Goal: Information Seeking & Learning: Learn about a topic

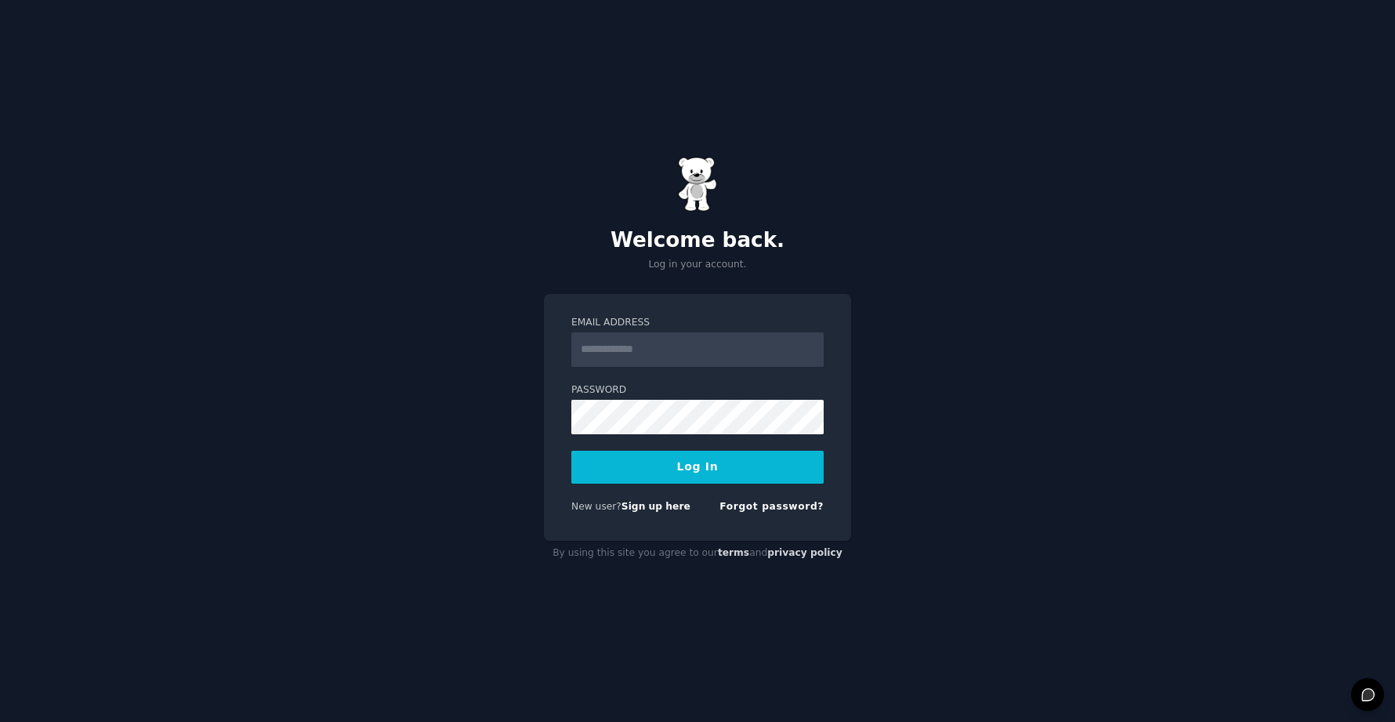
click at [1087, 477] on div "Welcome back. Log in your account. Email Address Password Log In New user? Sign…" at bounding box center [697, 361] width 1395 height 722
click at [651, 506] on link "Sign up here" at bounding box center [656, 506] width 69 height 11
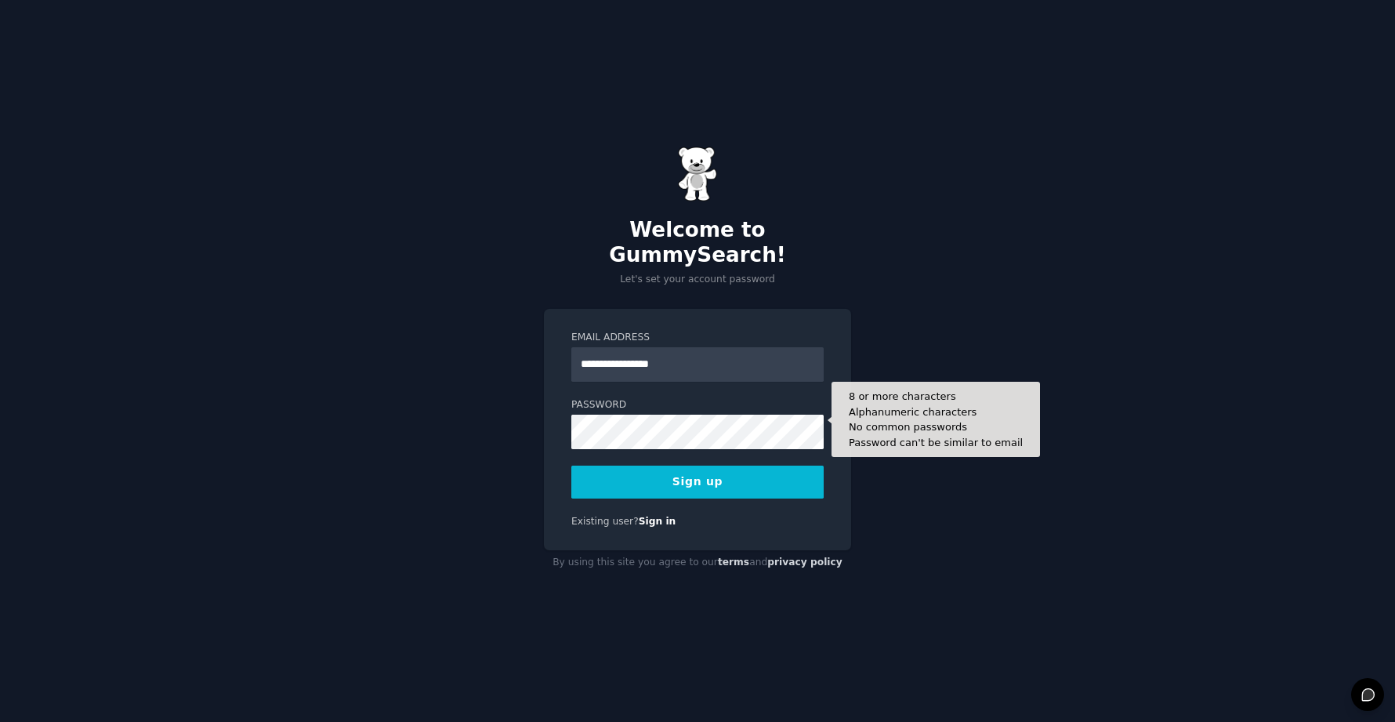
type input "**********"
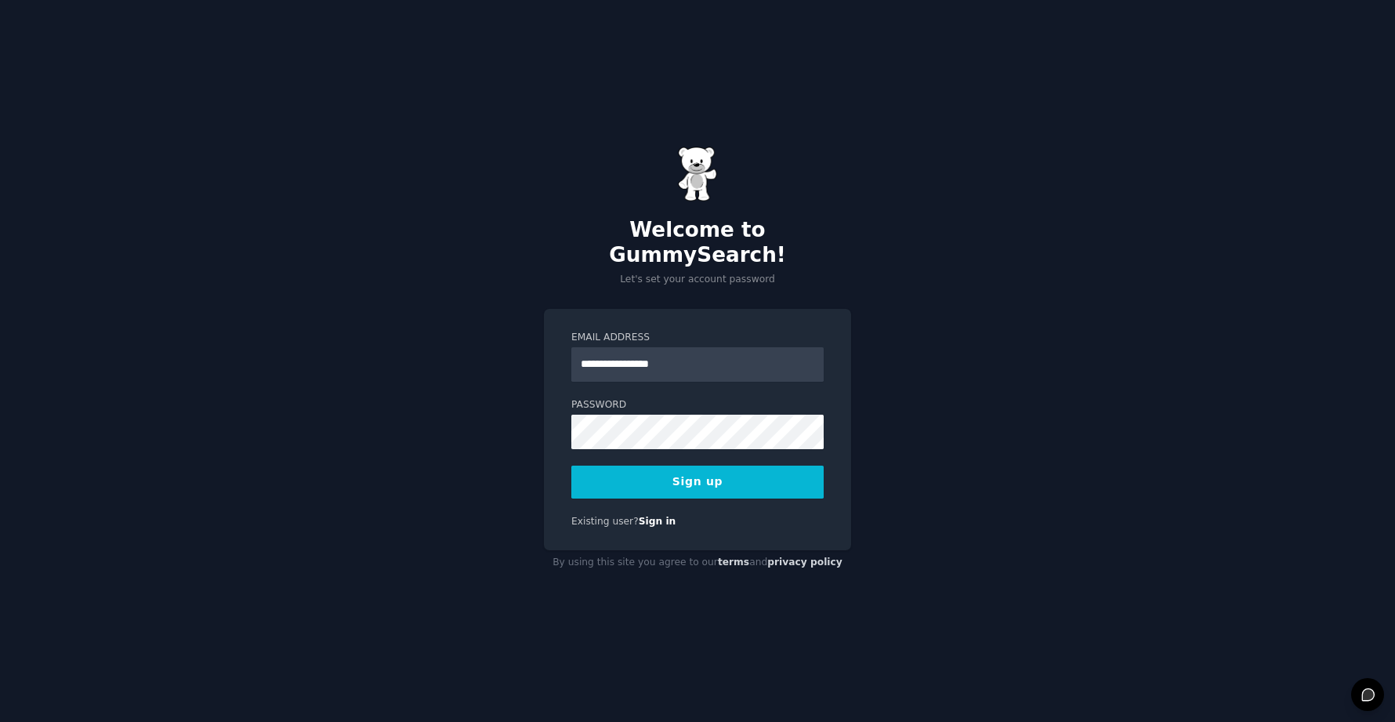
click at [737, 470] on button "Sign up" at bounding box center [697, 482] width 252 height 33
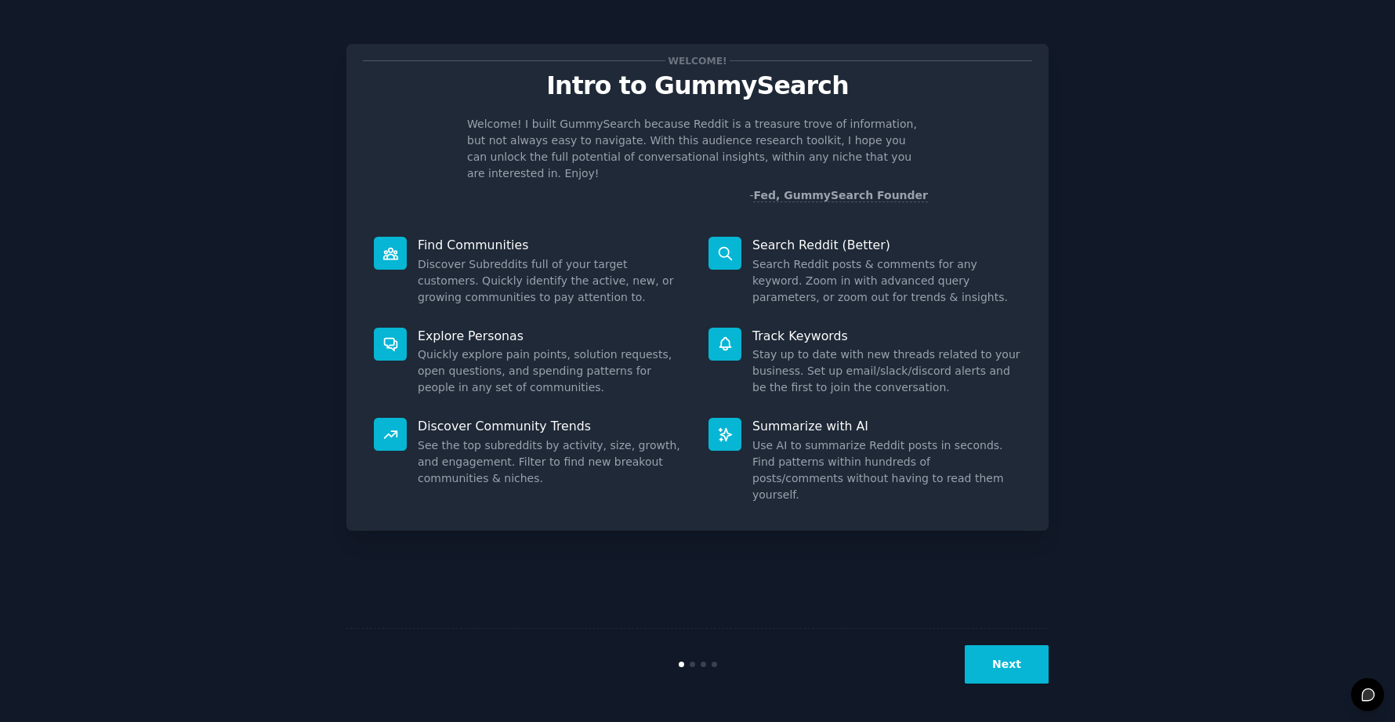
click at [1006, 659] on button "Next" at bounding box center [1007, 664] width 84 height 38
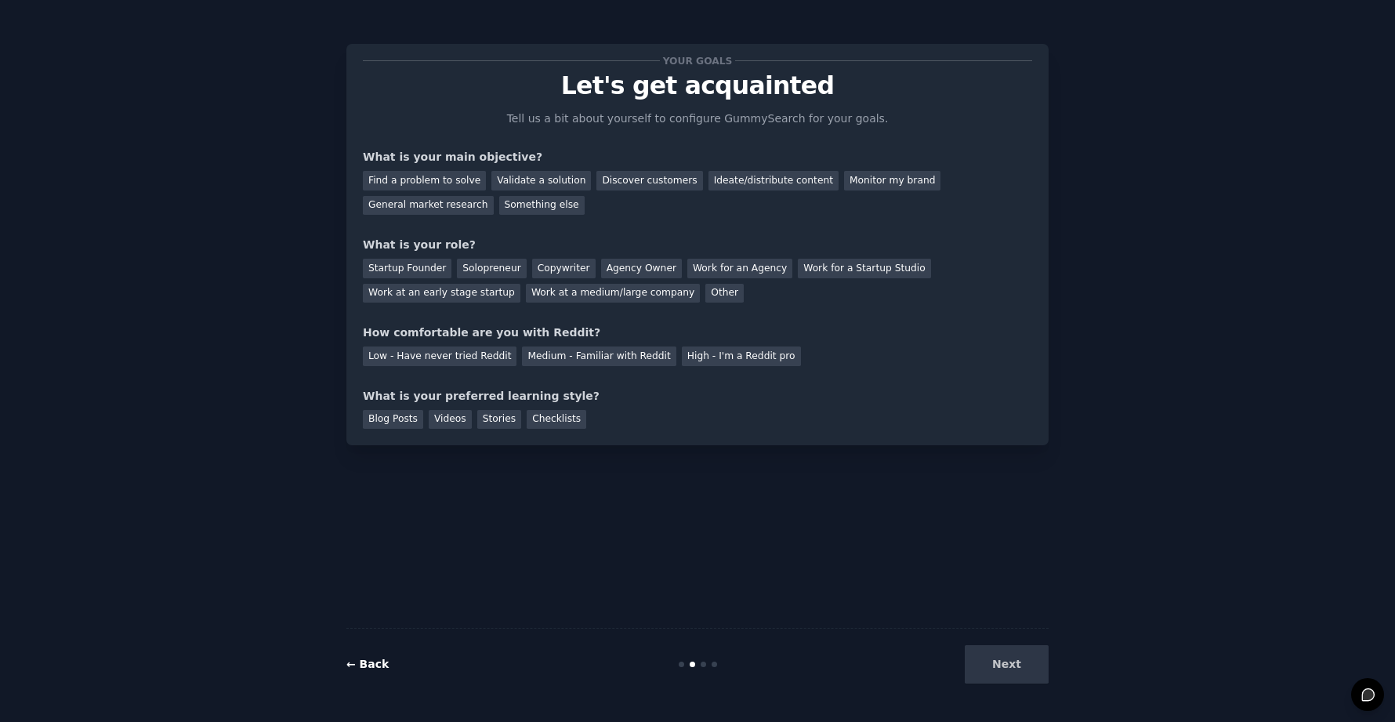
click at [385, 669] on link "← Back" at bounding box center [367, 664] width 42 height 13
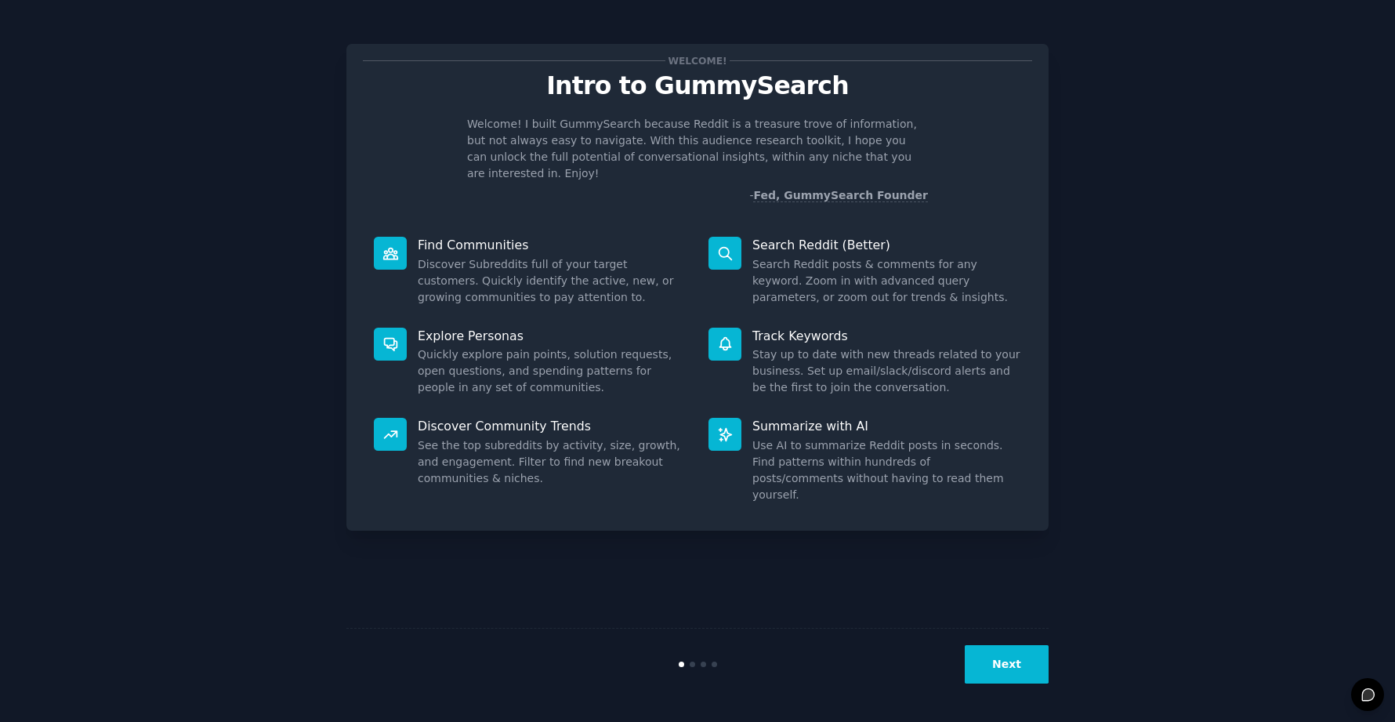
click at [991, 672] on button "Next" at bounding box center [1007, 664] width 84 height 38
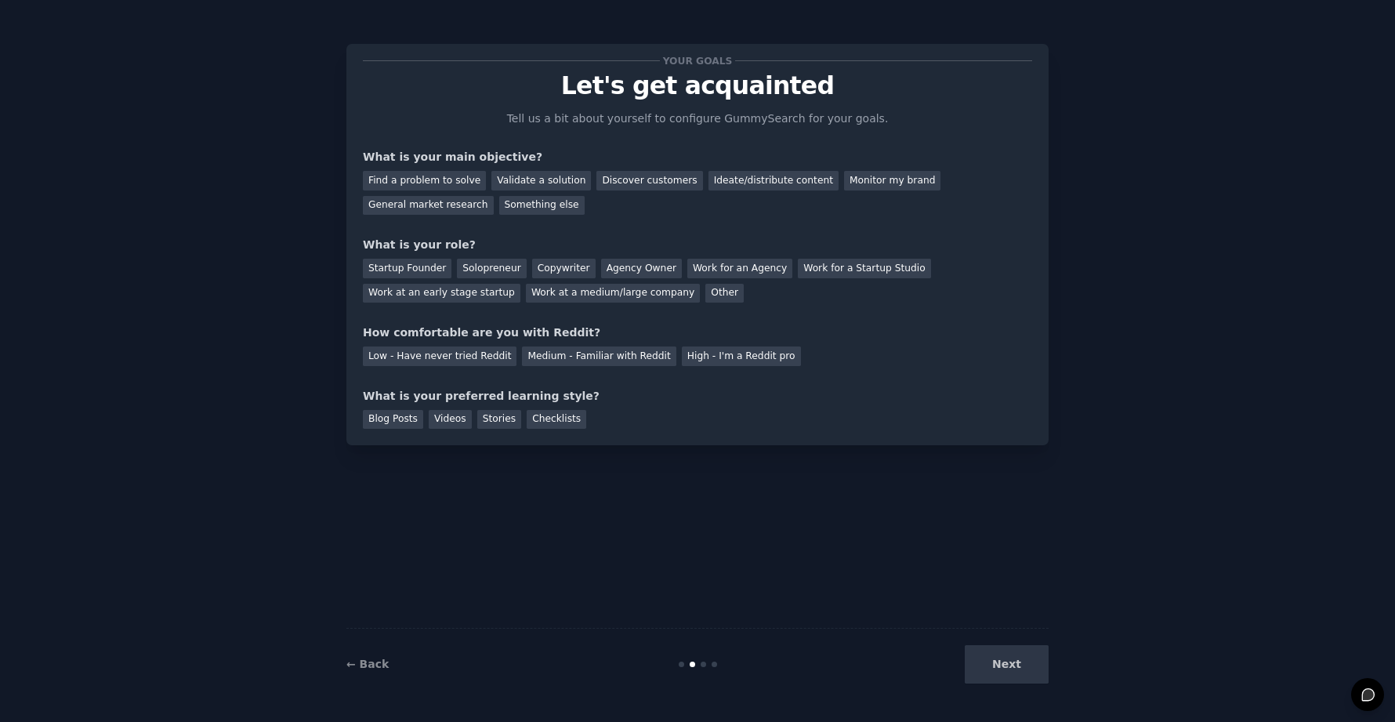
click at [1023, 666] on div "Next" at bounding box center [931, 664] width 234 height 38
click at [930, 496] on div "Your goals Let's get acquainted Tell us a bit about yourself to configure Gummy…" at bounding box center [697, 361] width 702 height 678
click at [499, 268] on div "Solopreneur" at bounding box center [491, 269] width 69 height 20
click at [651, 180] on div "Discover customers" at bounding box center [650, 181] width 106 height 20
click at [473, 351] on div "Low - Have never tried Reddit" at bounding box center [440, 356] width 154 height 20
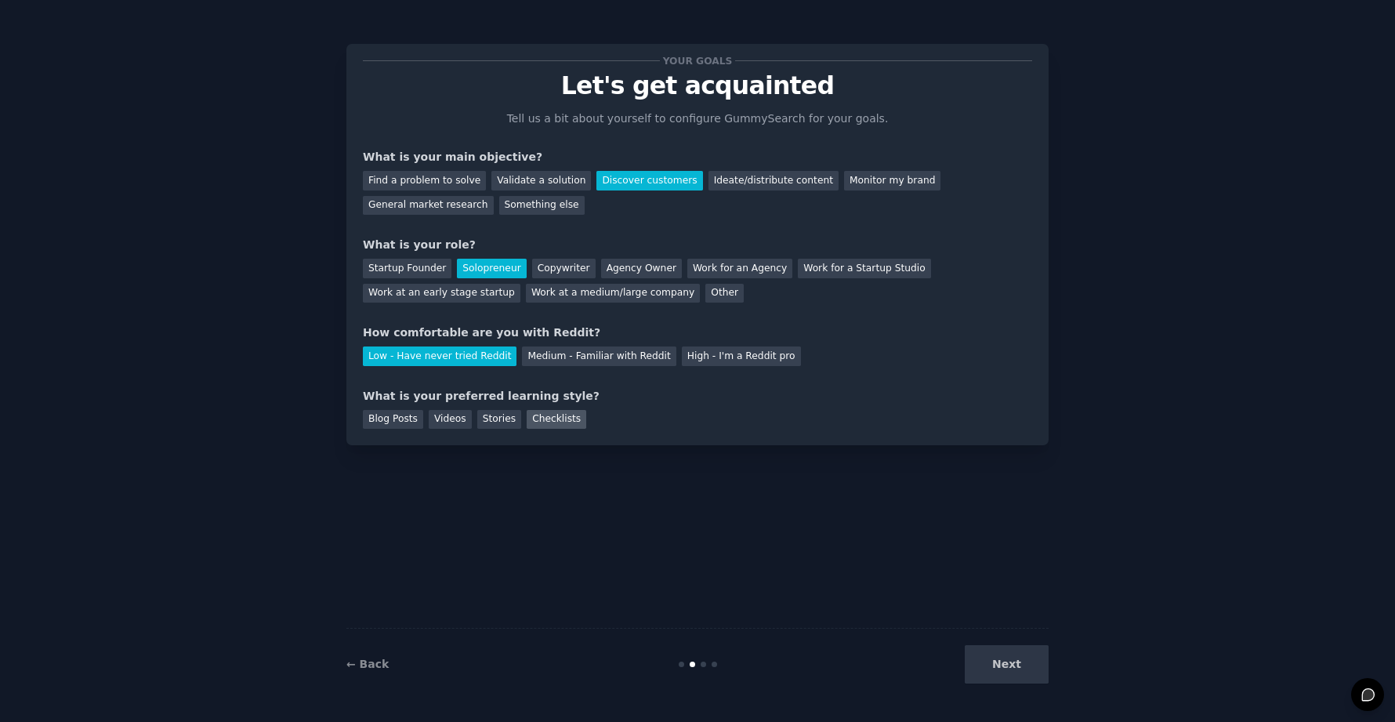
click at [564, 412] on div "Checklists" at bounding box center [557, 420] width 60 height 20
click at [1033, 670] on button "Next" at bounding box center [1007, 664] width 84 height 38
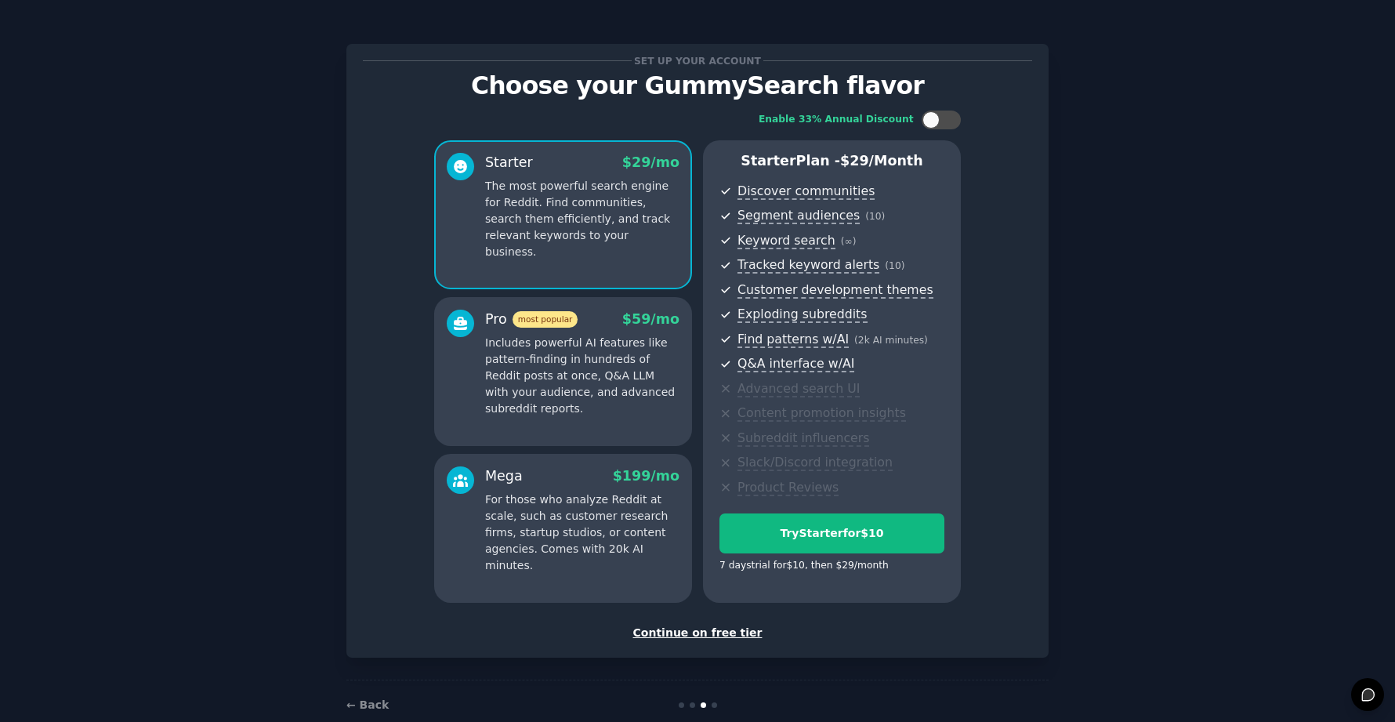
click at [745, 625] on div "Continue on free tier" at bounding box center [697, 633] width 669 height 16
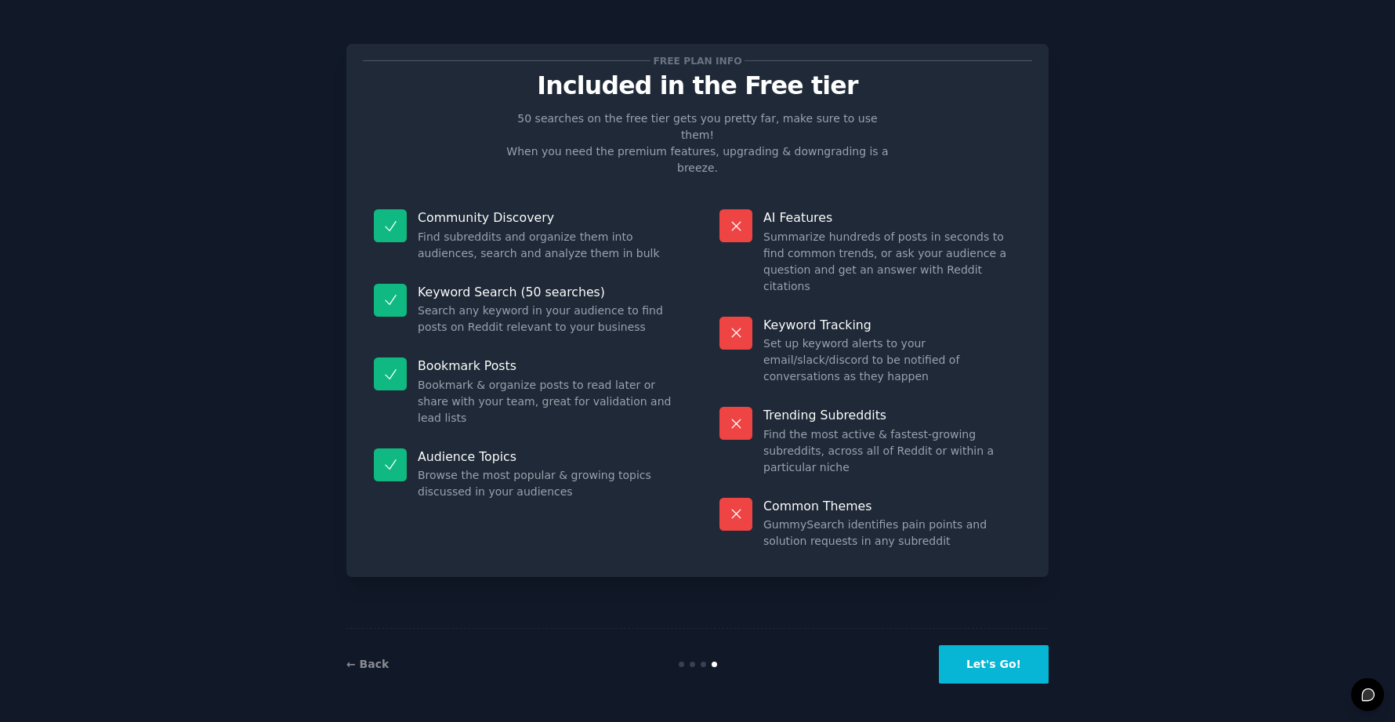
click at [1003, 663] on button "Let's Go!" at bounding box center [994, 664] width 110 height 38
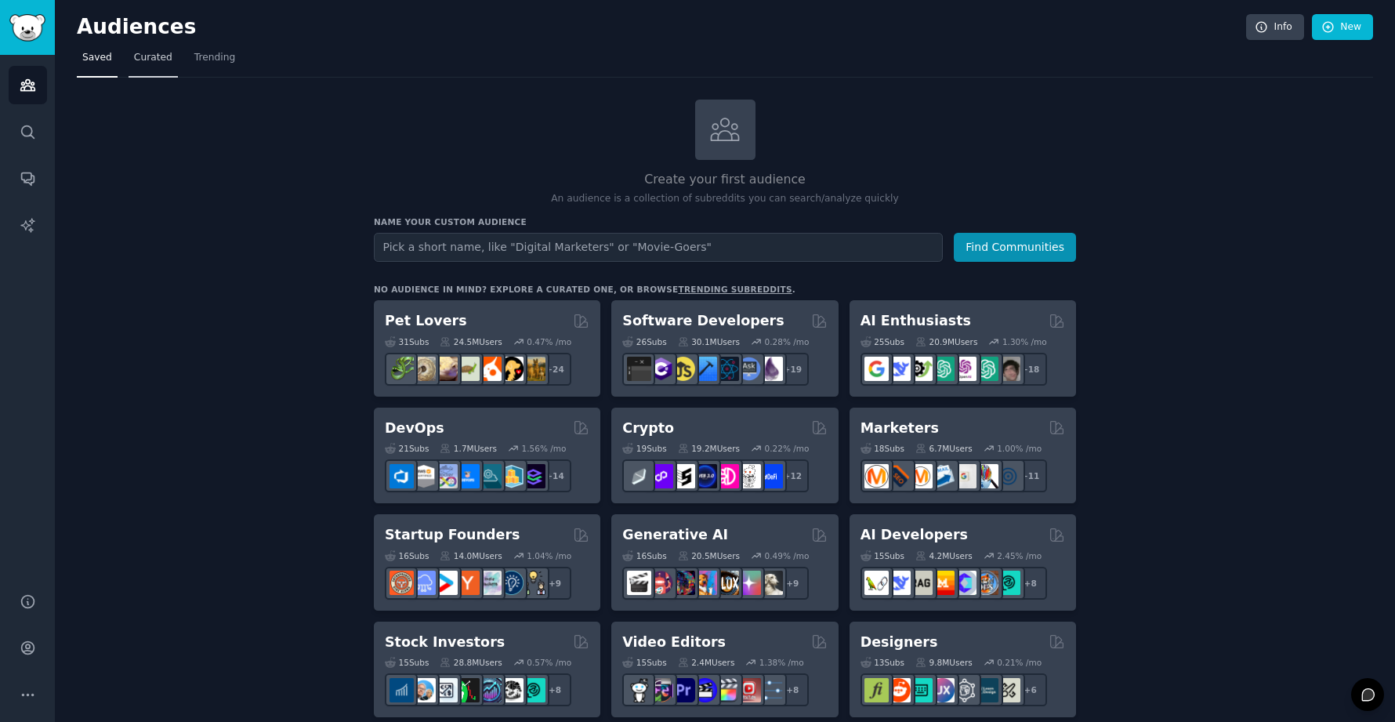
click at [141, 53] on span "Curated" at bounding box center [153, 58] width 38 height 14
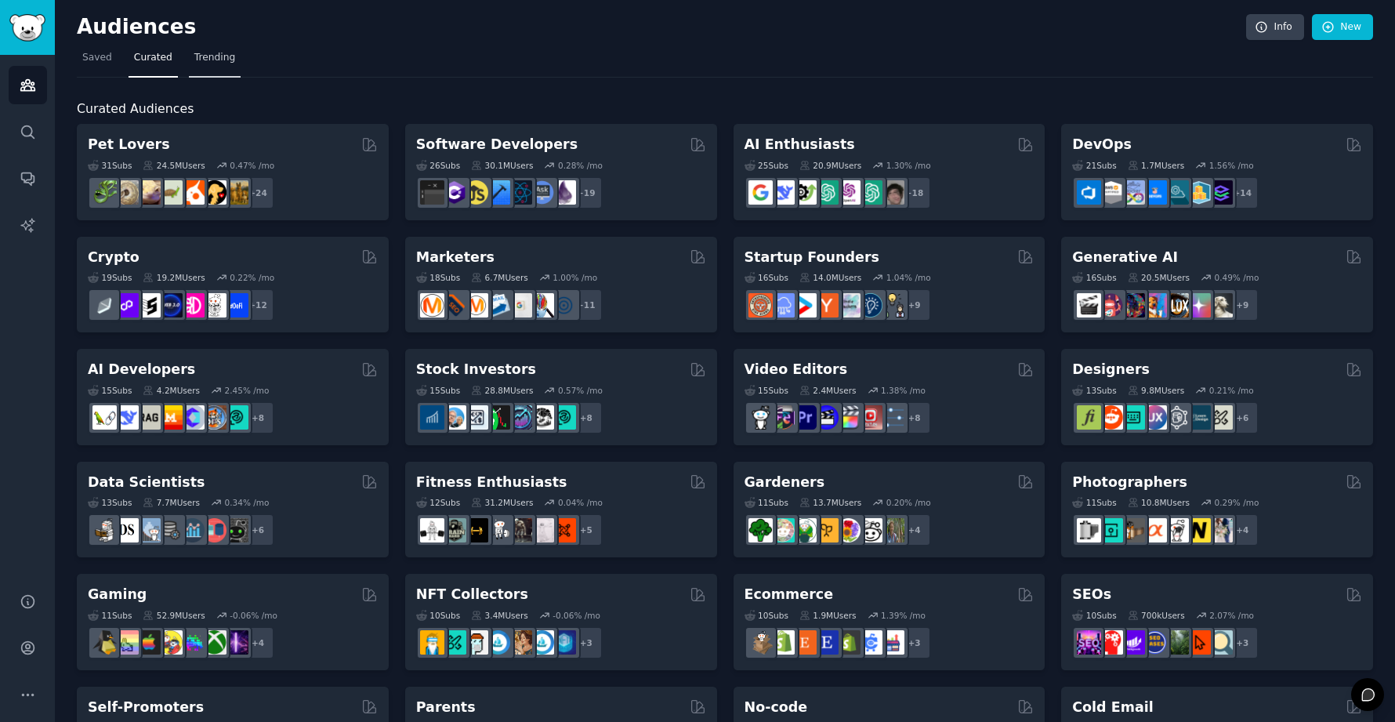
click at [234, 59] on link "Trending" at bounding box center [215, 61] width 52 height 32
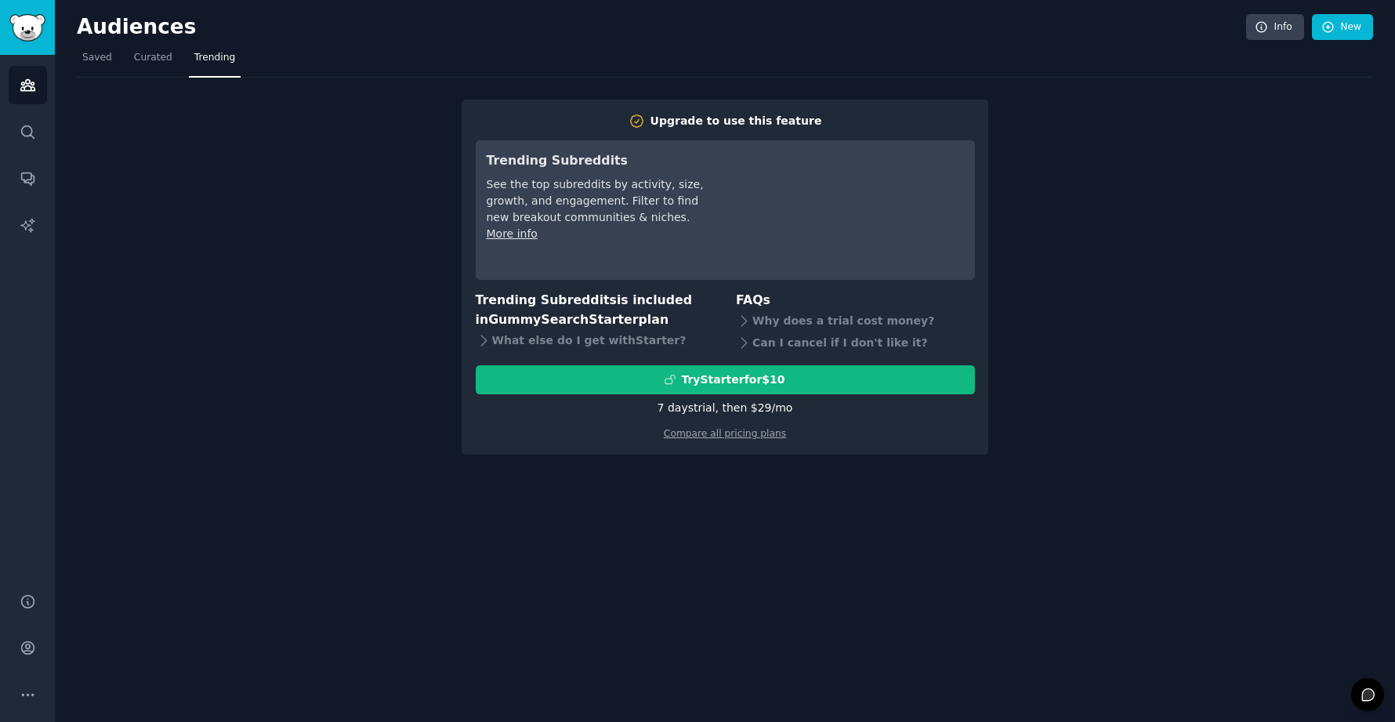
click at [145, 303] on div "Upgrade to use this feature Trending Subreddits See the top subreddits by activ…" at bounding box center [725, 266] width 1297 height 377
click at [24, 83] on icon "Sidebar" at bounding box center [27, 85] width 14 height 11
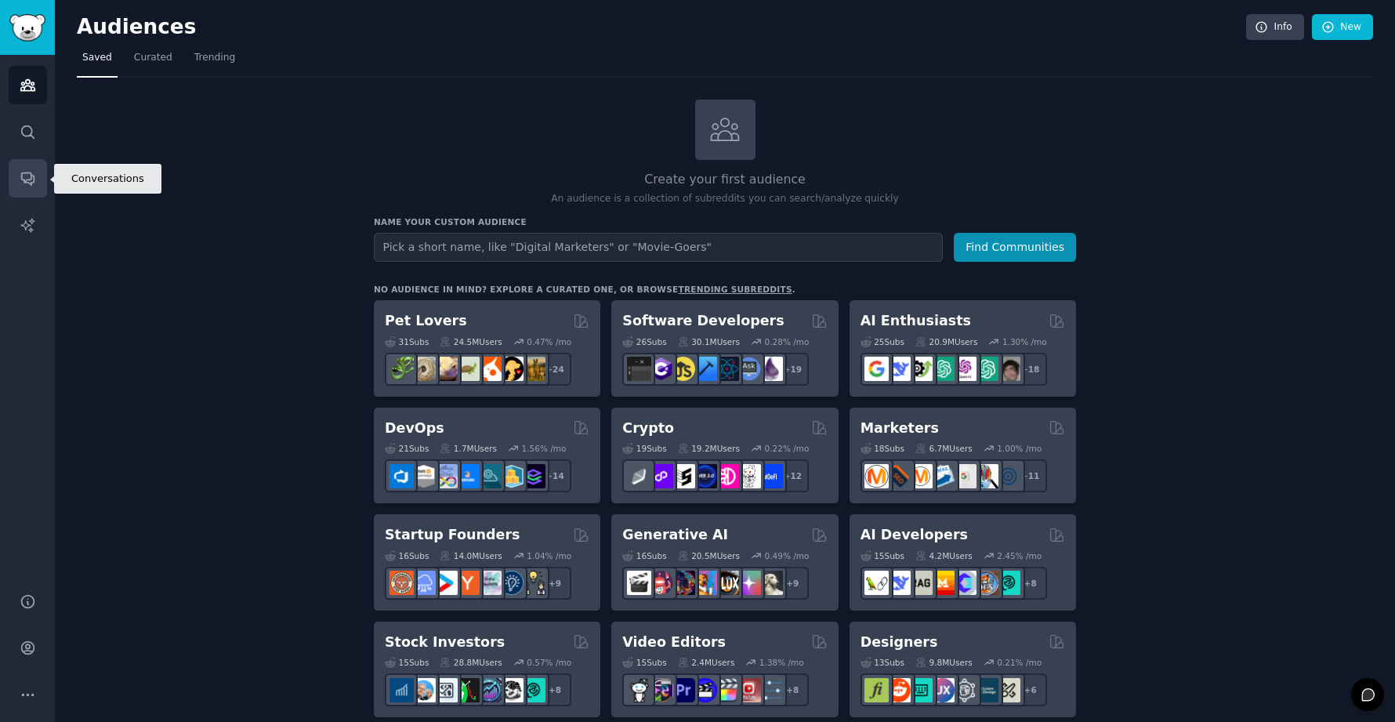
click at [24, 180] on icon "Sidebar" at bounding box center [27, 179] width 13 height 13
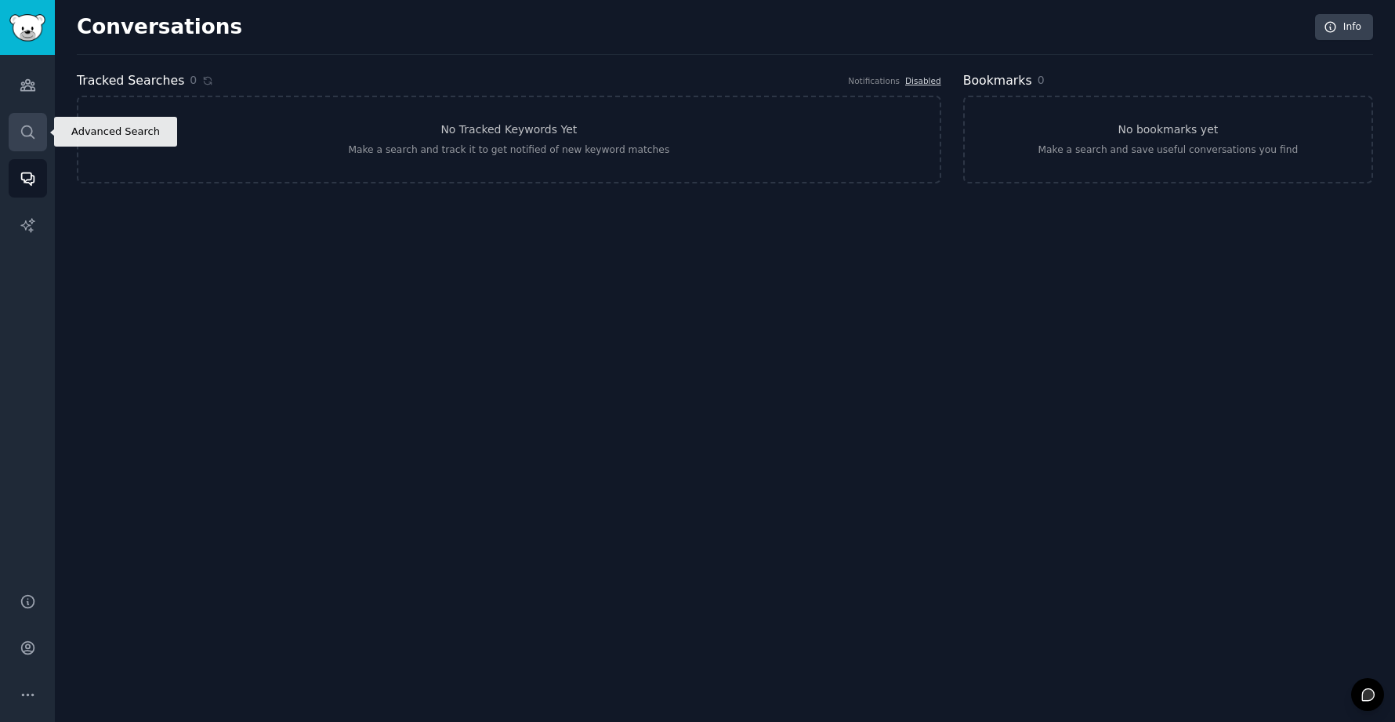
click at [25, 140] on icon "Sidebar" at bounding box center [28, 132] width 16 height 16
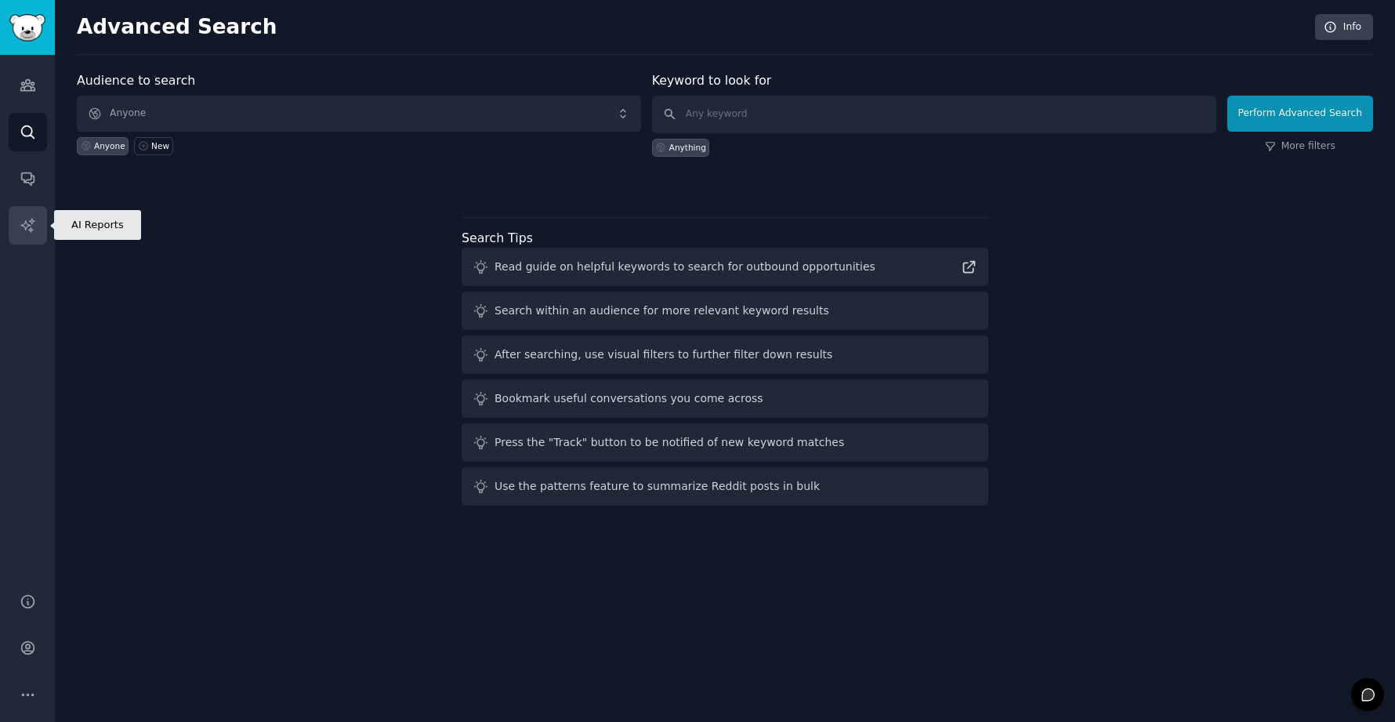
click at [20, 227] on icon "Sidebar" at bounding box center [28, 225] width 16 height 16
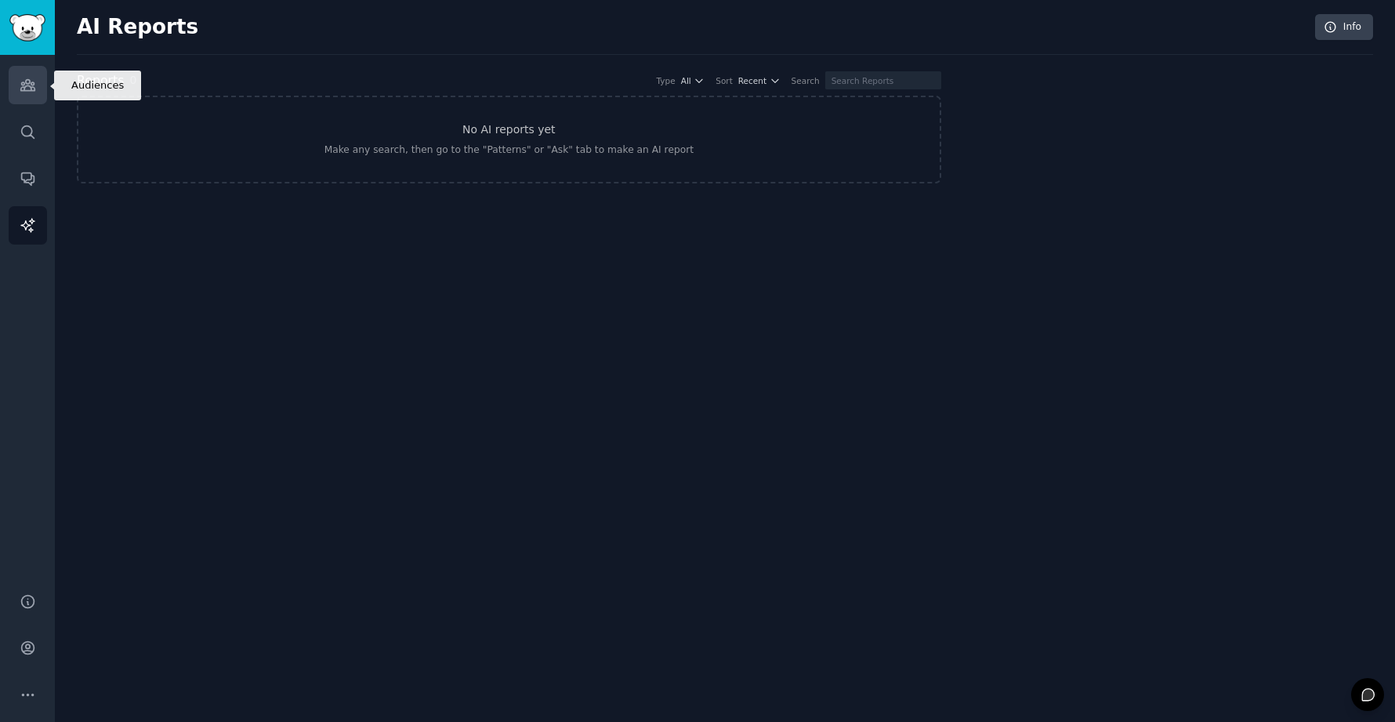
click at [20, 79] on icon "Sidebar" at bounding box center [28, 85] width 16 height 16
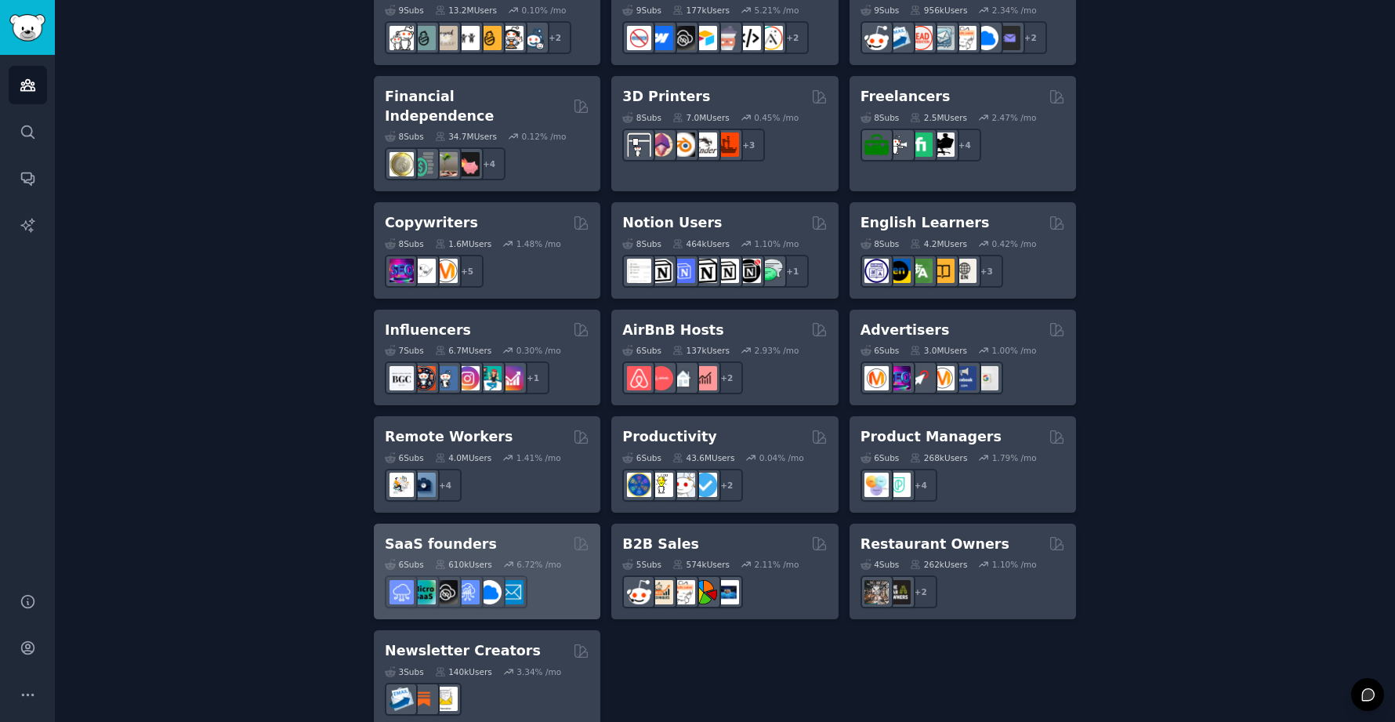
click at [520, 535] on div "SaaS founders" at bounding box center [487, 545] width 205 height 20
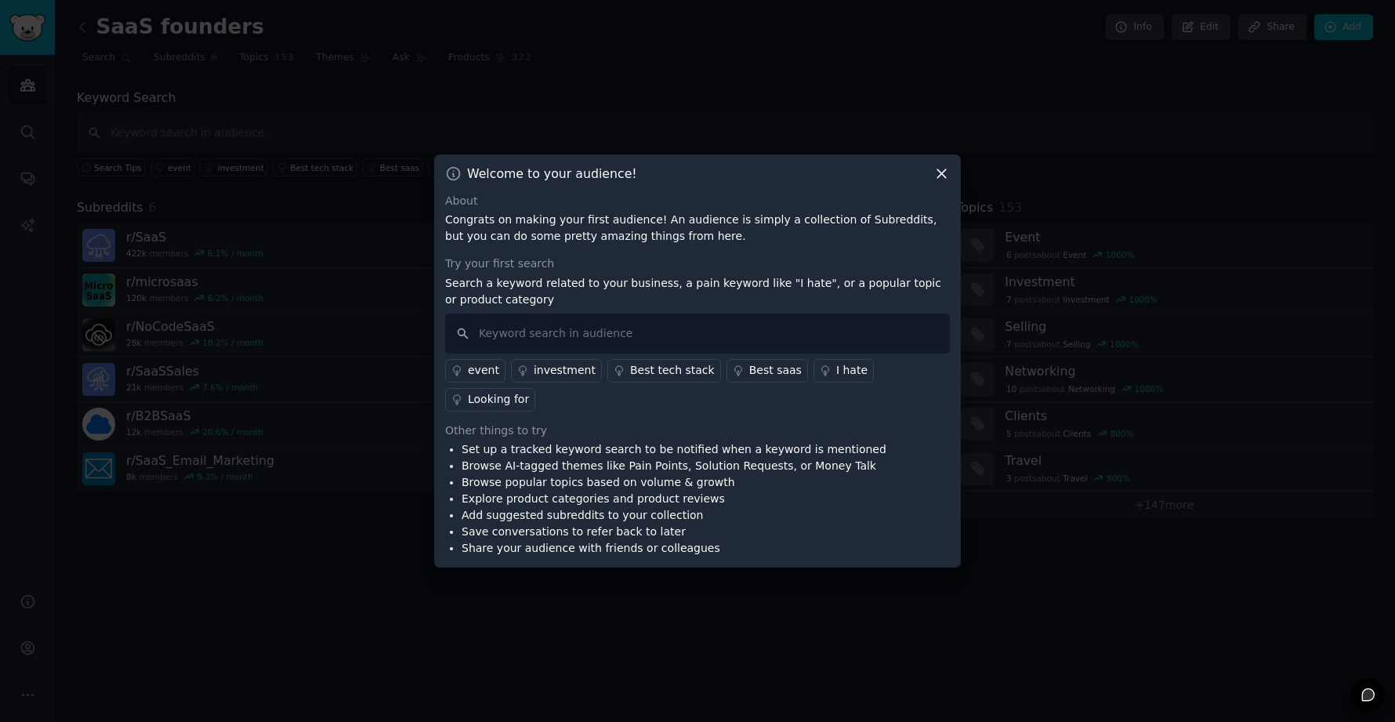
click at [756, 379] on div "Best saas" at bounding box center [775, 370] width 53 height 16
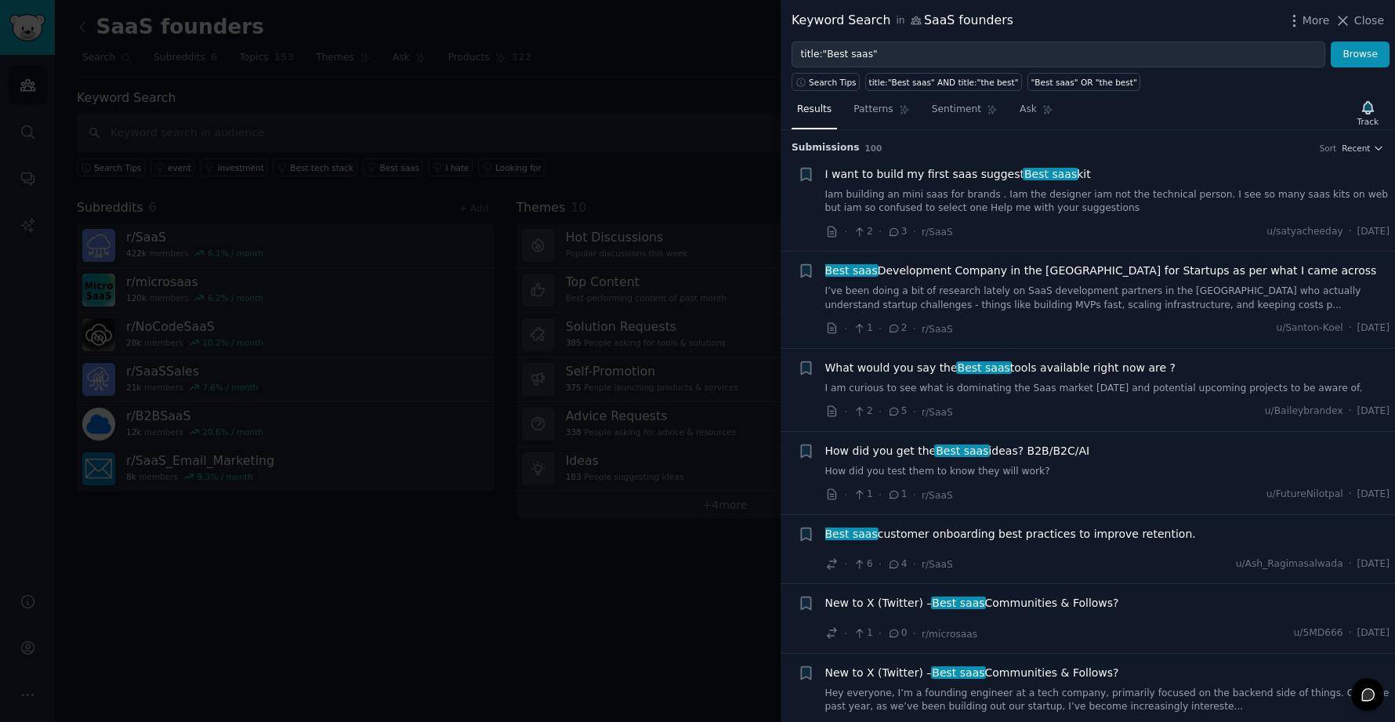
click at [643, 581] on div at bounding box center [697, 361] width 1395 height 722
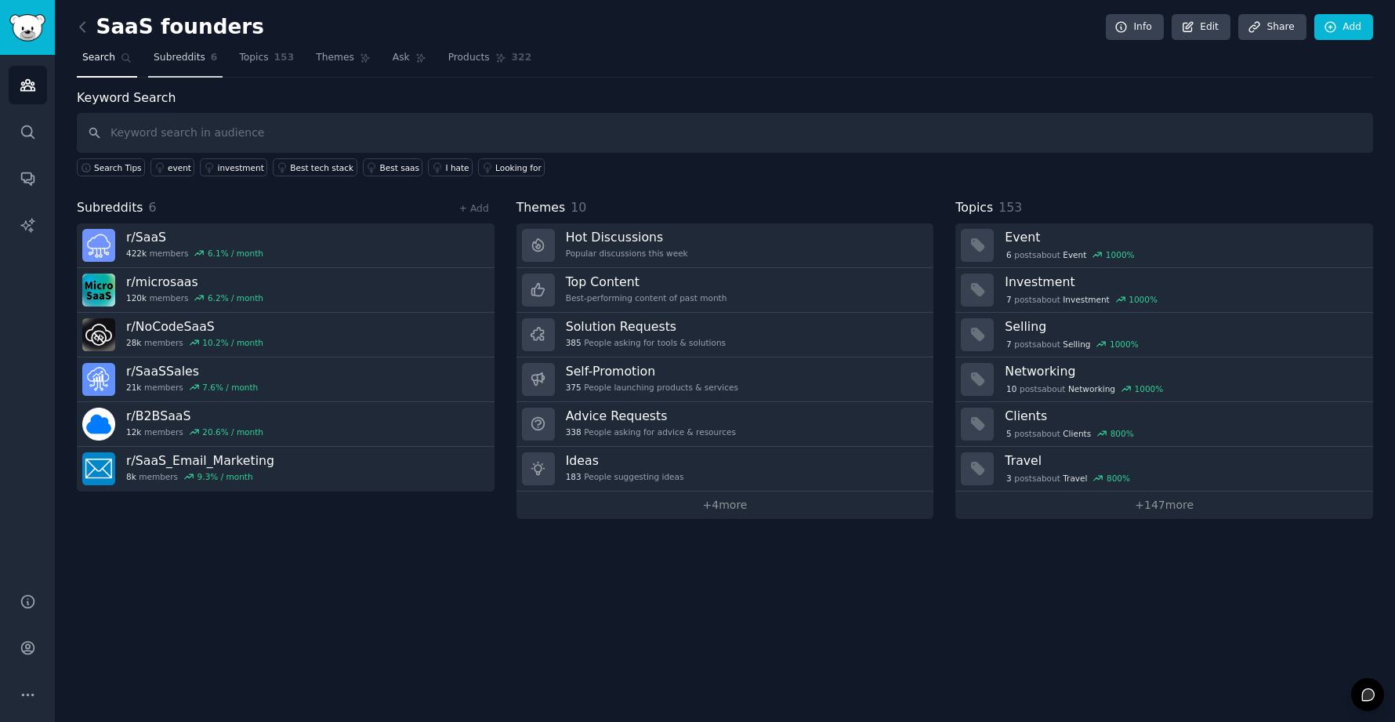
click at [192, 64] on link "Subreddits 6" at bounding box center [185, 61] width 74 height 32
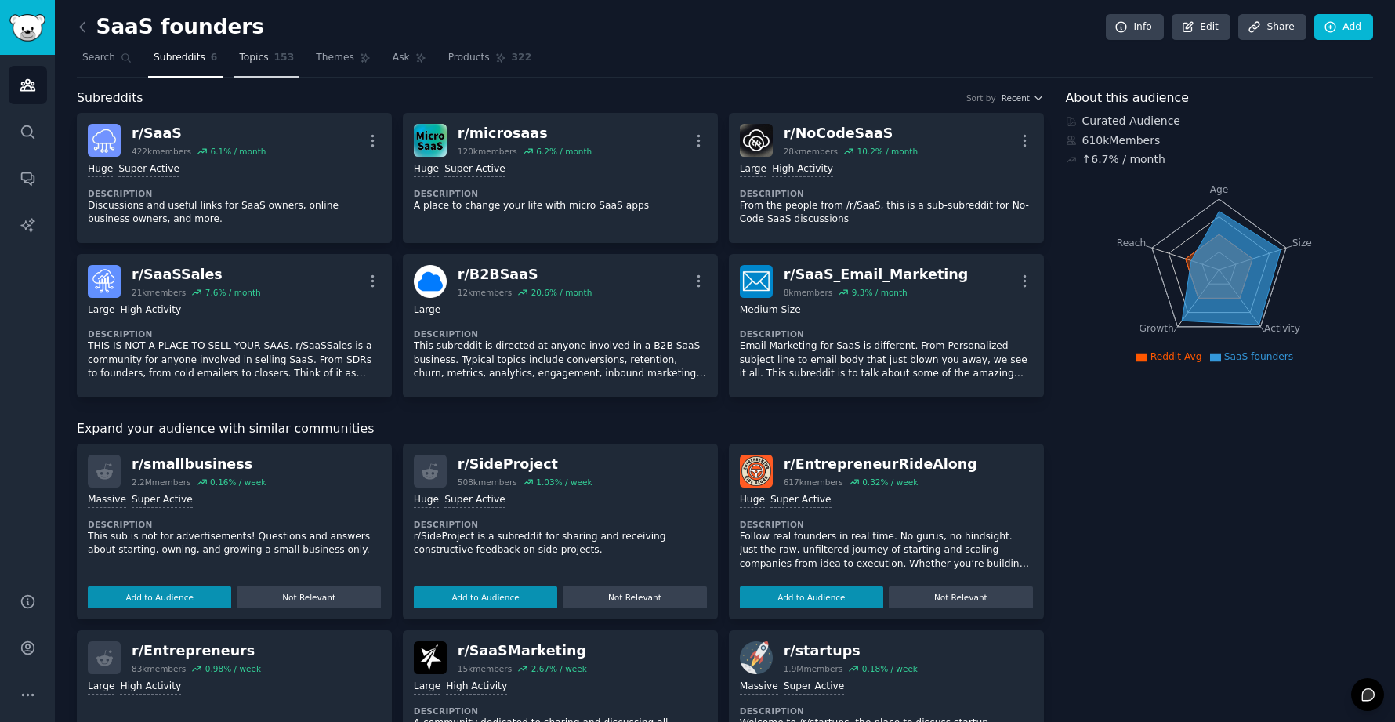
click at [245, 51] on span "Topics" at bounding box center [253, 58] width 29 height 14
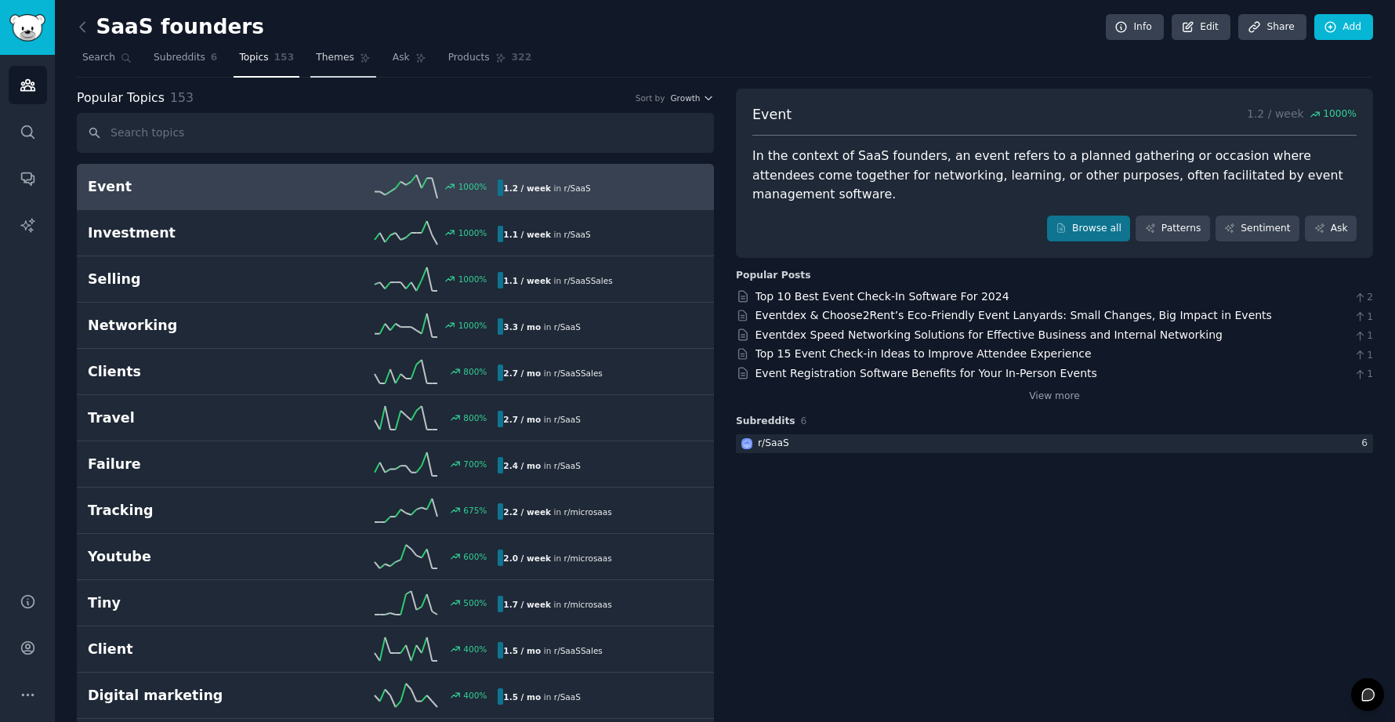
click at [320, 46] on link "Themes" at bounding box center [343, 61] width 66 height 32
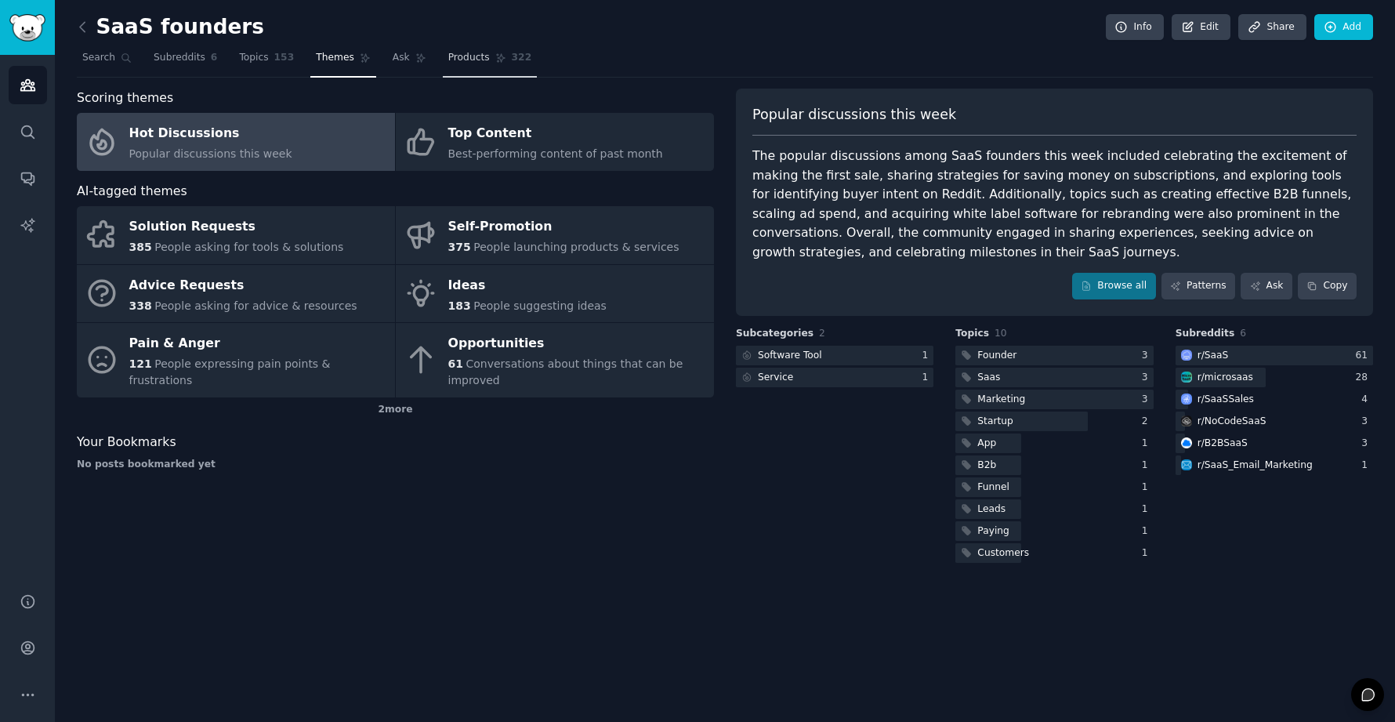
click at [461, 59] on span "Products" at bounding box center [469, 58] width 42 height 14
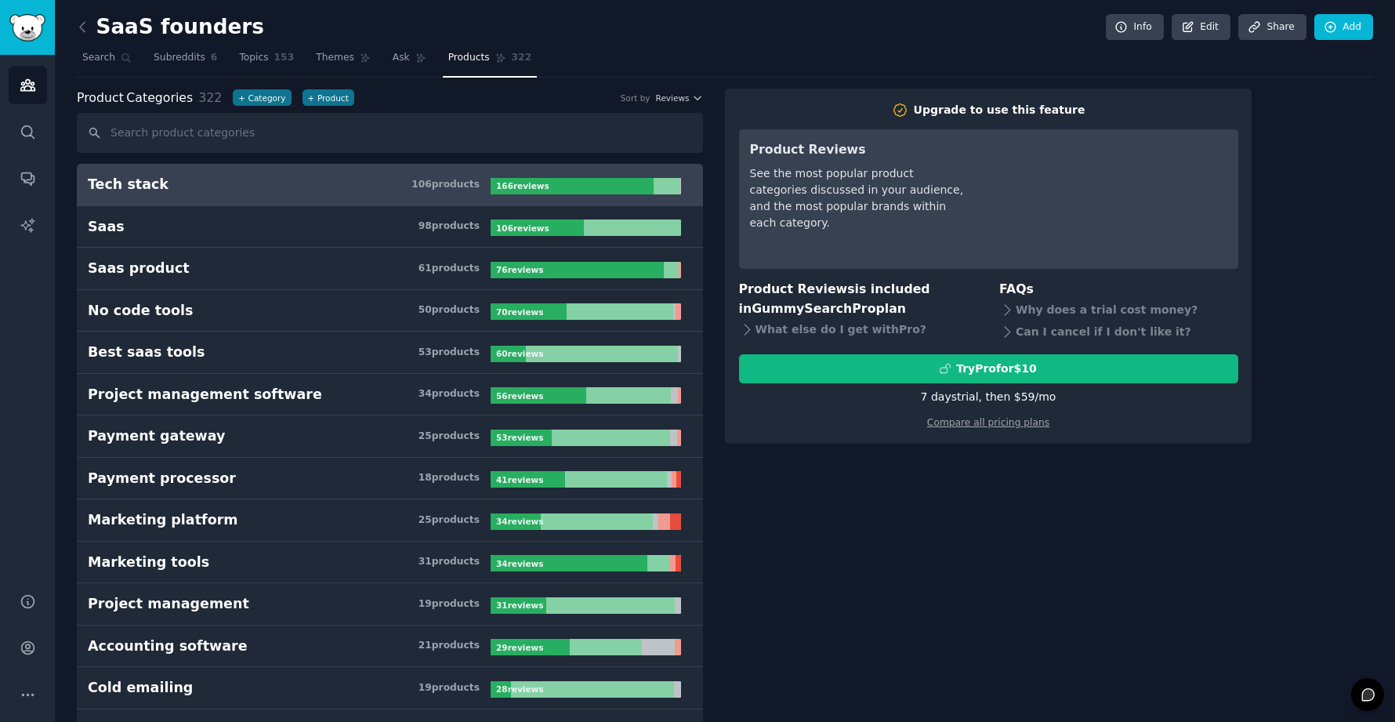
click at [516, 55] on span "322" at bounding box center [522, 58] width 20 height 14
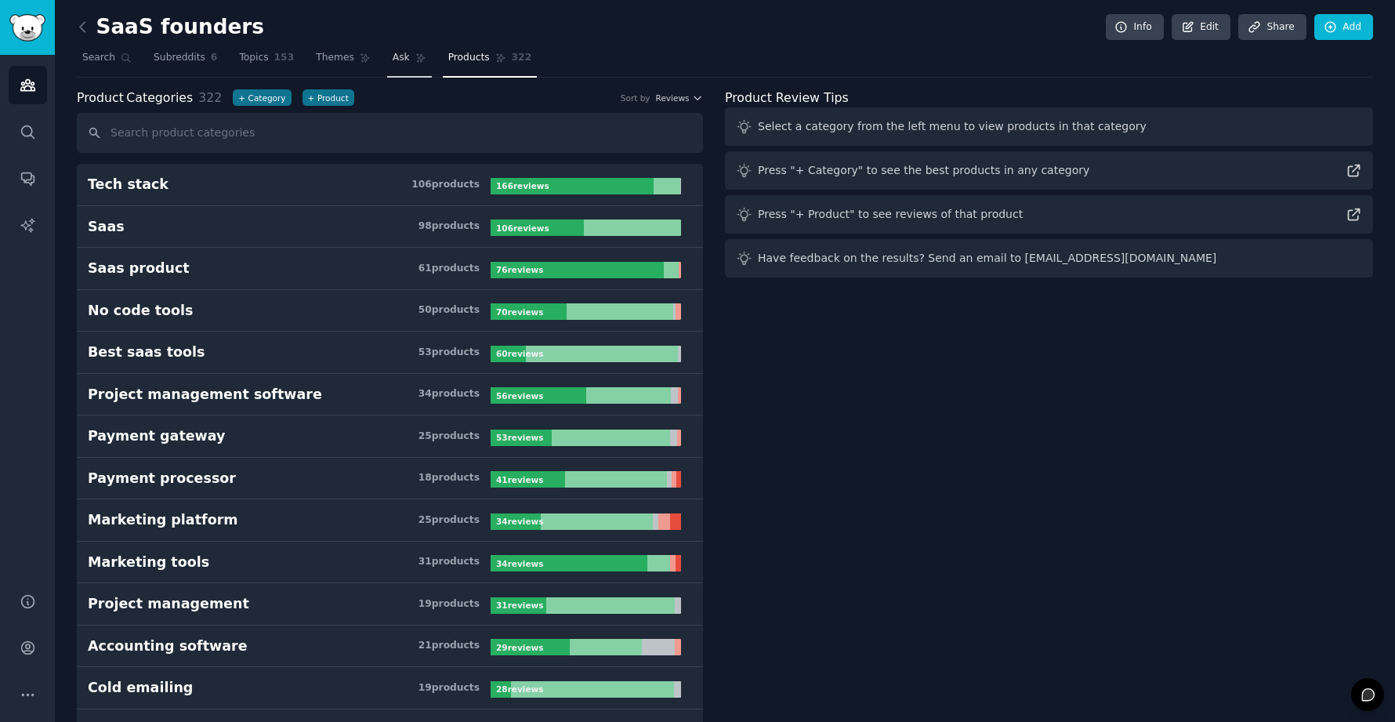
click at [387, 57] on link "Ask" at bounding box center [409, 61] width 45 height 32
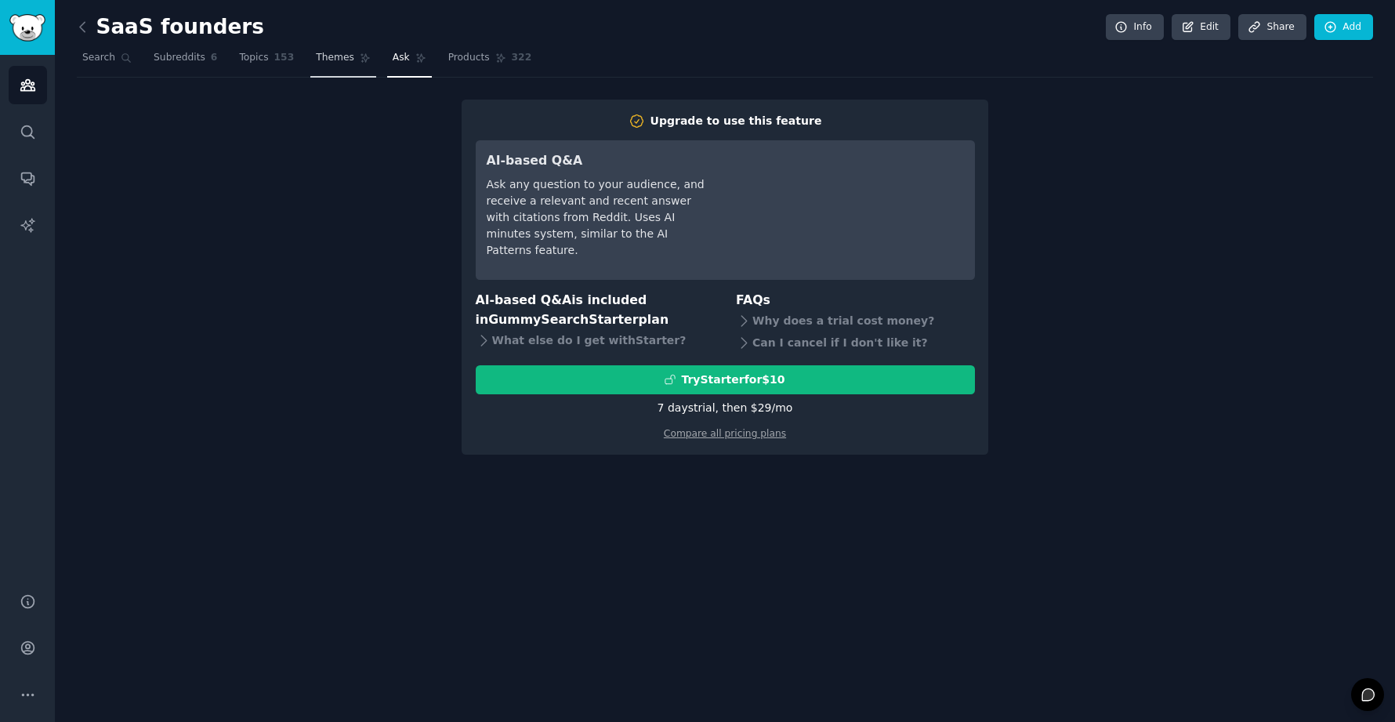
click at [337, 54] on span "Themes" at bounding box center [335, 58] width 38 height 14
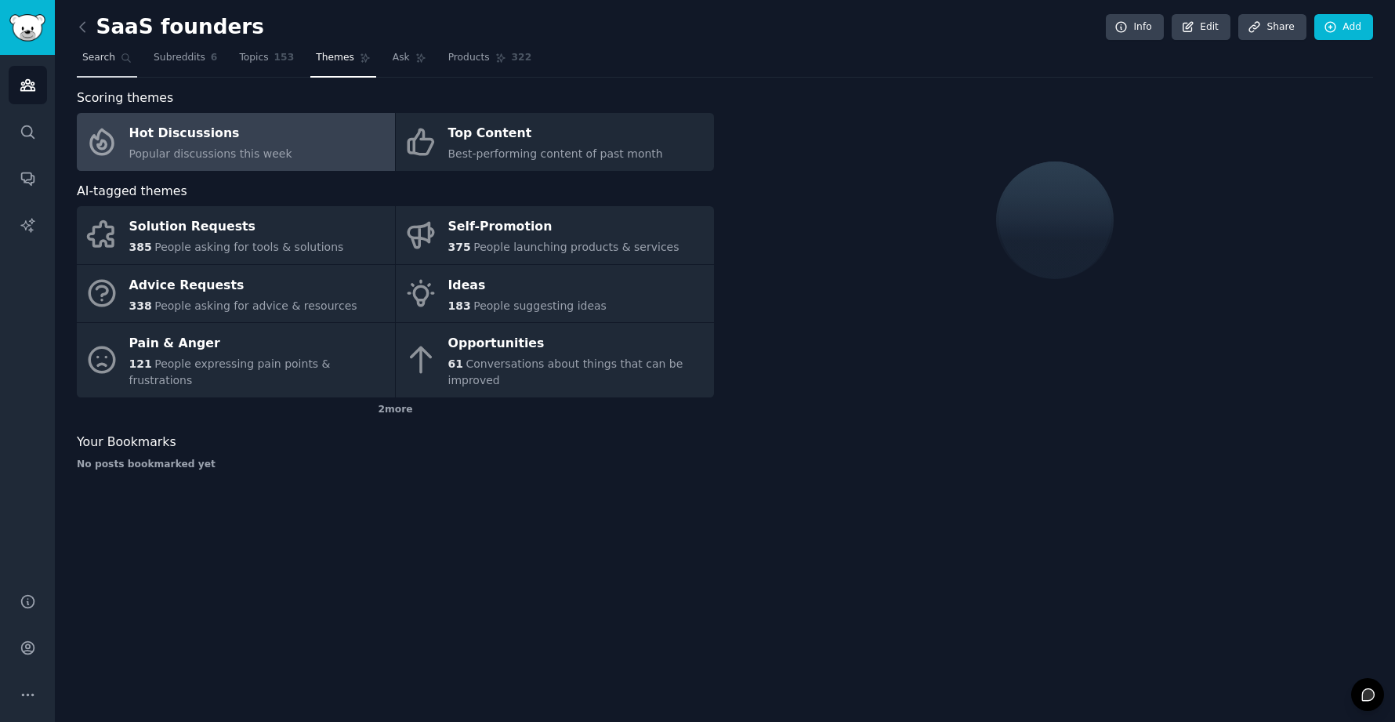
click at [86, 63] on span "Search" at bounding box center [98, 58] width 33 height 14
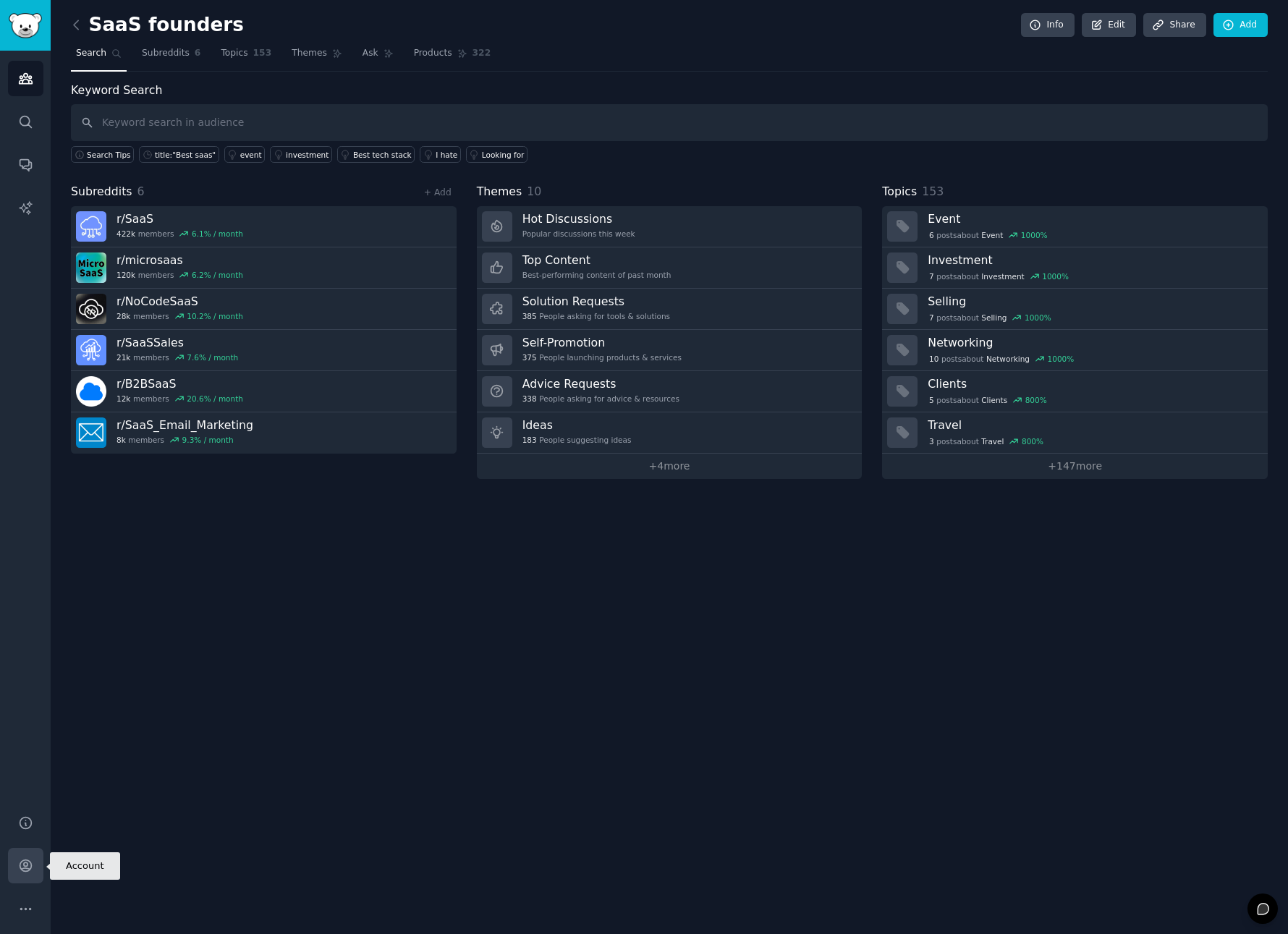
click at [28, 665] on link "Account" at bounding box center [26, 866] width 35 height 35
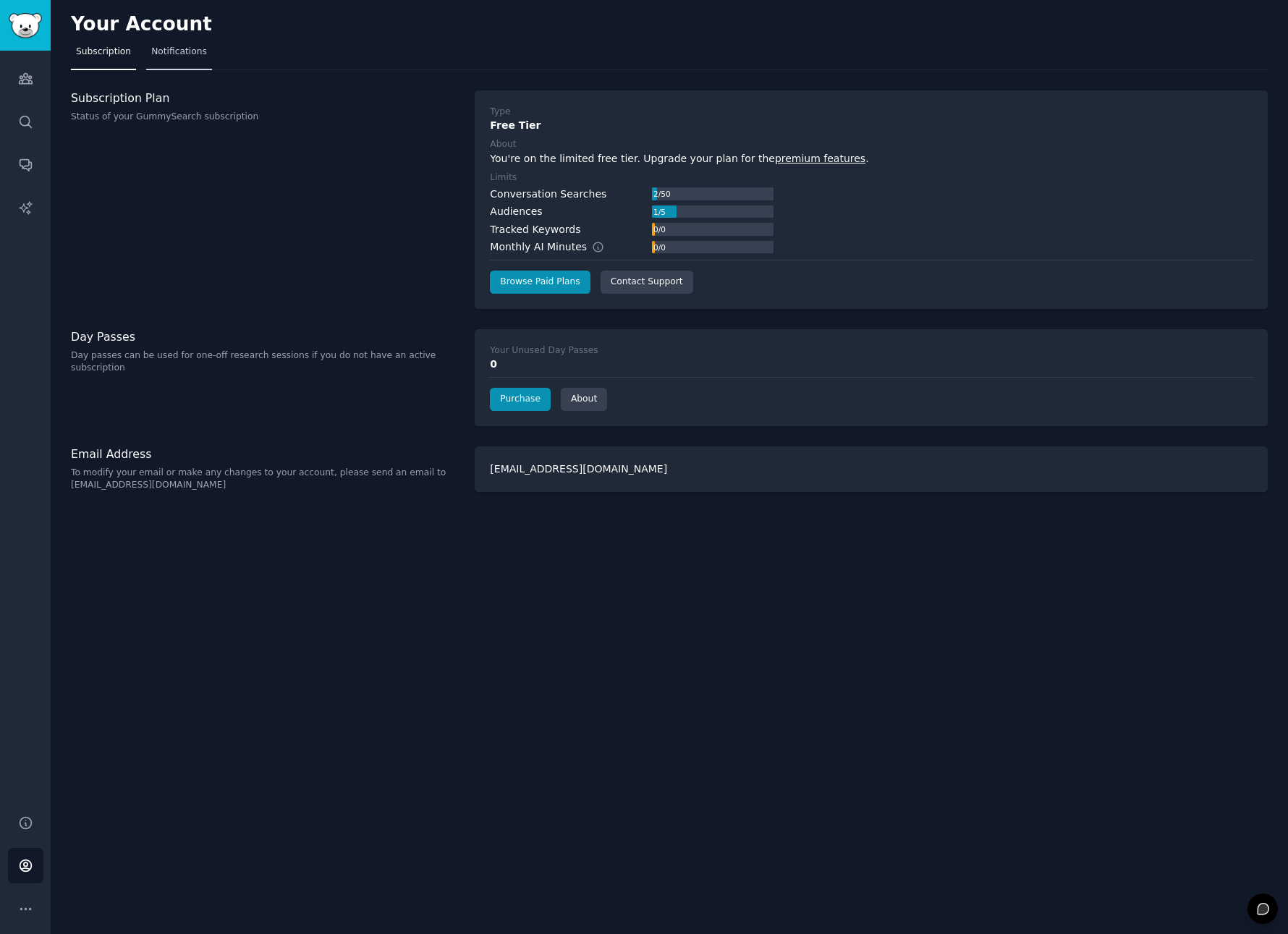
click at [186, 49] on span "Notifications" at bounding box center [179, 52] width 55 height 13
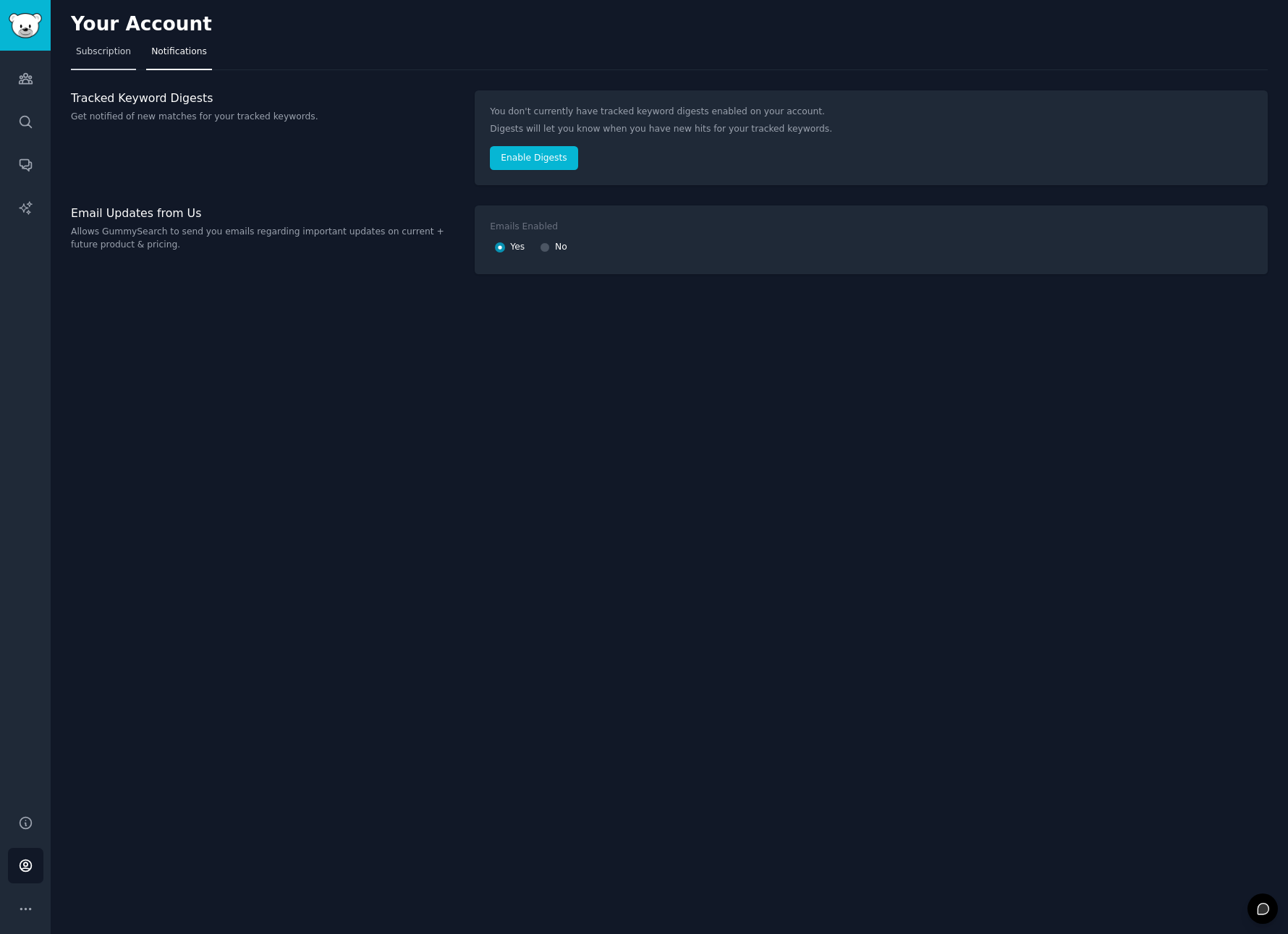
click at [105, 47] on span "Subscription" at bounding box center [103, 52] width 55 height 13
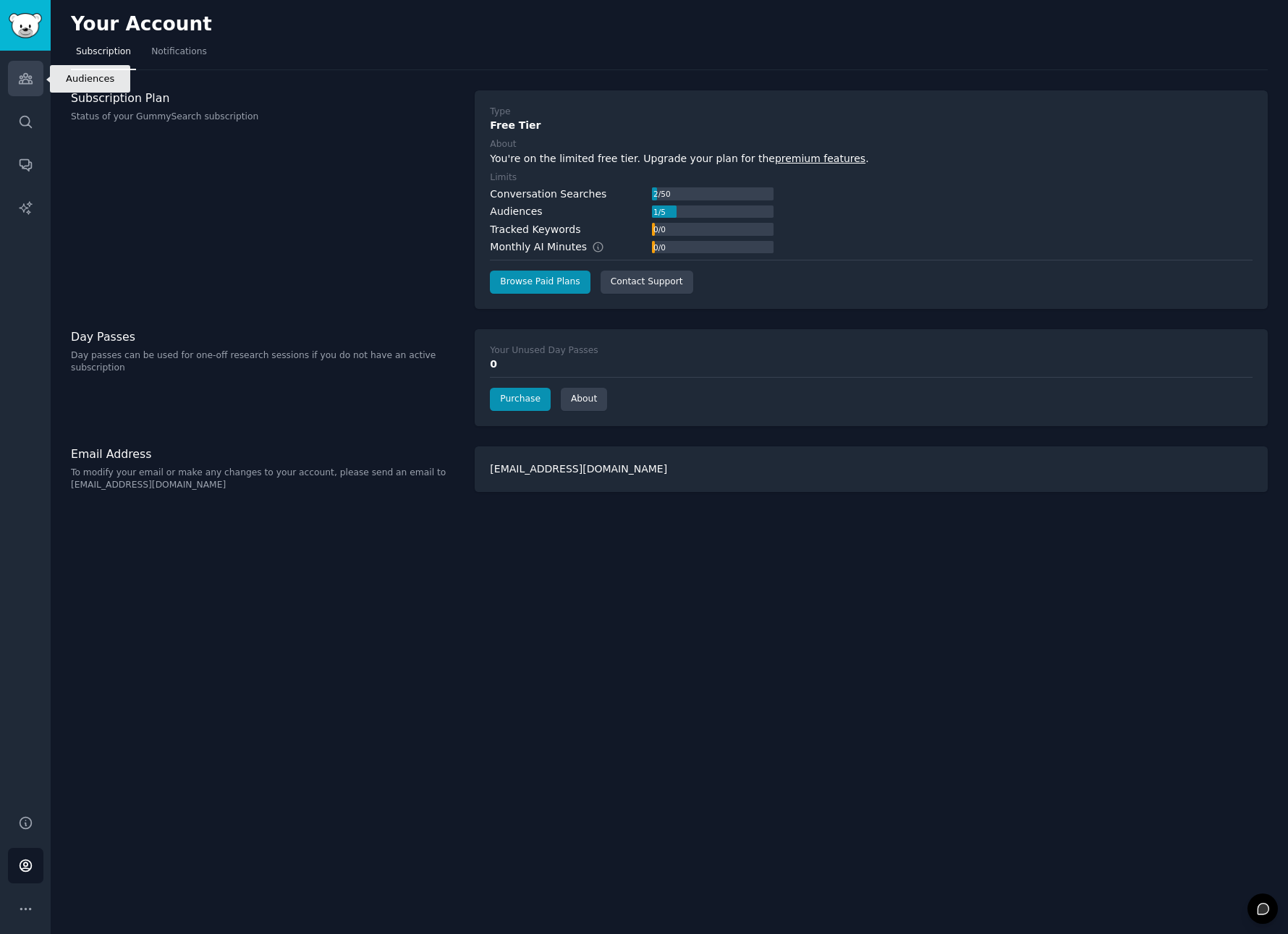
click at [23, 74] on icon "Sidebar" at bounding box center [26, 78] width 15 height 15
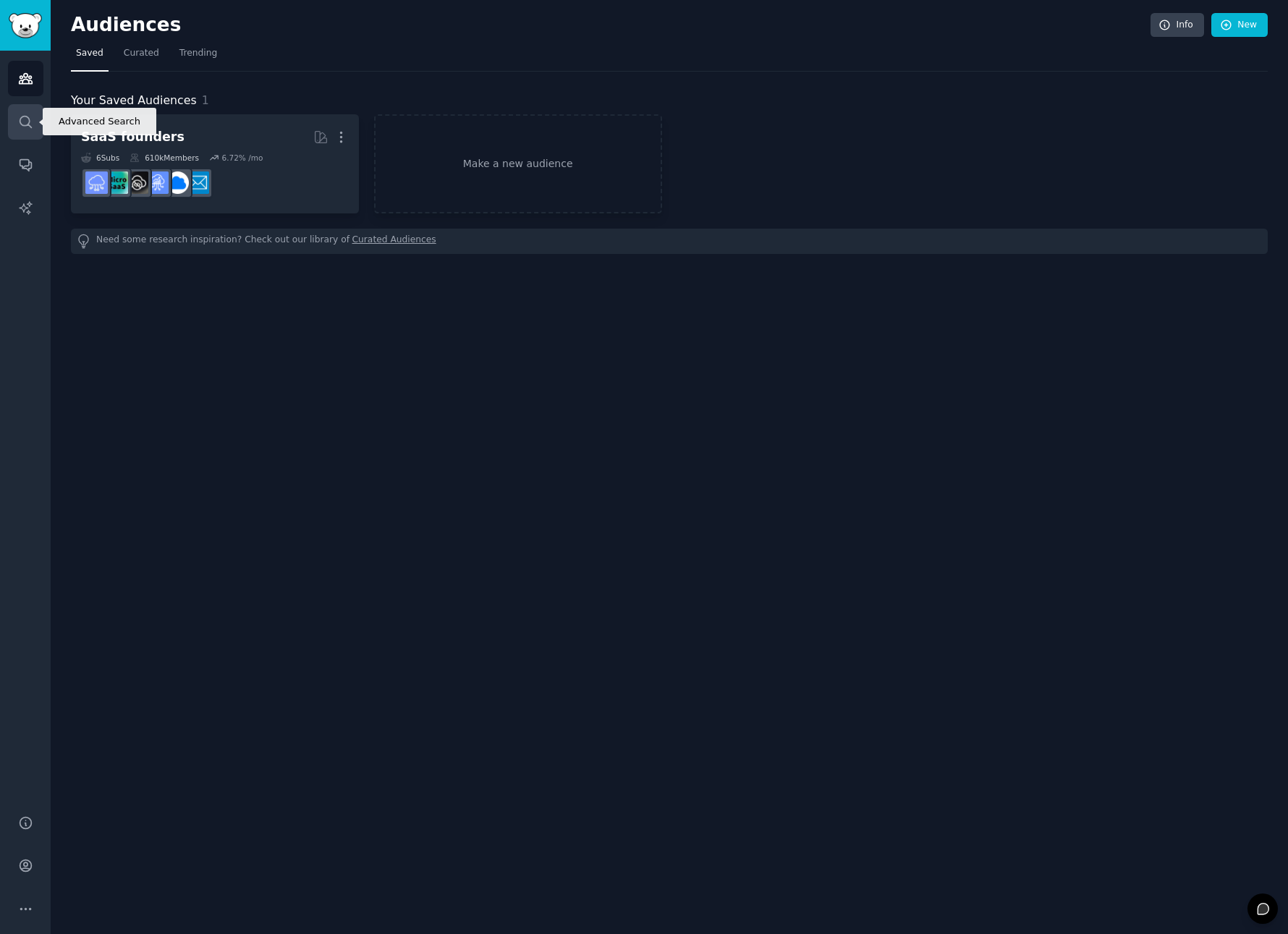
click at [24, 114] on icon "Sidebar" at bounding box center [26, 122] width 15 height 15
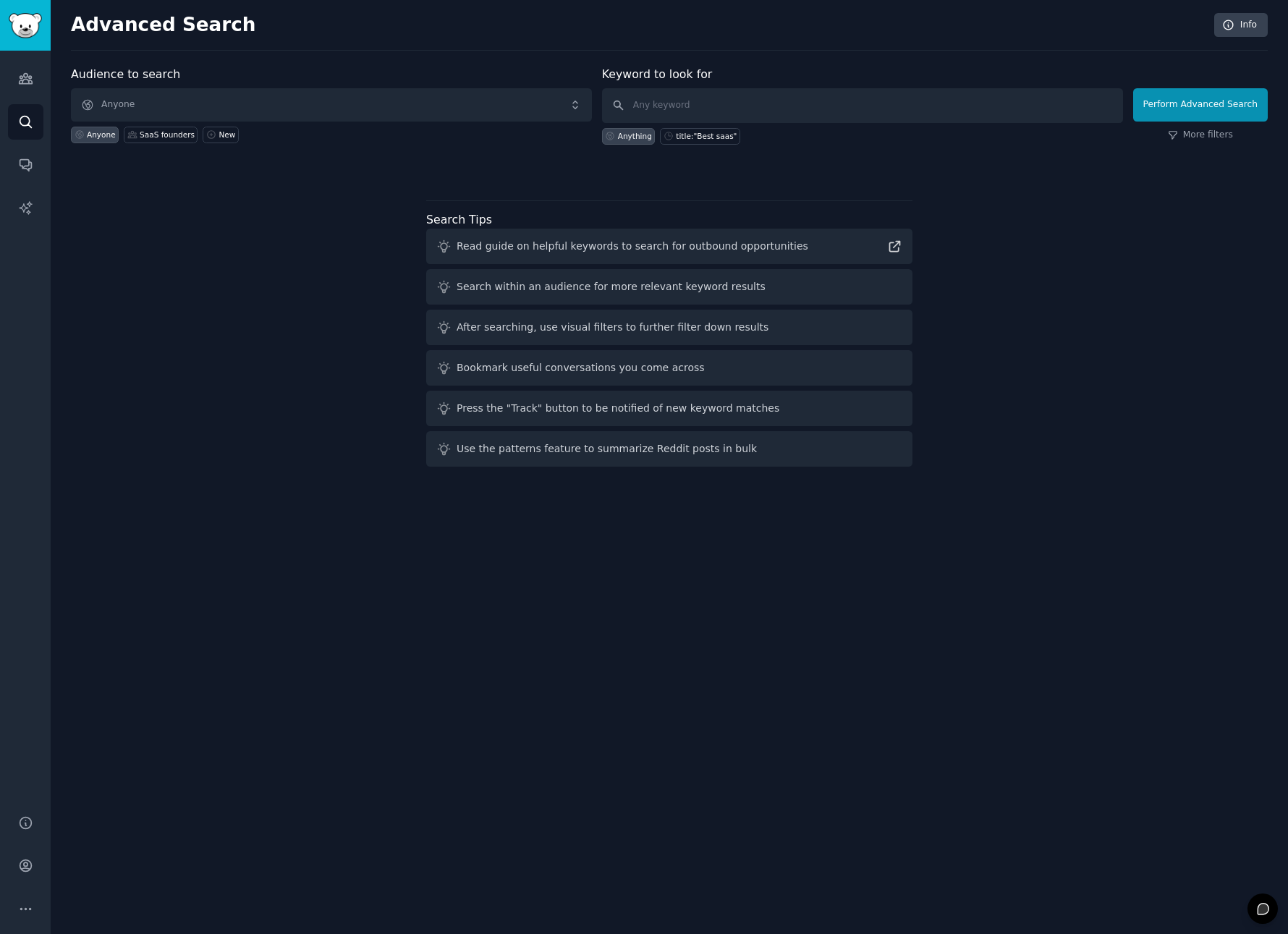
click at [186, 329] on div "Audience to search Anyone Anyone SaaS founders New Keyword to look for Anything…" at bounding box center [669, 269] width 1198 height 407
click at [11, 159] on link "Conversations" at bounding box center [26, 164] width 35 height 35
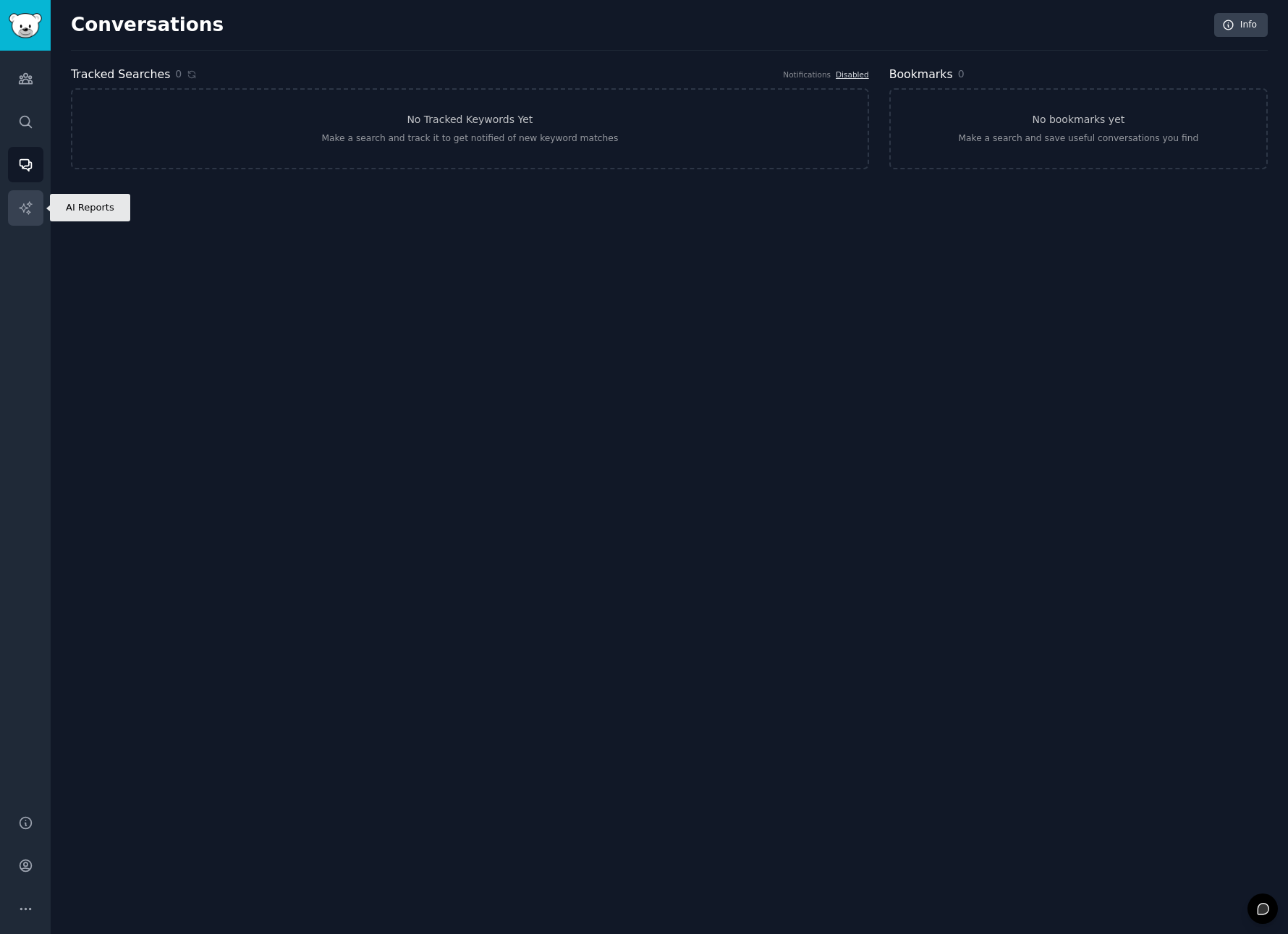
click at [29, 200] on icon "Sidebar" at bounding box center [26, 208] width 15 height 15
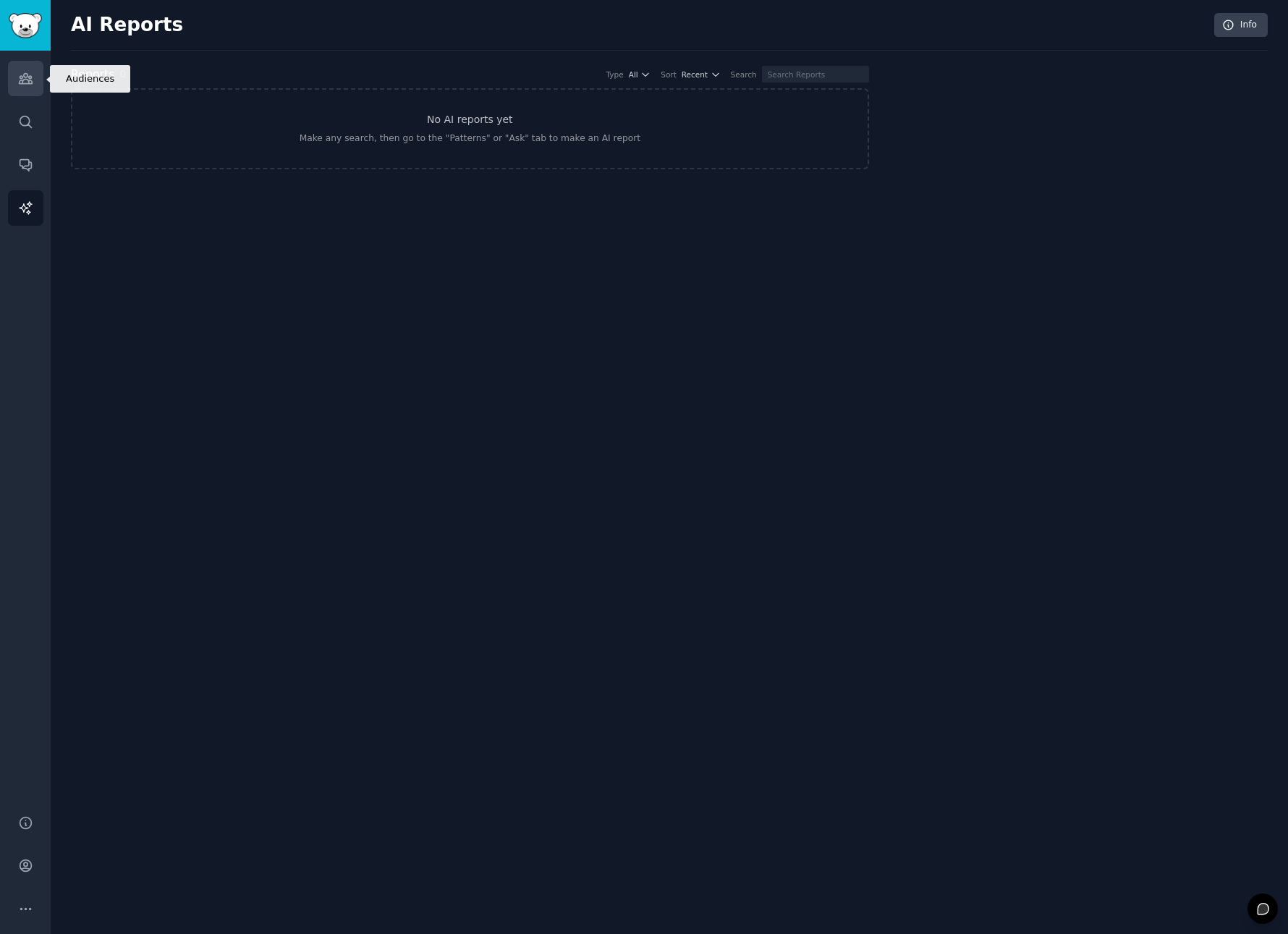
click at [23, 72] on icon "Sidebar" at bounding box center [26, 78] width 15 height 15
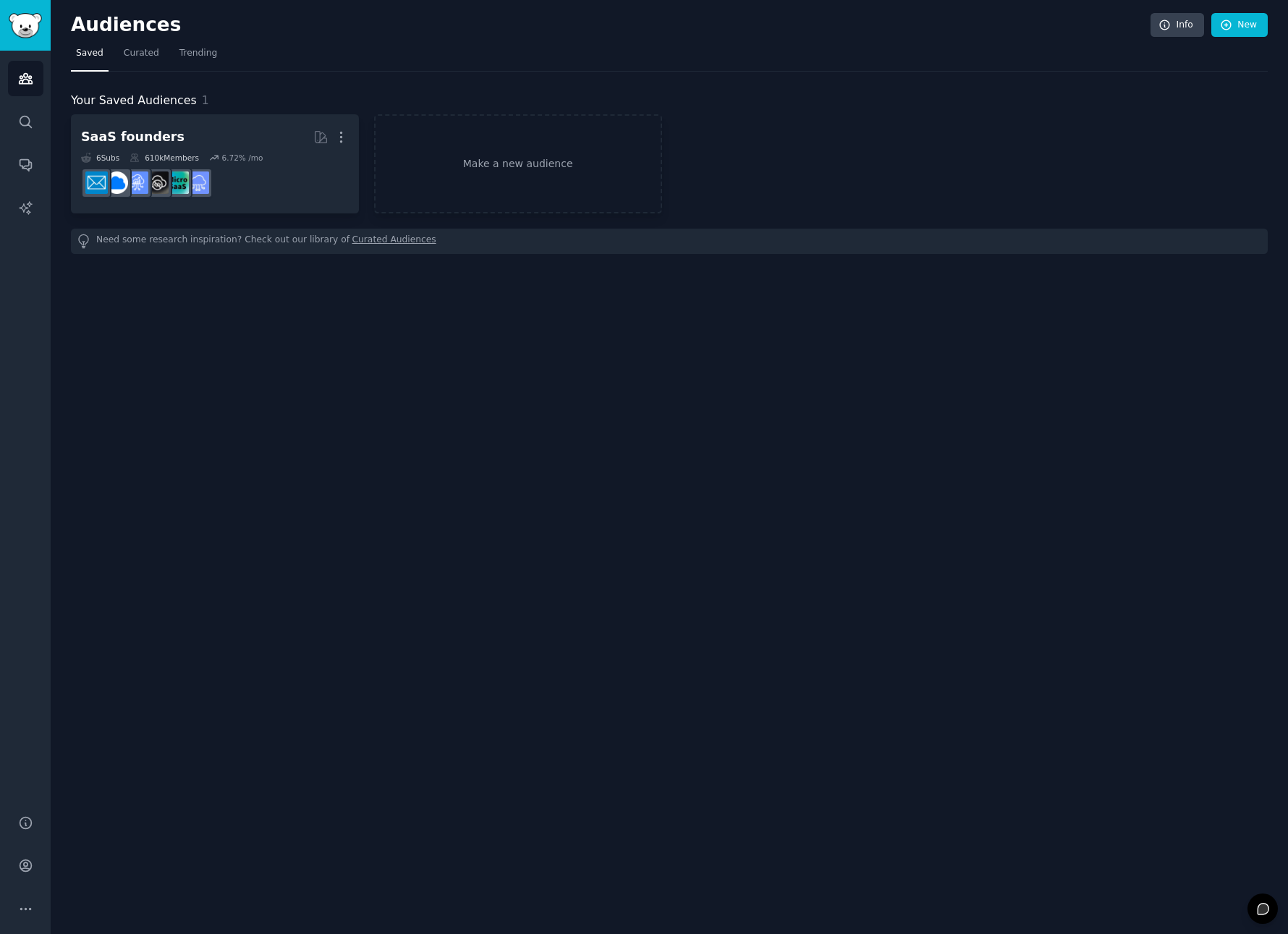
click at [691, 545] on div "Audiences Info New Saved Curated Trending Your Saved Audiences 1 SaaS founders …" at bounding box center [669, 467] width 1237 height 934
click at [132, 52] on span "Curated" at bounding box center [141, 54] width 35 height 13
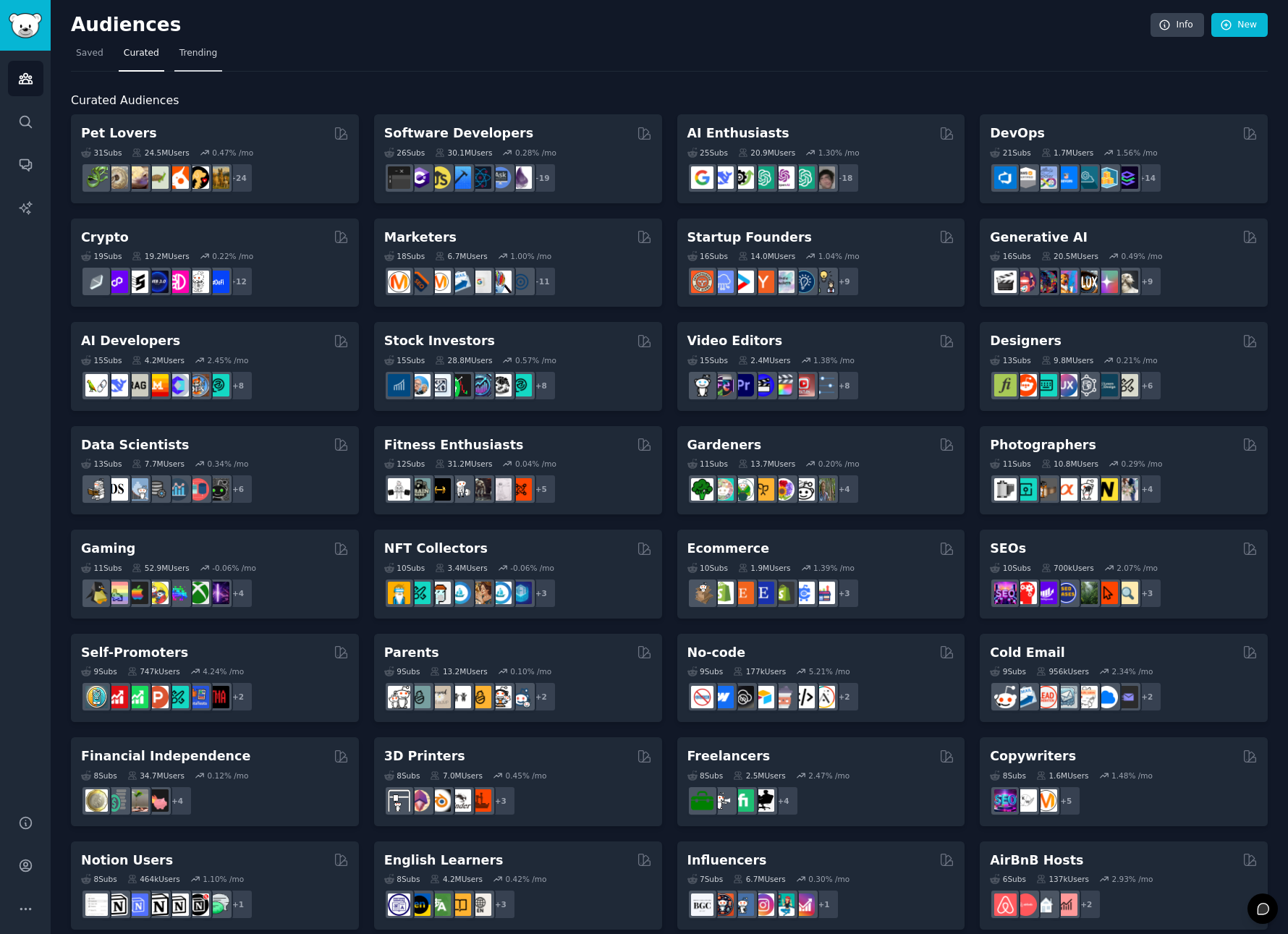
click at [199, 49] on span "Trending" at bounding box center [198, 54] width 38 height 13
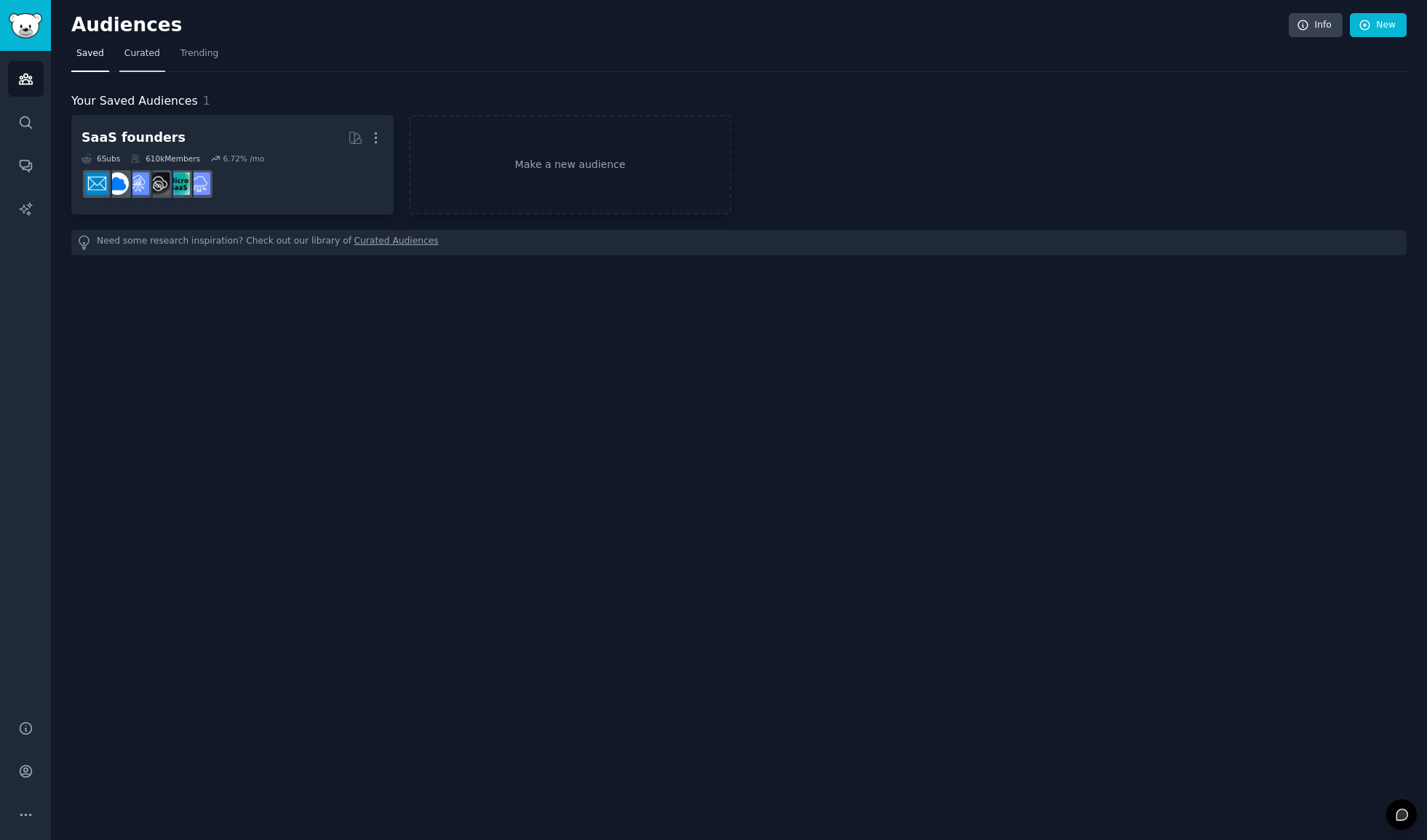
click at [144, 51] on span "Curated" at bounding box center [142, 54] width 35 height 13
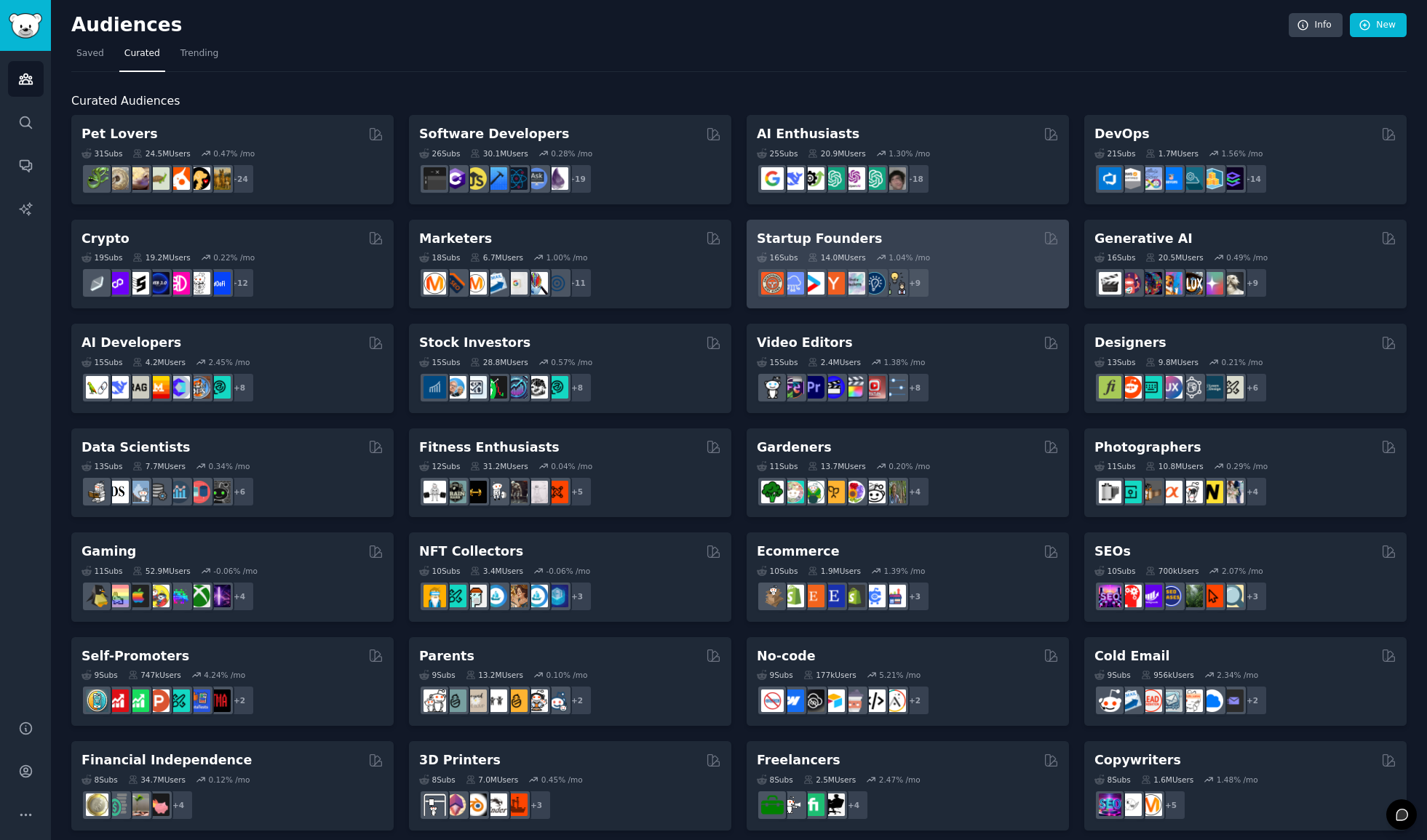
click at [987, 242] on div "Startup Founders" at bounding box center [907, 239] width 302 height 19
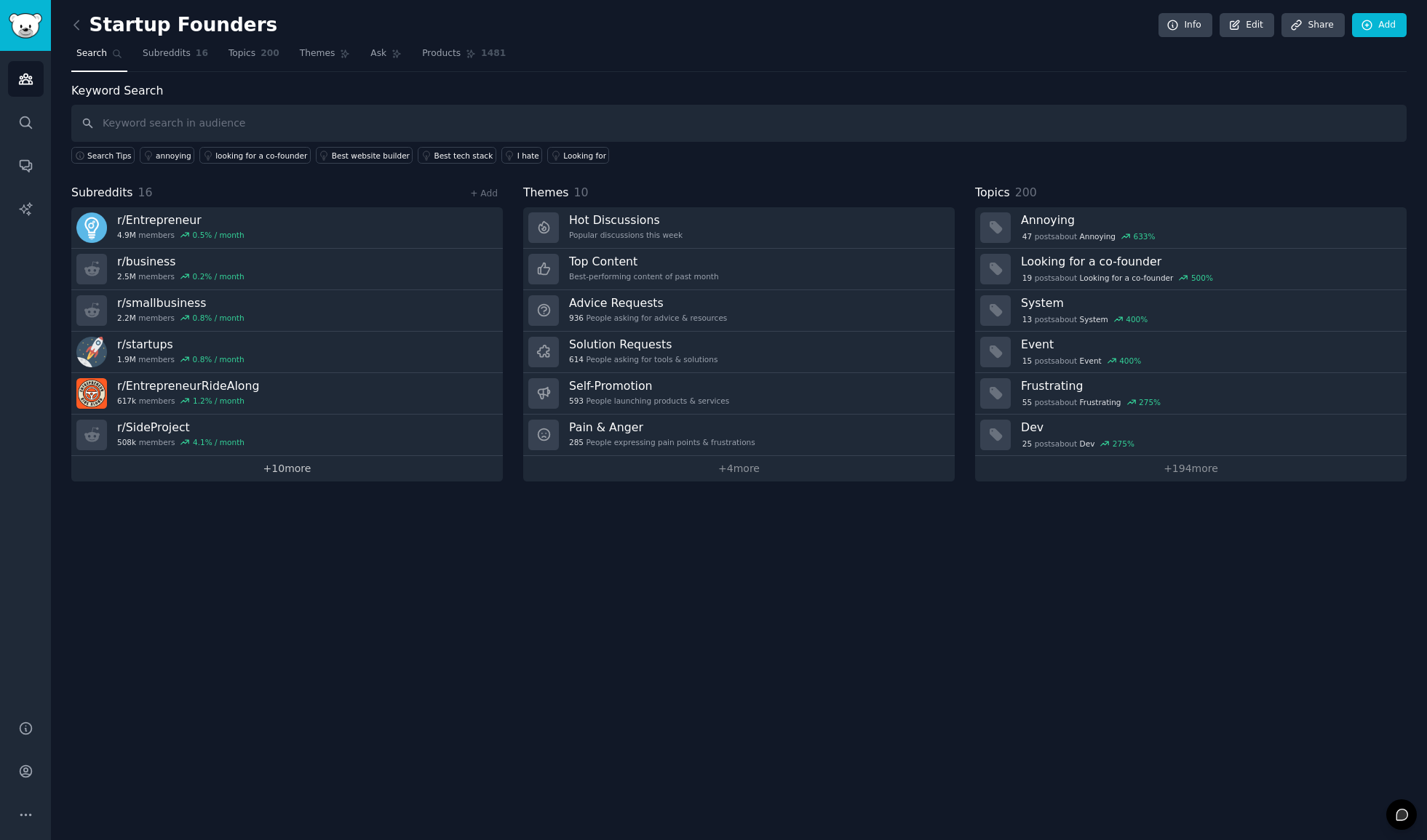
click at [308, 52] on span "Themes" at bounding box center [318, 54] width 35 height 13
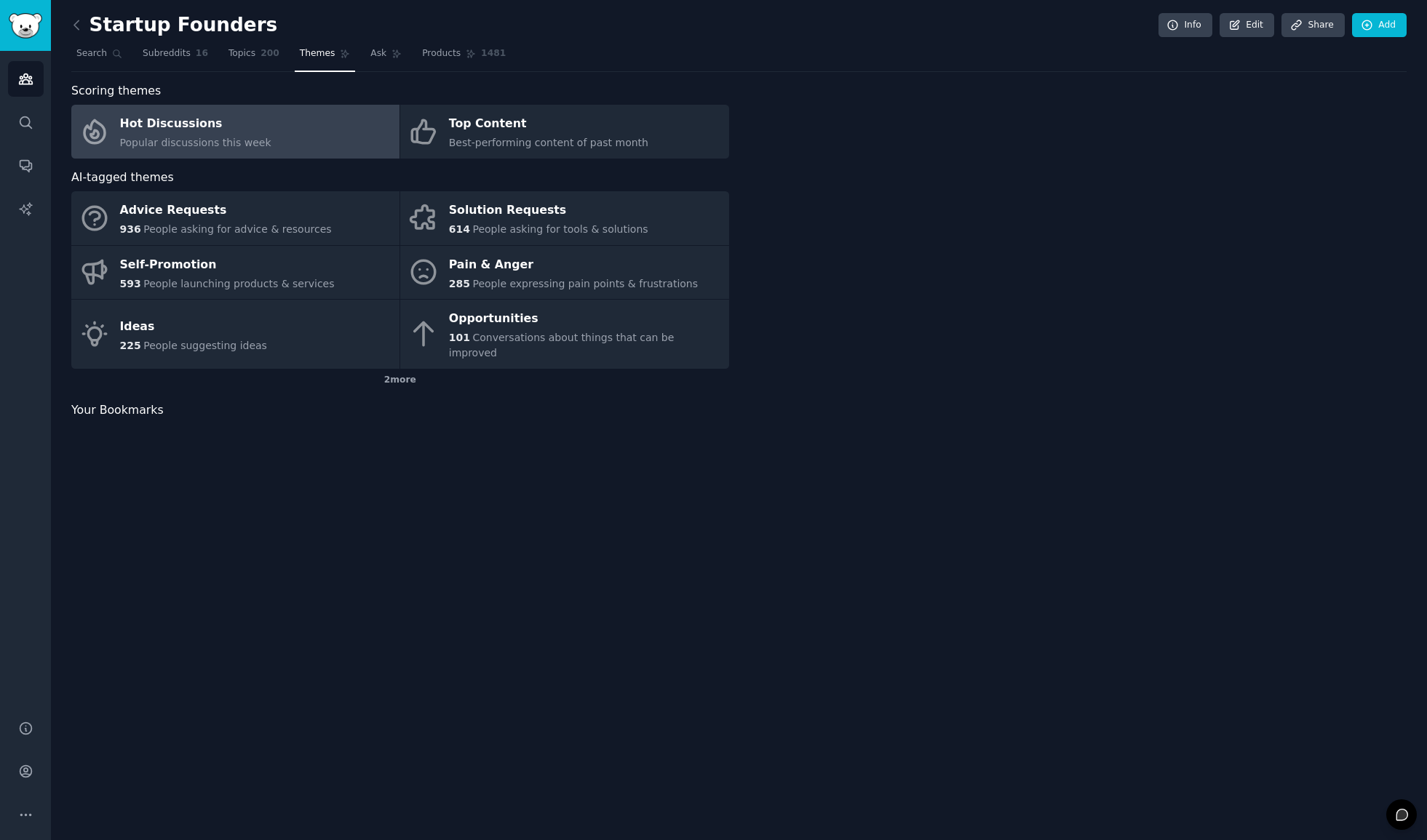
click at [313, 57] on span "Themes" at bounding box center [318, 54] width 35 height 13
click at [192, 130] on div "Hot Discussions" at bounding box center [195, 124] width 151 height 23
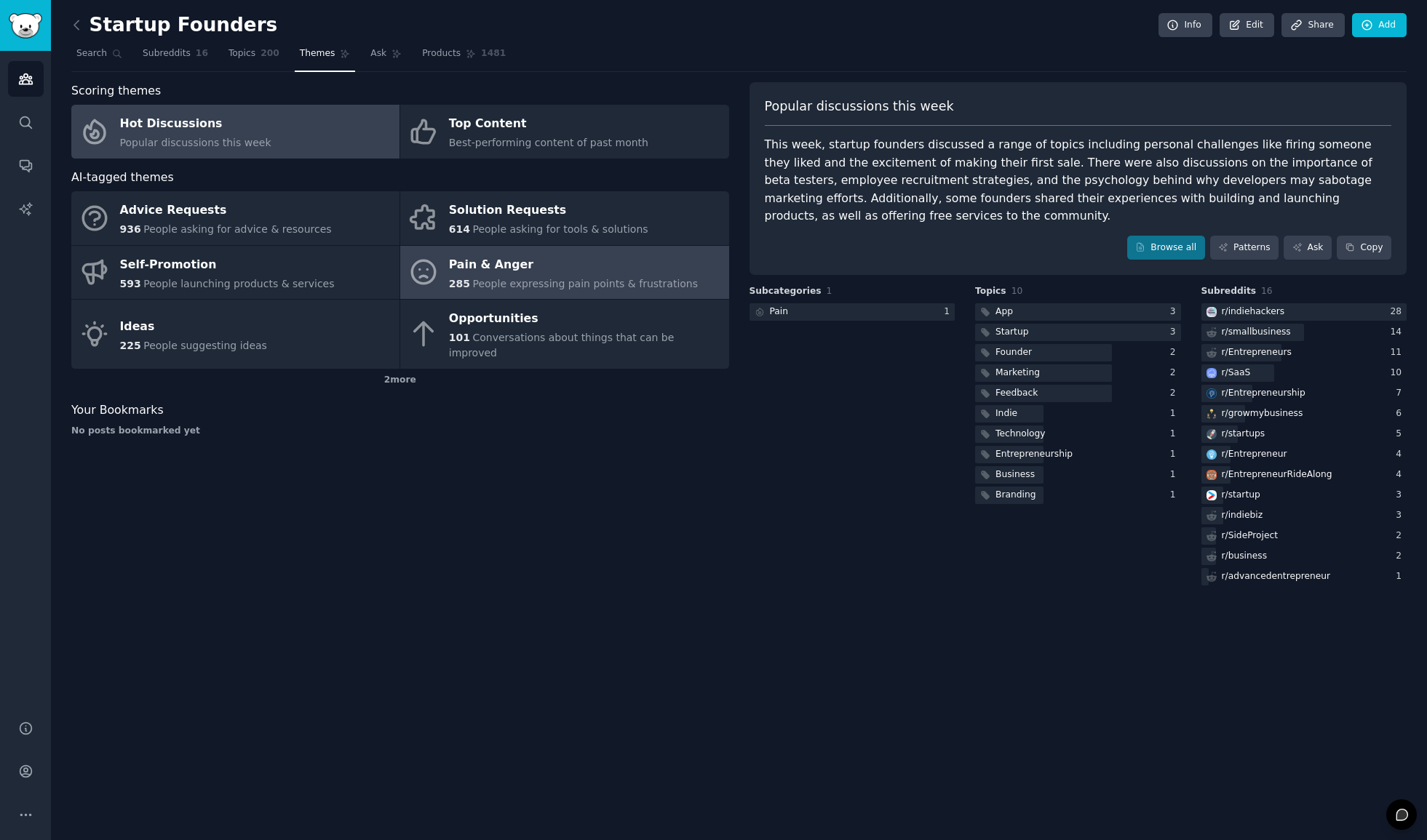
click at [527, 256] on div "Pain & Anger" at bounding box center [574, 265] width 249 height 23
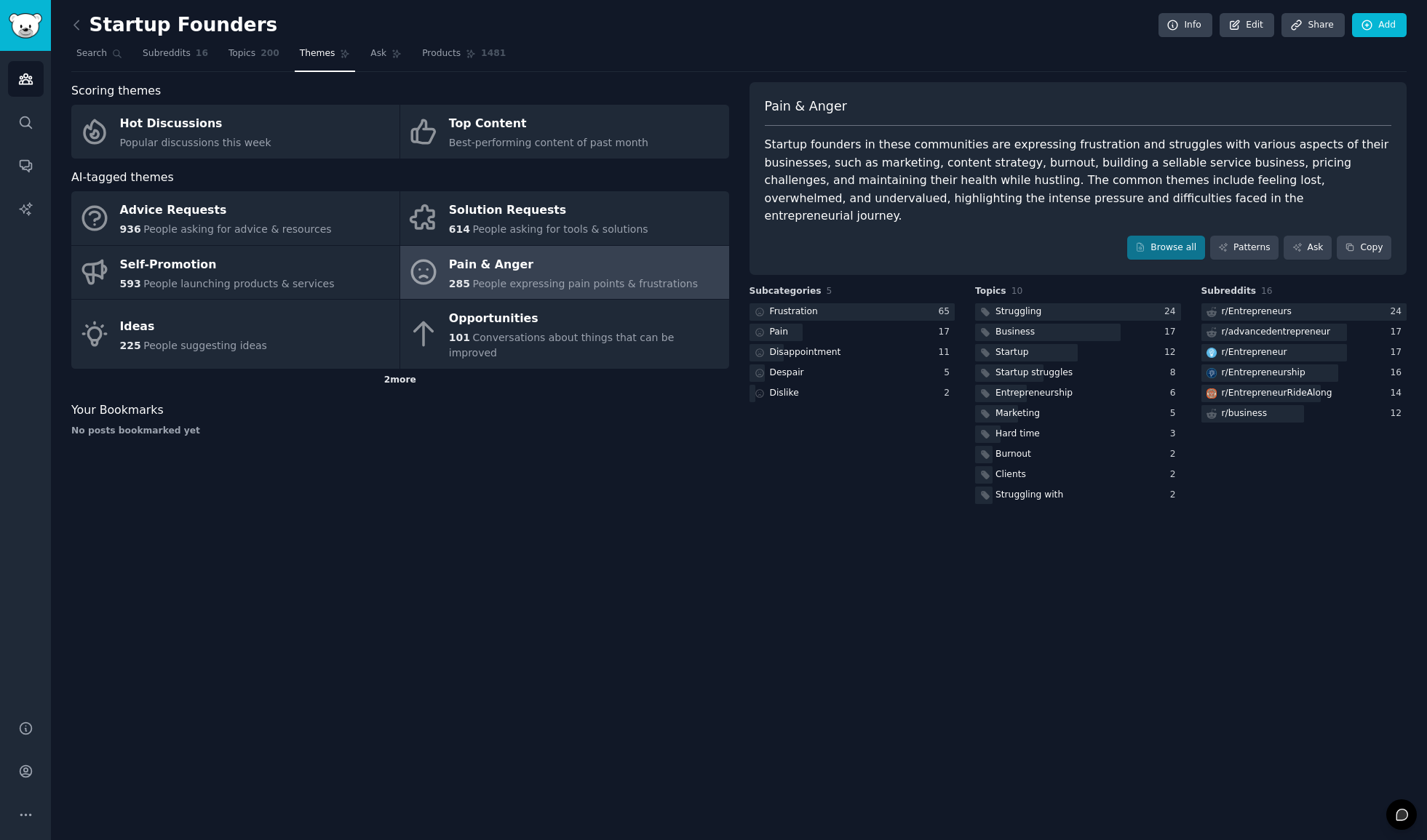
click at [396, 368] on div "2 more" at bounding box center [400, 380] width 658 height 23
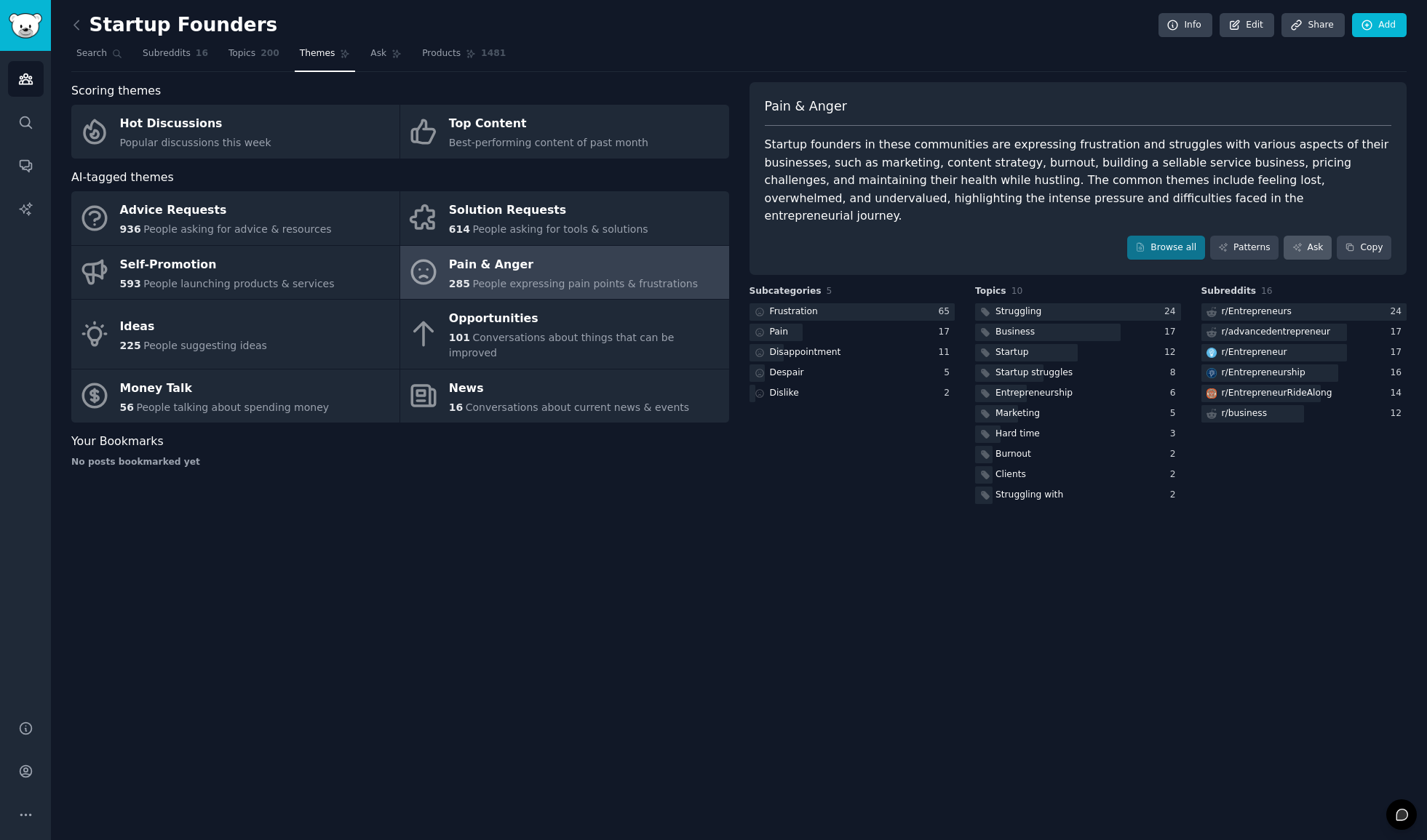
click at [1314, 236] on link "Ask" at bounding box center [1308, 248] width 48 height 25
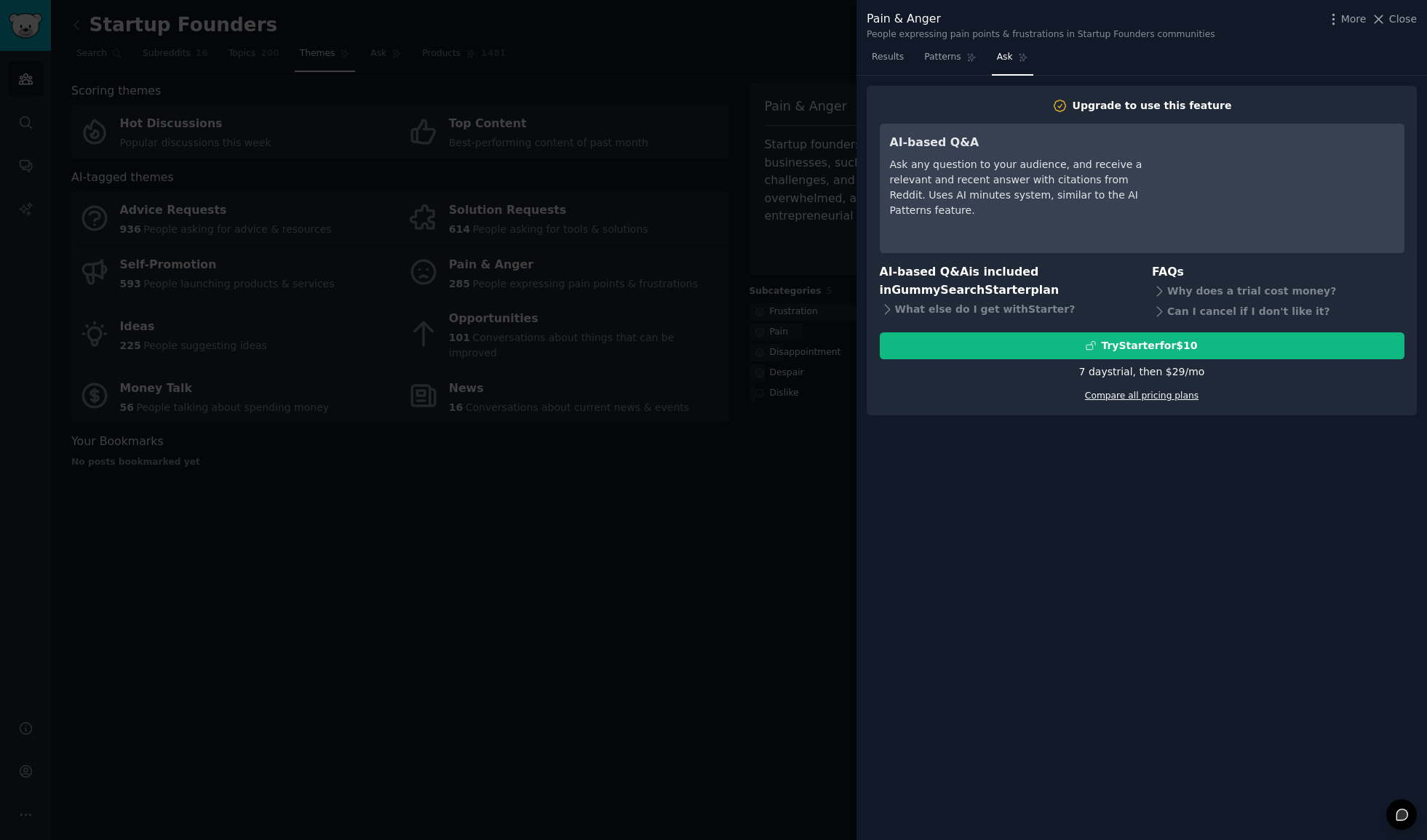
click at [1180, 395] on link "Compare all pricing plans" at bounding box center [1142, 395] width 113 height 10
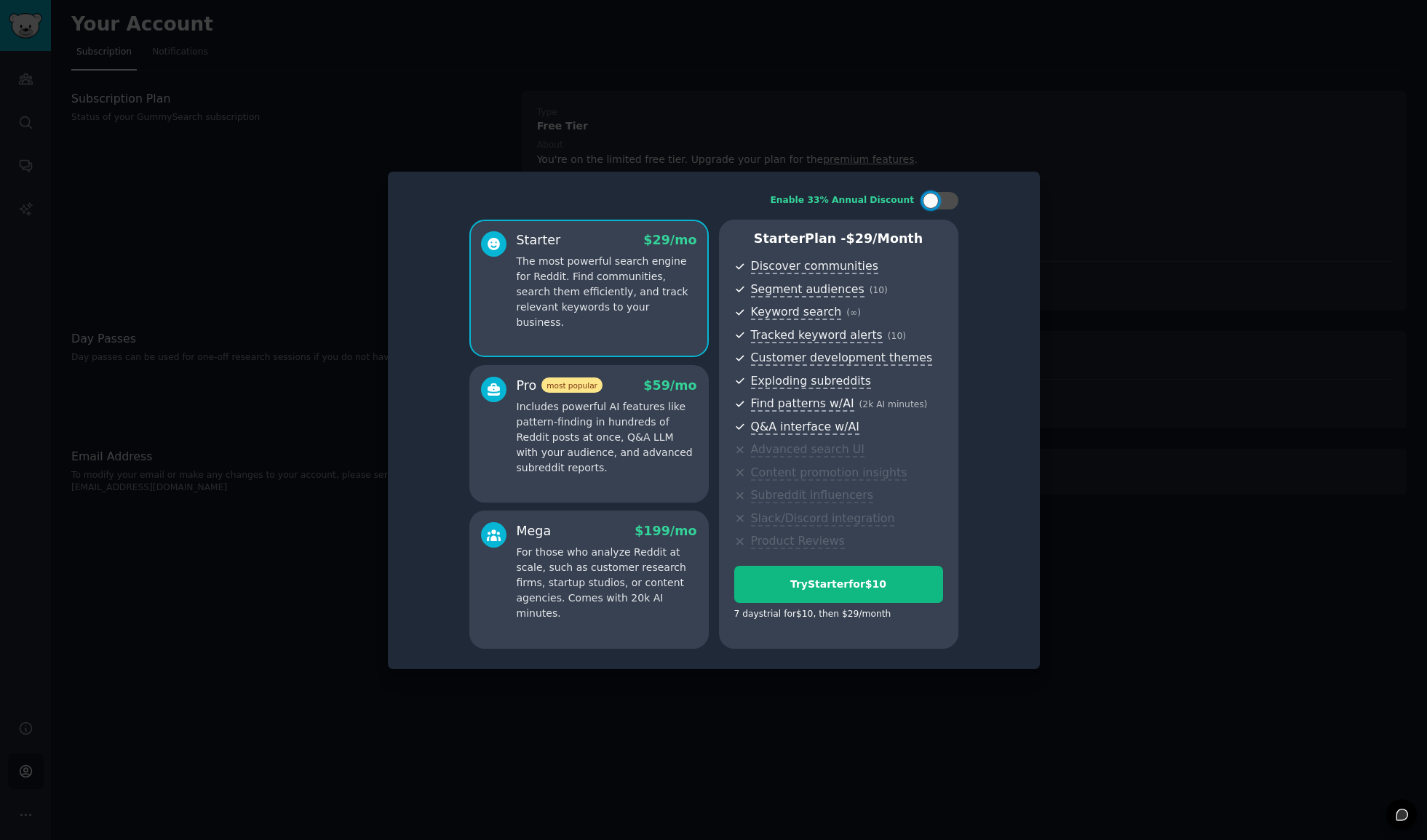
click at [1061, 147] on div at bounding box center [713, 420] width 1427 height 840
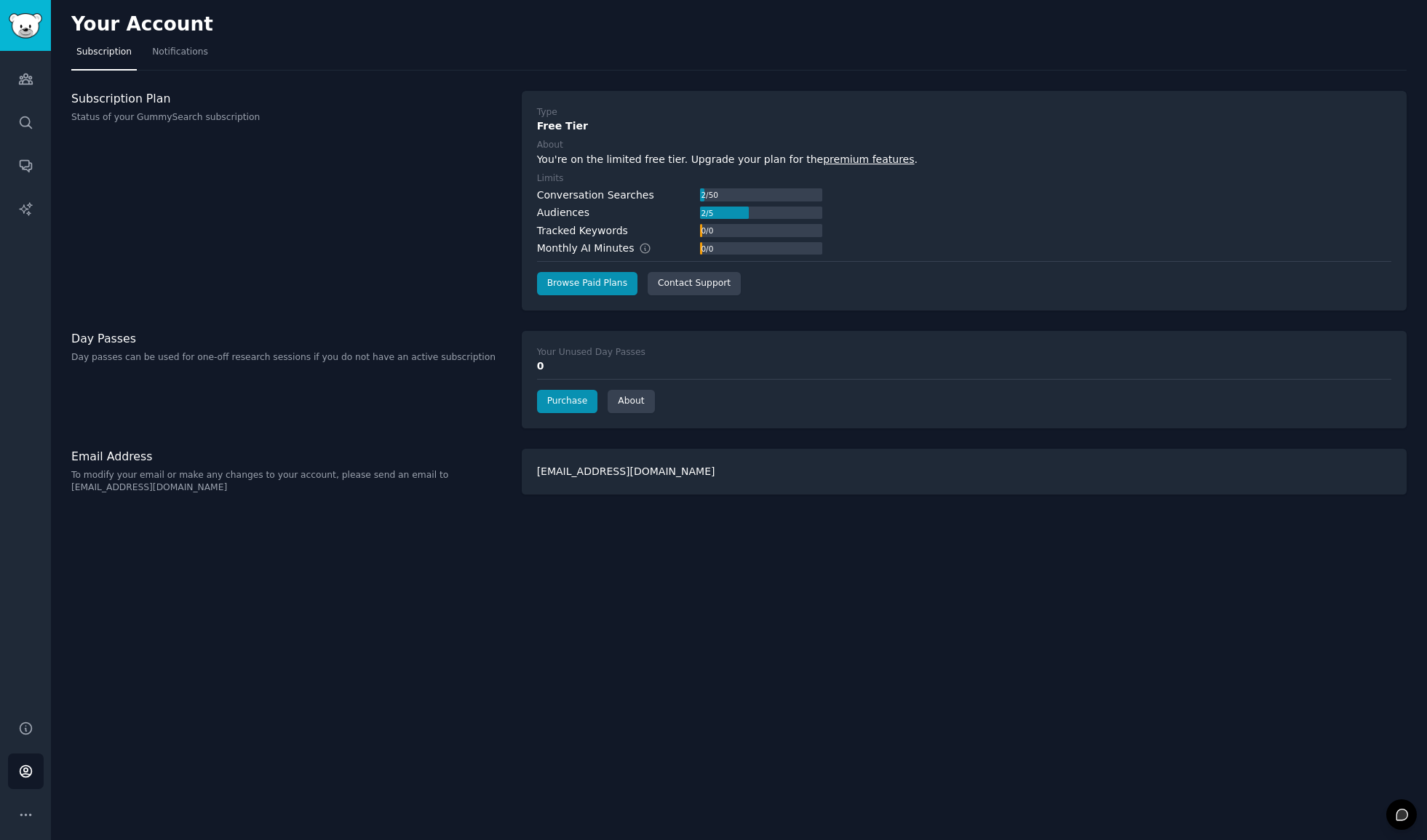
click at [370, 660] on div "Your Account Subscription Notifications Subscription Plan Status of your GummyS…" at bounding box center [739, 420] width 1376 height 840
click at [17, 75] on link "Audiences" at bounding box center [26, 79] width 35 height 35
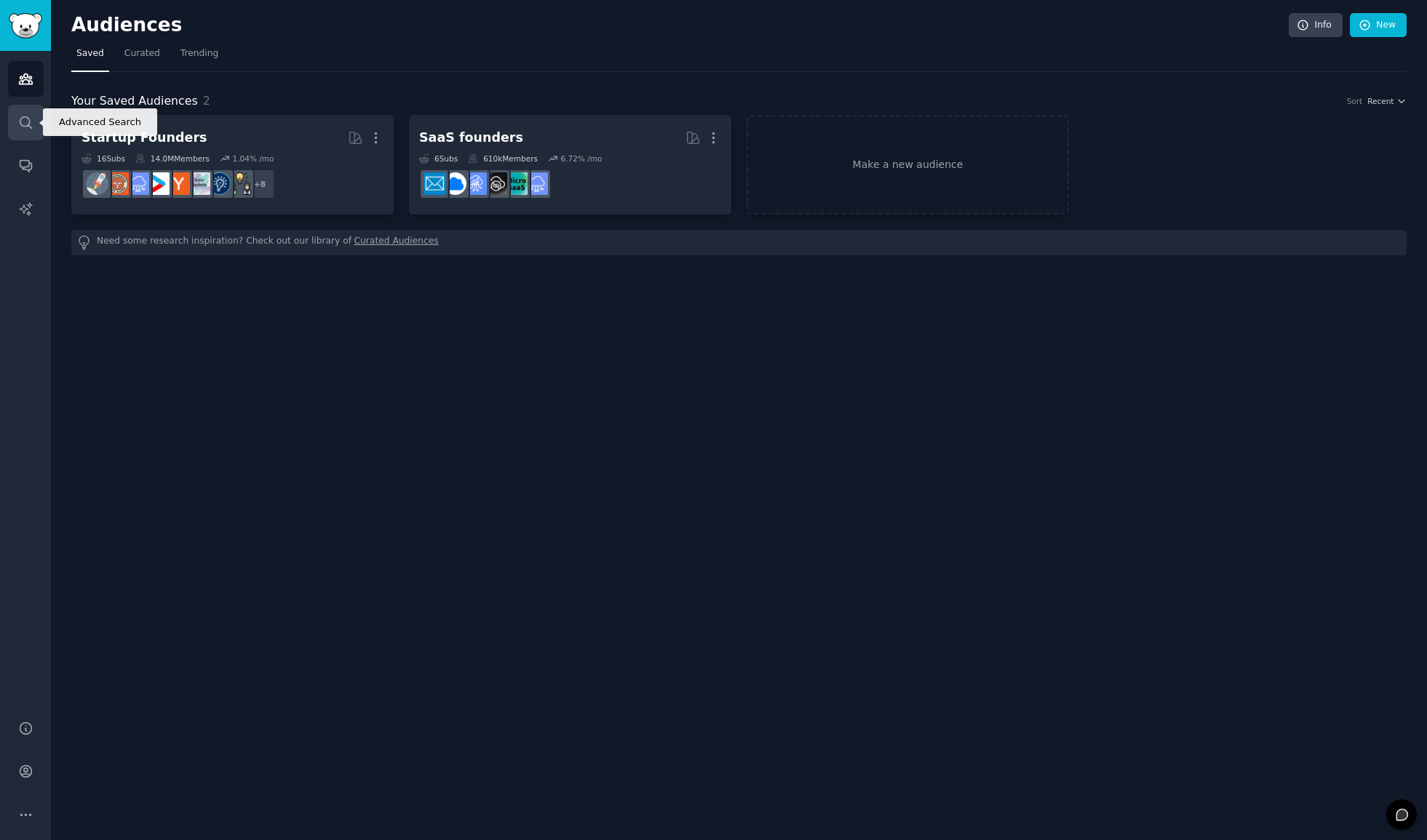
click at [25, 123] on icon "Sidebar" at bounding box center [26, 123] width 15 height 15
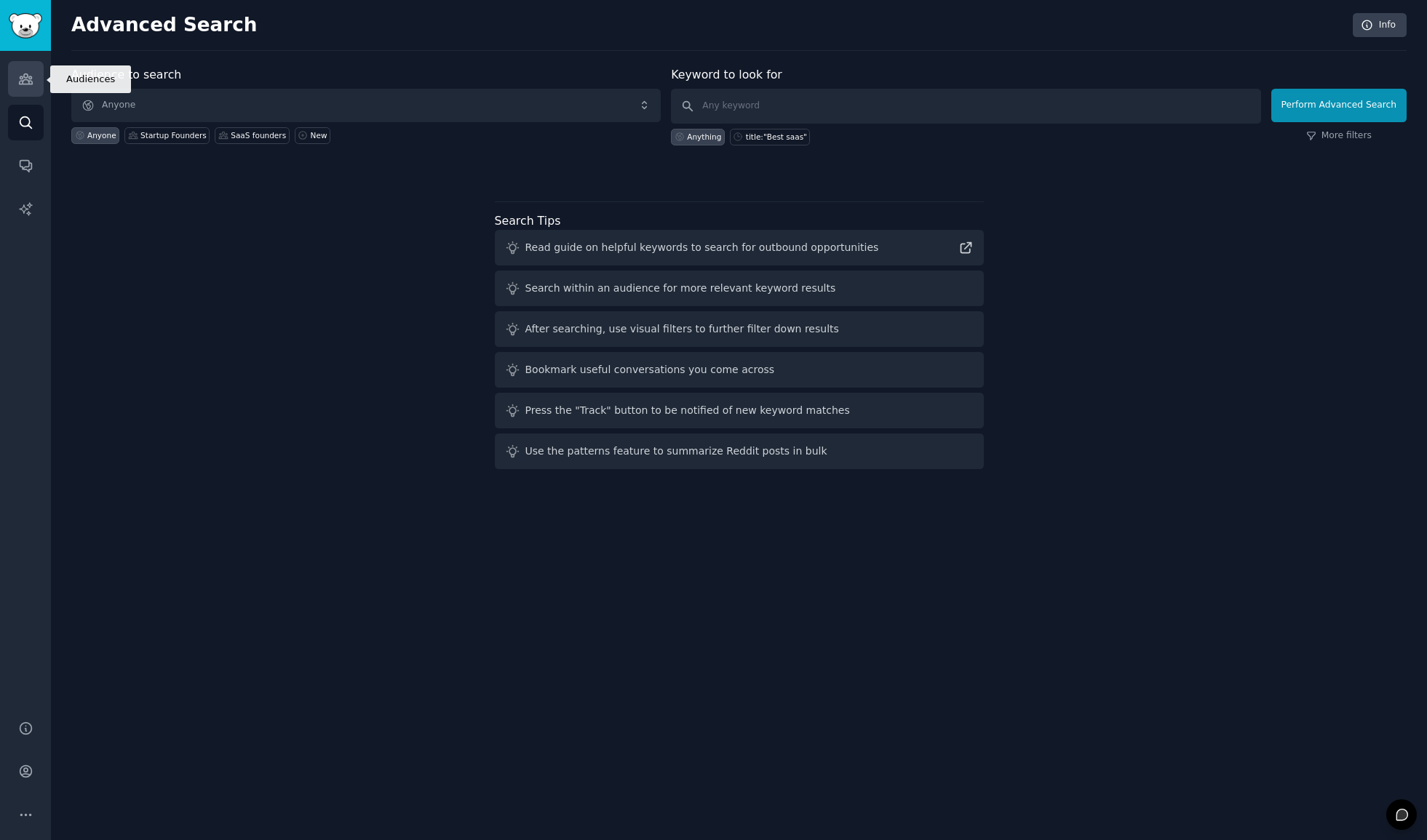
click at [32, 70] on link "Audiences" at bounding box center [26, 79] width 35 height 35
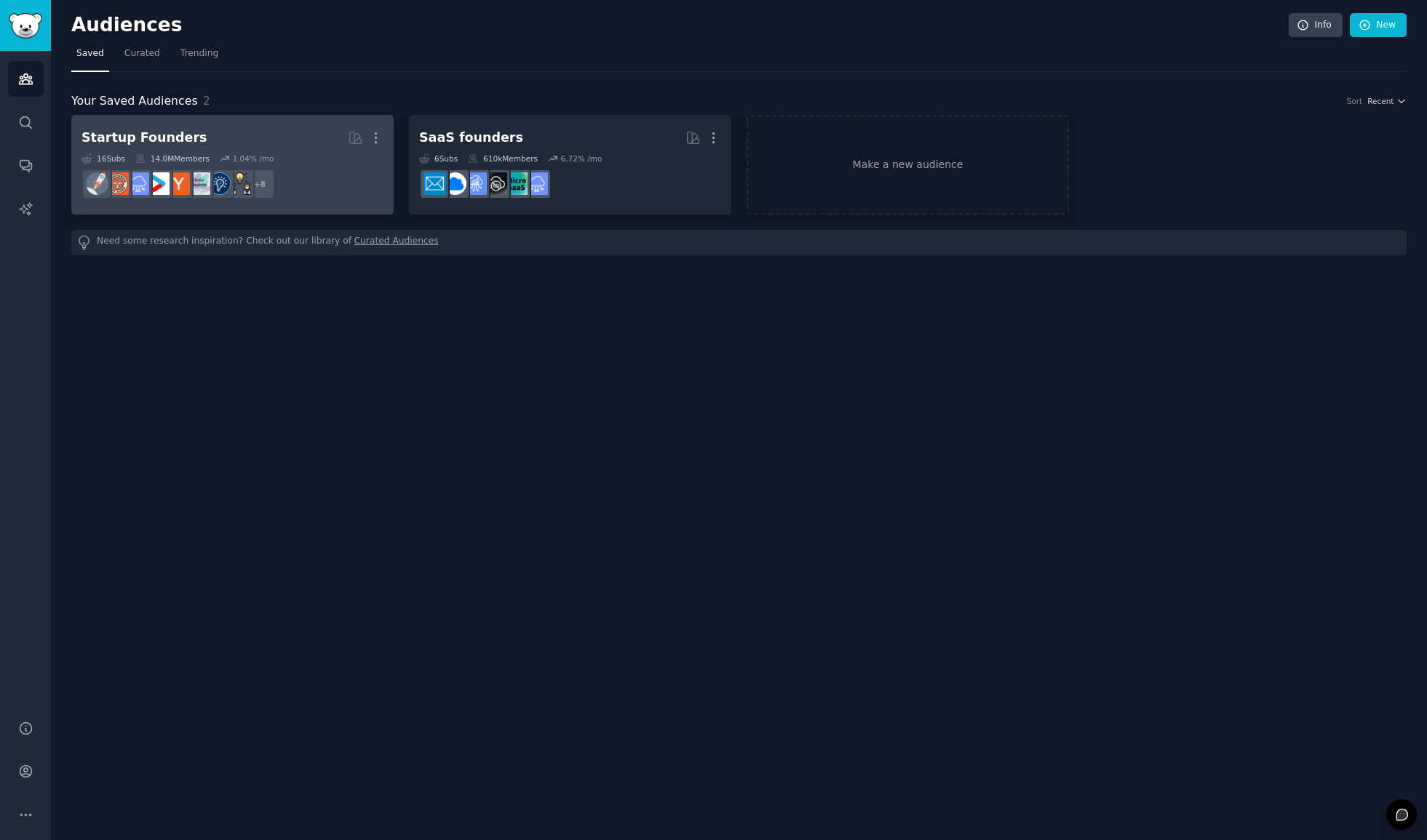
click at [175, 125] on h2 "Startup Founders Curated by GummySearch More" at bounding box center [232, 137] width 302 height 25
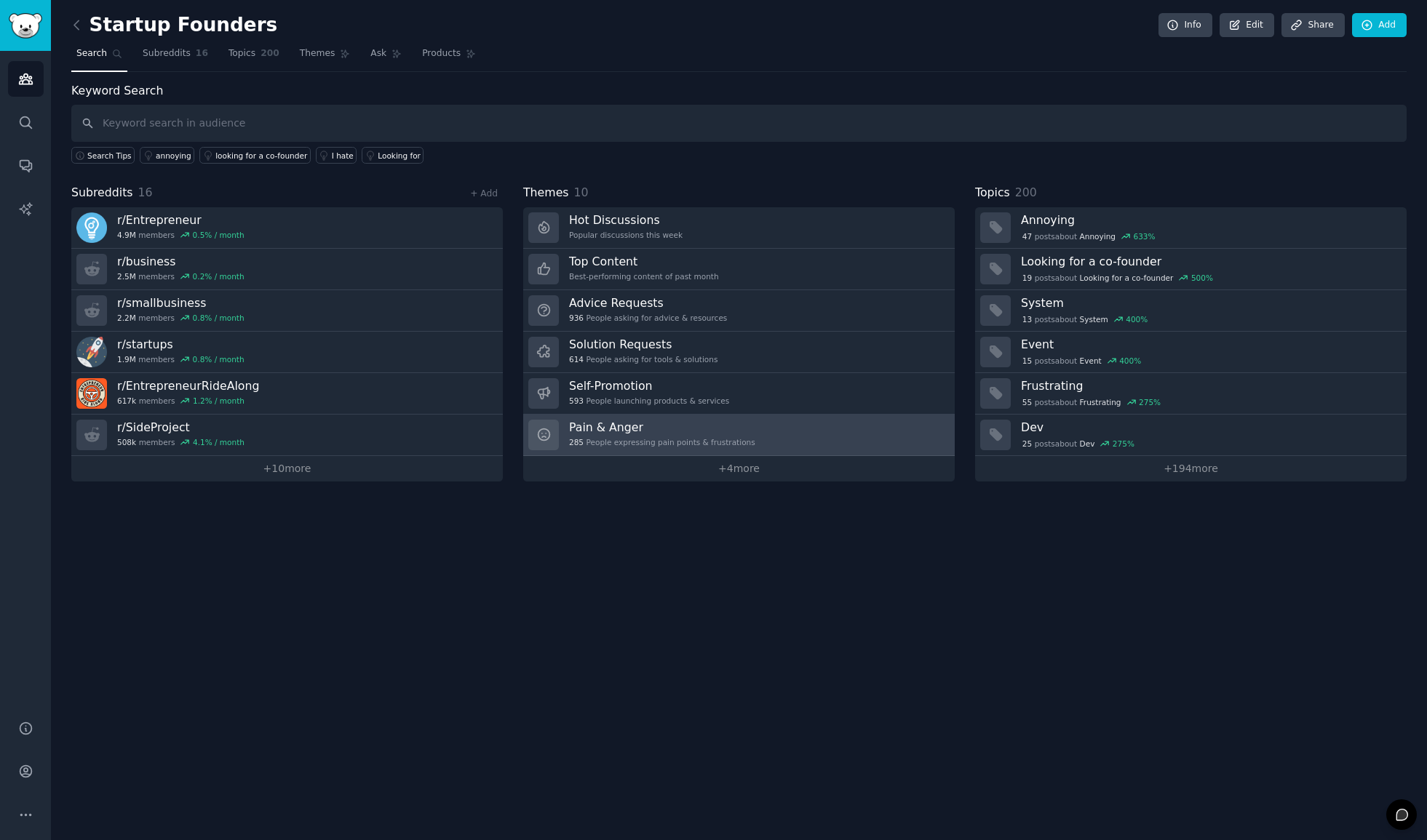
click at [661, 432] on h3 "Pain & Anger" at bounding box center [662, 427] width 187 height 15
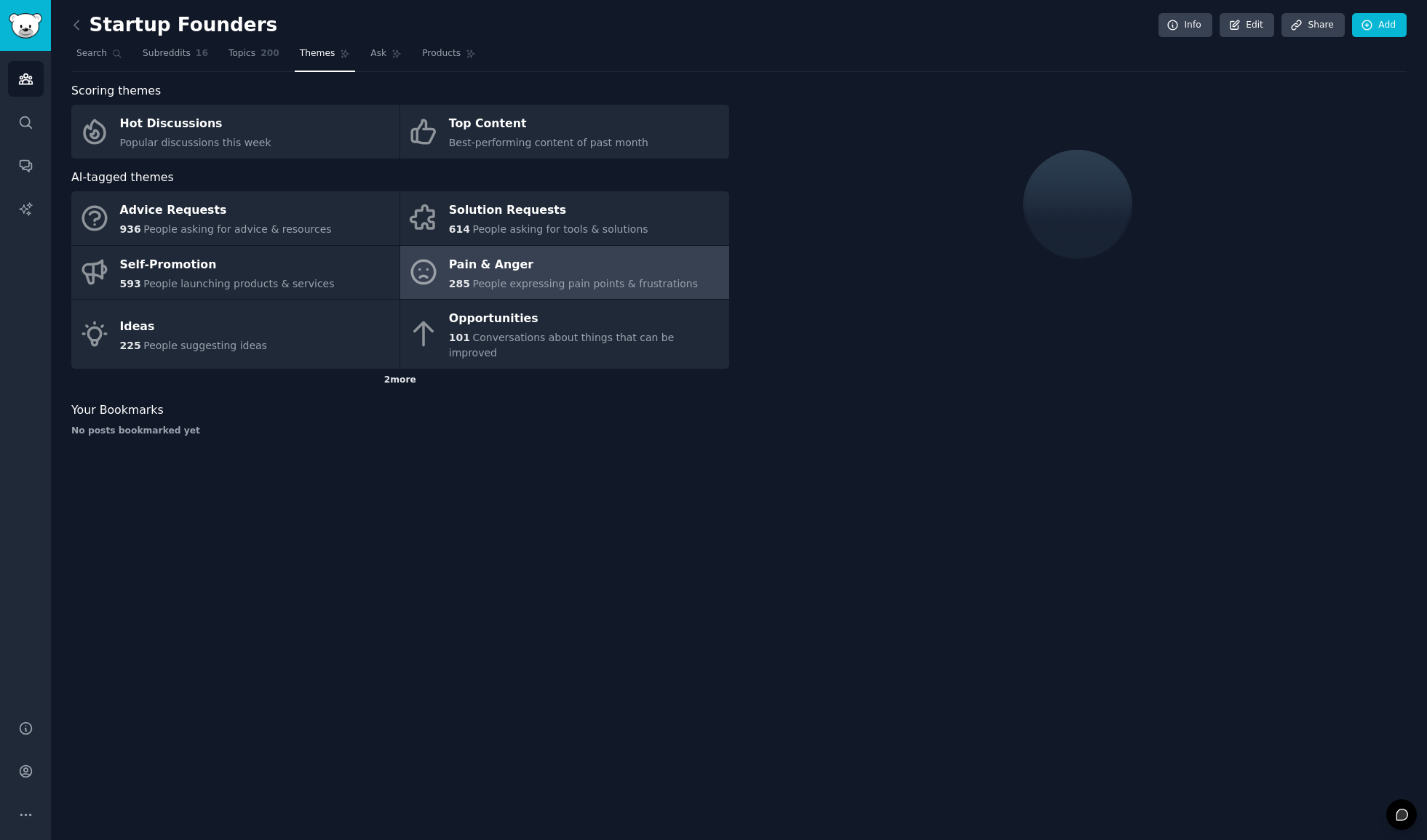
click at [396, 368] on div "2 more" at bounding box center [400, 380] width 658 height 23
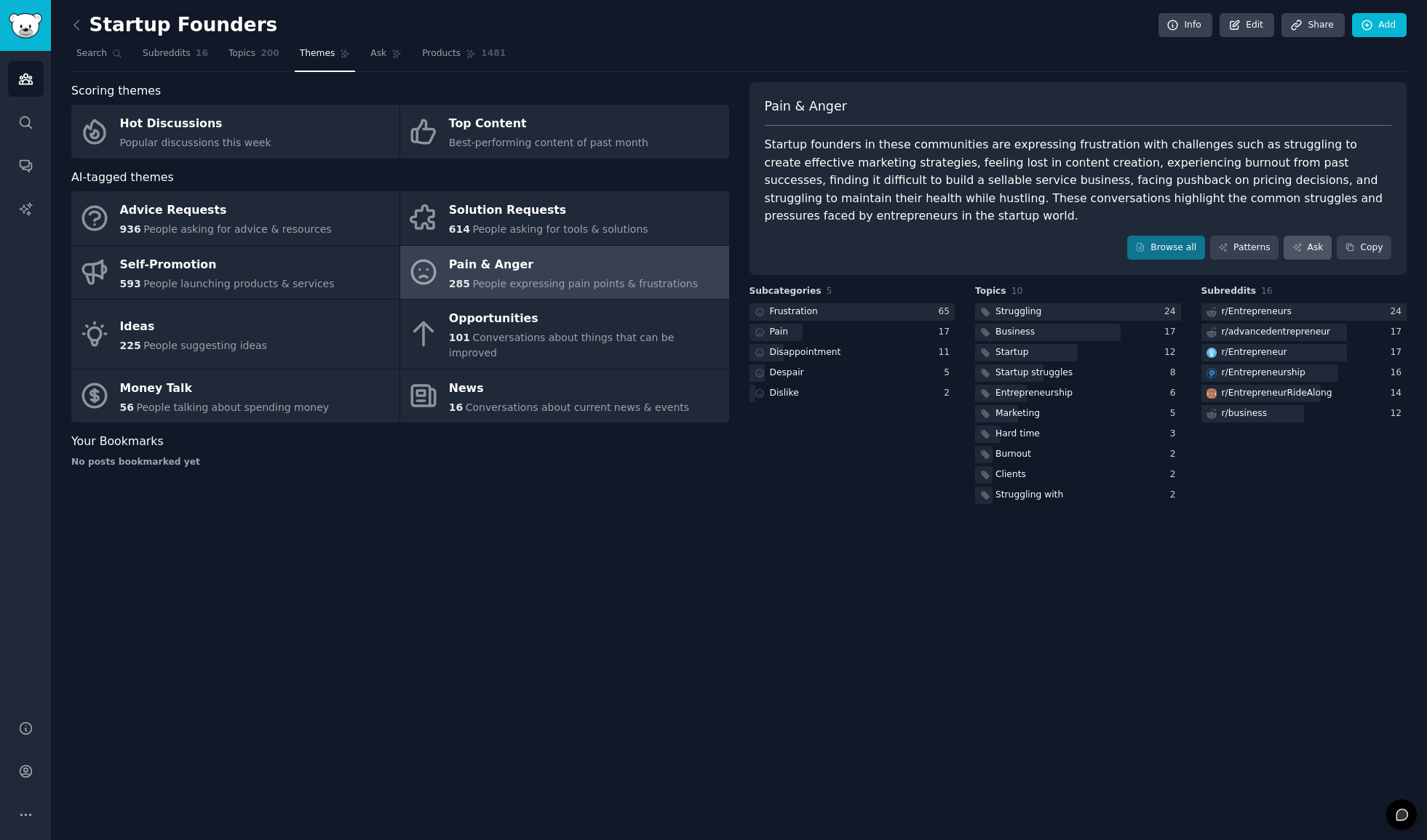
click at [1313, 244] on link "Ask" at bounding box center [1308, 248] width 48 height 25
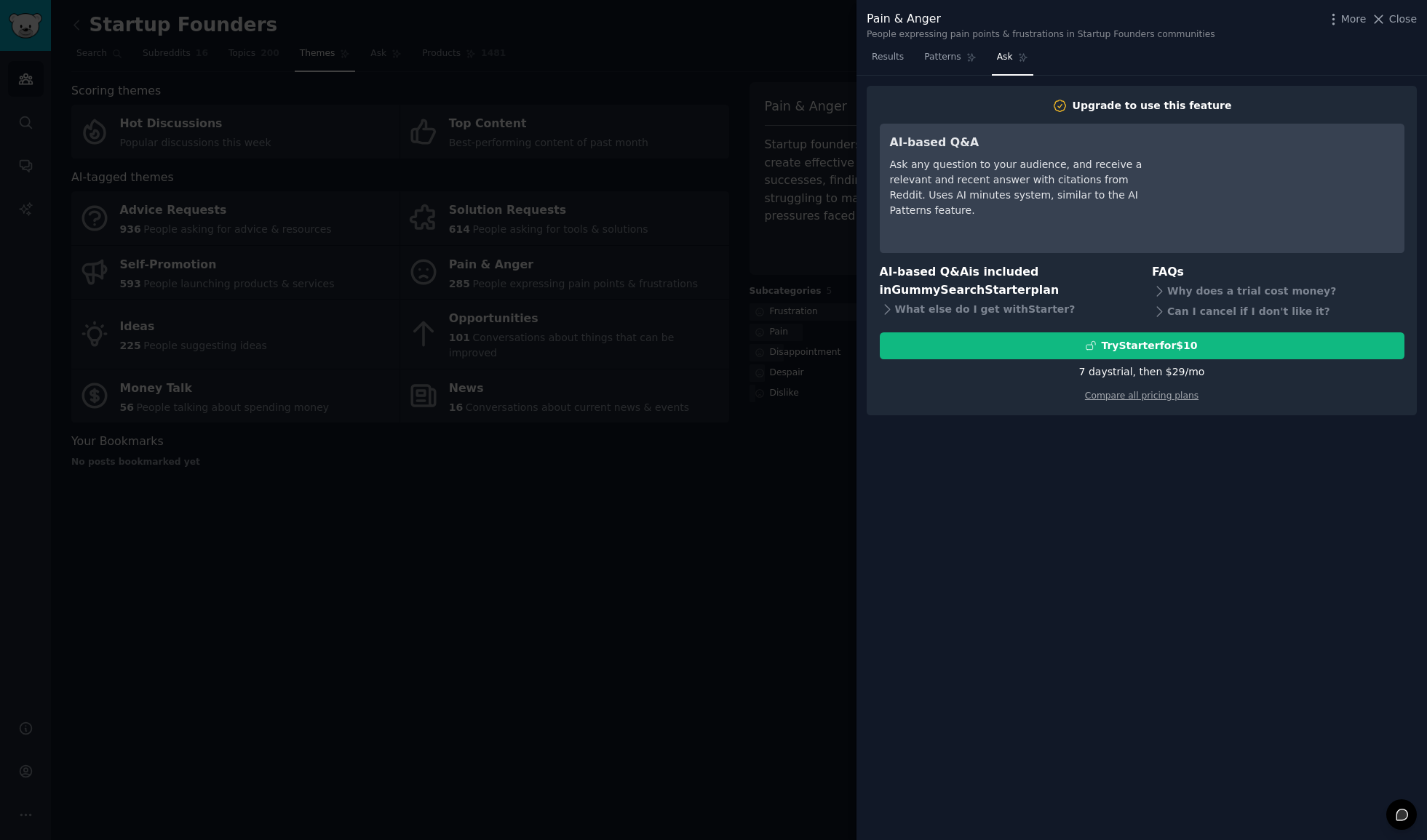
click at [1333, 513] on div "Upgrade to use this feature AI-based Q&A Ask any question to your audience, and…" at bounding box center [1142, 459] width 571 height 766
click at [1153, 391] on link "Compare all pricing plans" at bounding box center [1142, 395] width 113 height 10
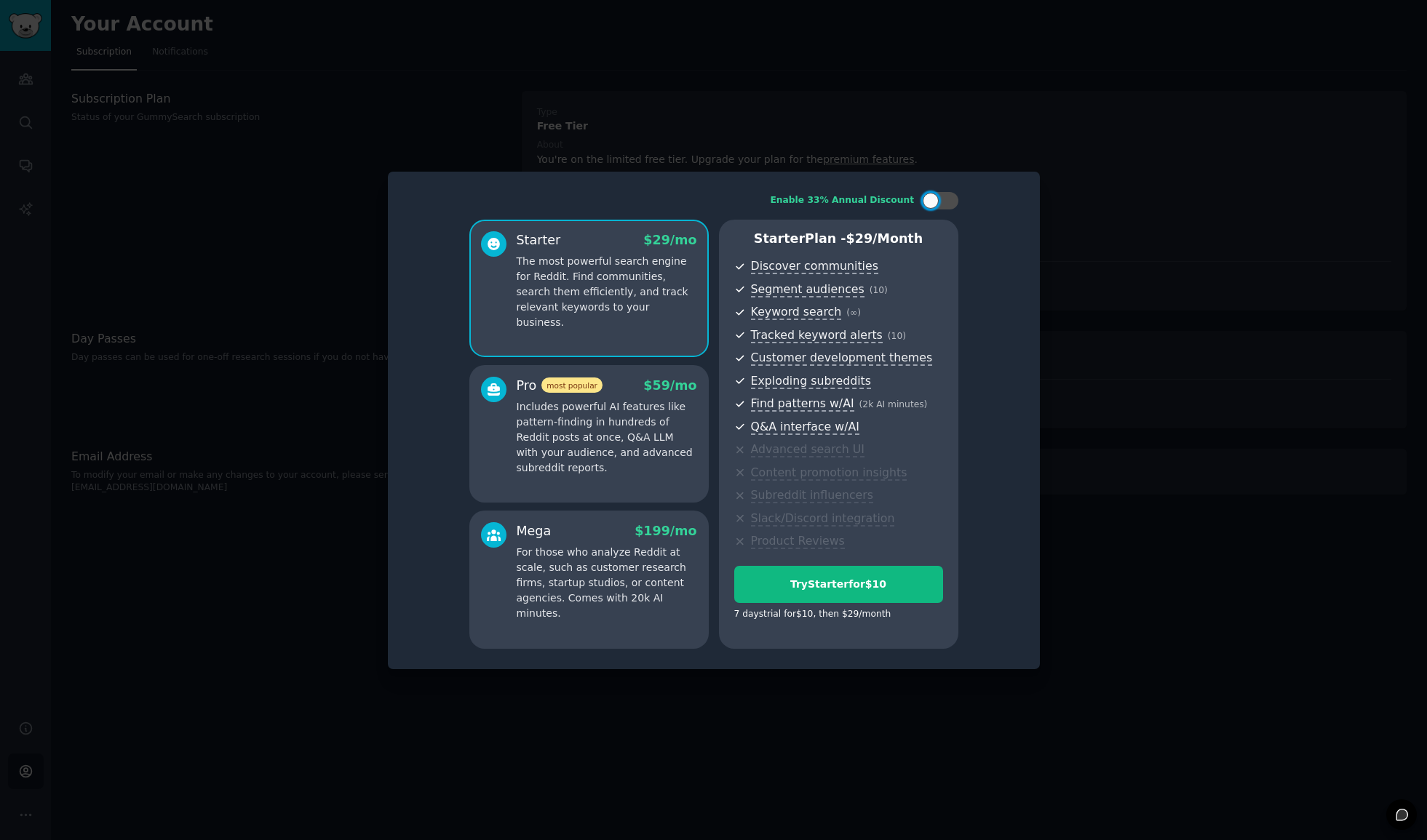
click at [602, 304] on p "The most powerful search engine for Reddit. Find communities, search them effic…" at bounding box center [607, 292] width 180 height 76
click at [1083, 261] on div at bounding box center [713, 420] width 1427 height 840
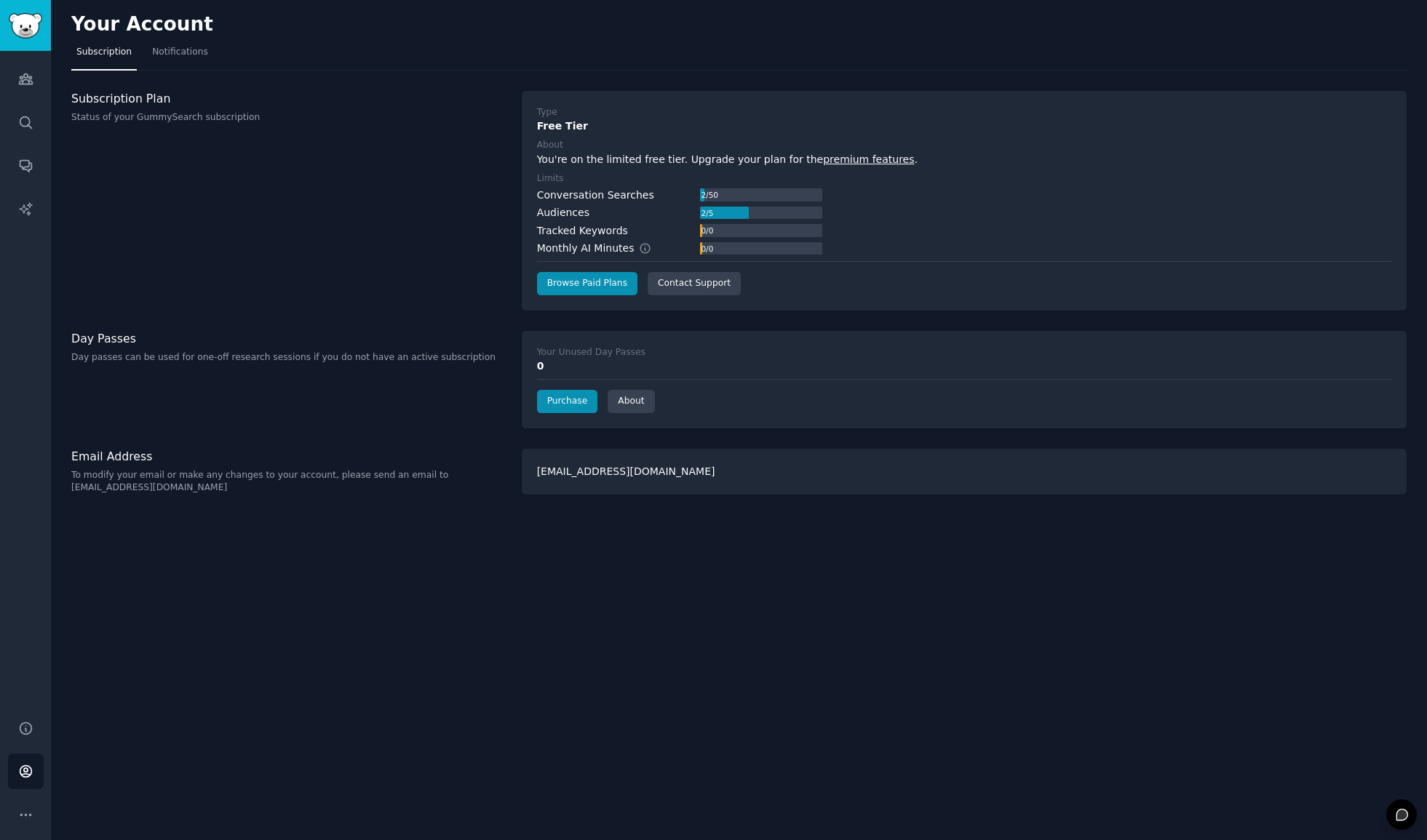
click at [663, 58] on nav "Subscription Notifications" at bounding box center [739, 56] width 1335 height 30
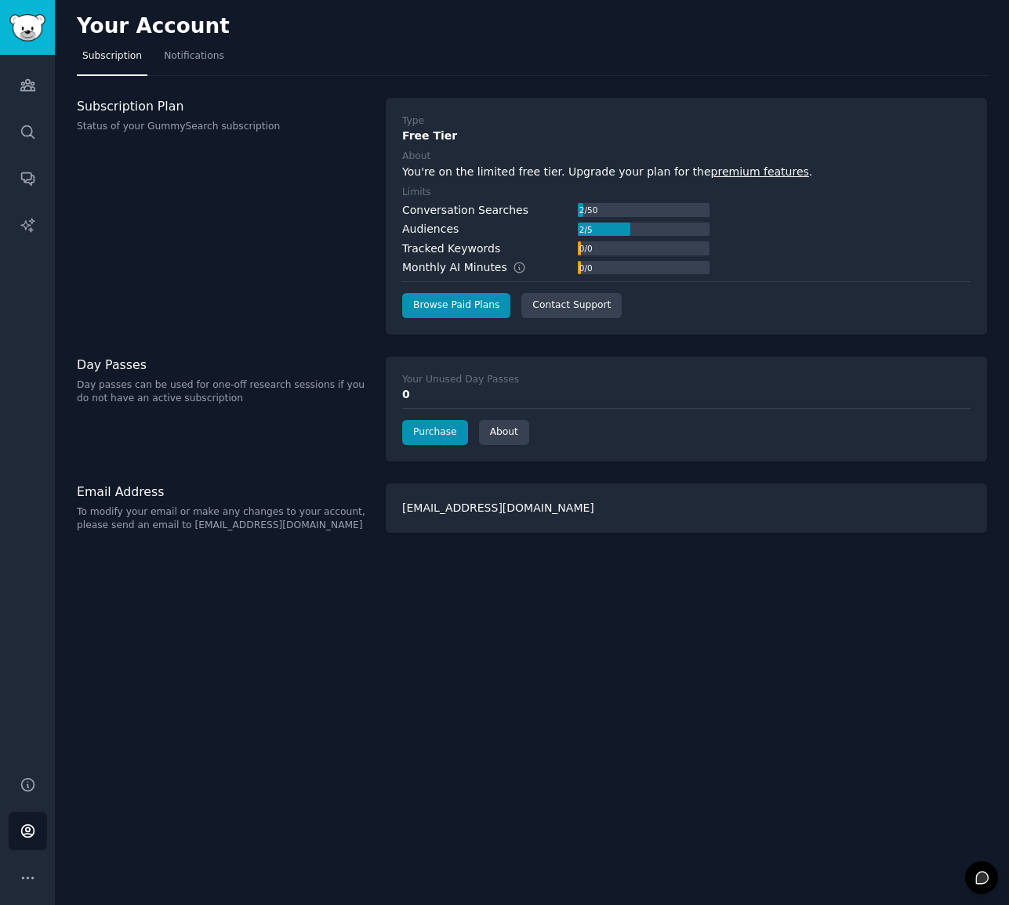
drag, startPoint x: 330, startPoint y: 744, endPoint x: 33, endPoint y: 3, distance: 798.1
click at [872, 103] on div "Your Account Subscription Notifications Subscription Plan Status of your GummyS…" at bounding box center [532, 452] width 954 height 905
click at [742, 680] on div "Your Account Subscription Notifications Subscription Plan Status of your GummyS…" at bounding box center [532, 452] width 954 height 905
click at [297, 265] on div "Subscription Plan Status of your GummySearch subscription" at bounding box center [223, 216] width 292 height 237
click at [246, 242] on div "Subscription Plan Status of your GummySearch subscription" at bounding box center [223, 216] width 292 height 237
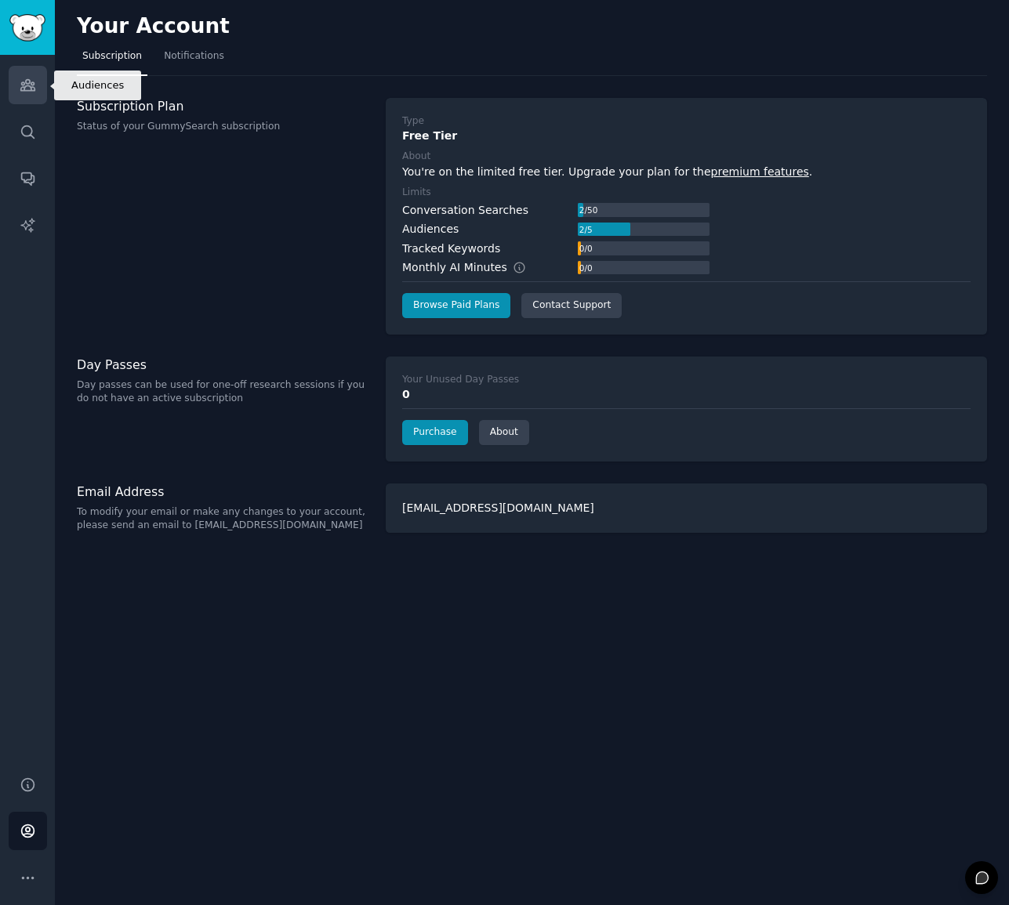
click at [23, 84] on icon "Sidebar" at bounding box center [28, 85] width 16 height 16
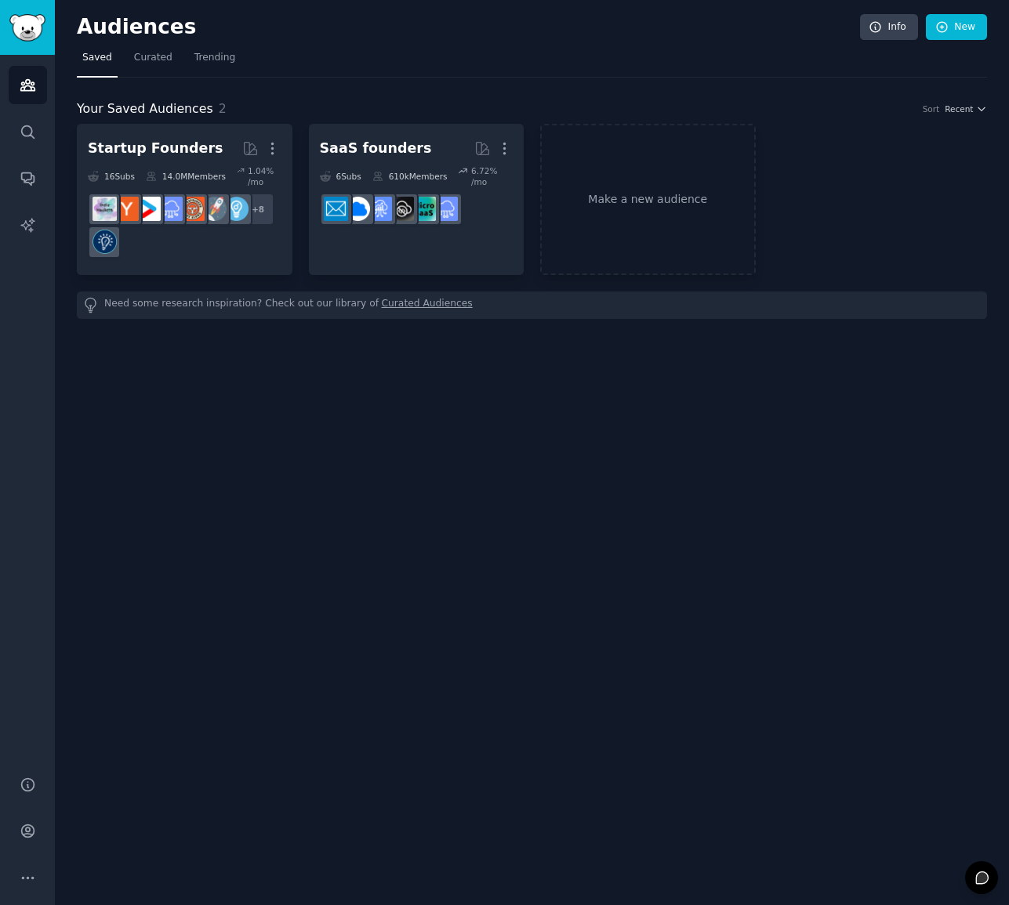
click at [403, 302] on link "Curated Audiences" at bounding box center [427, 305] width 91 height 16
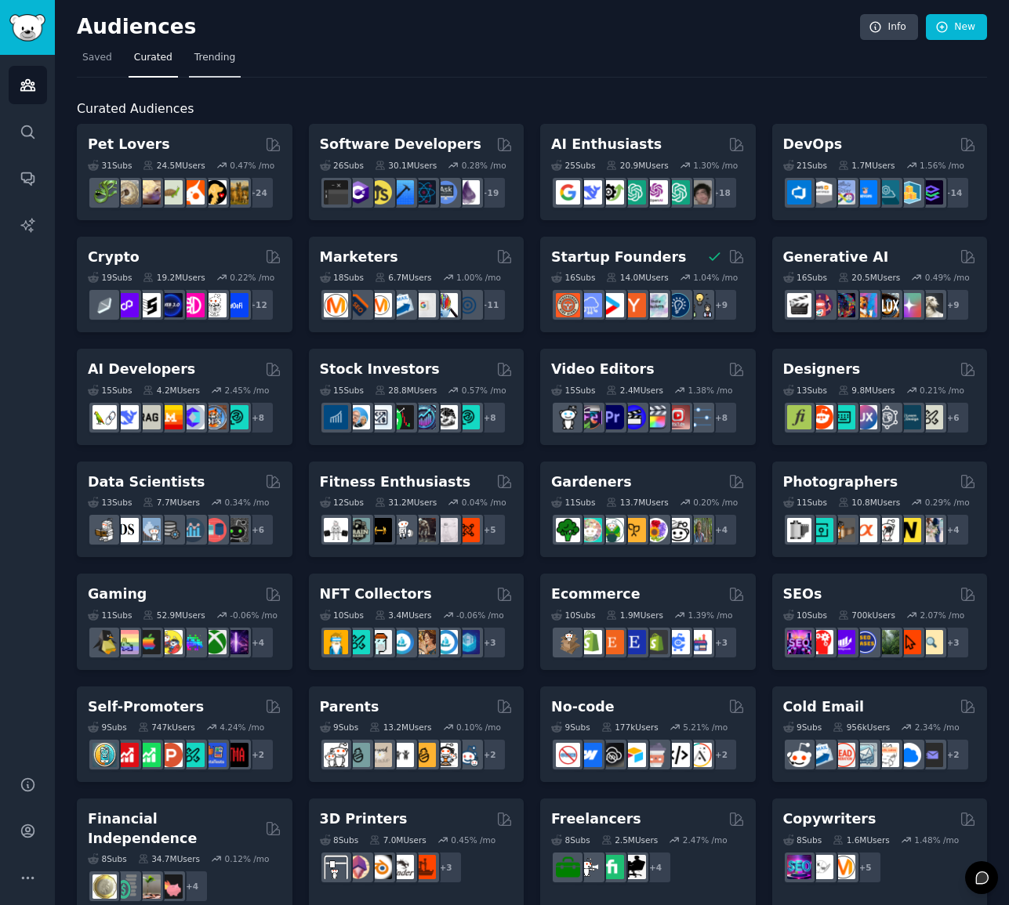
click at [224, 53] on span "Trending" at bounding box center [214, 58] width 41 height 14
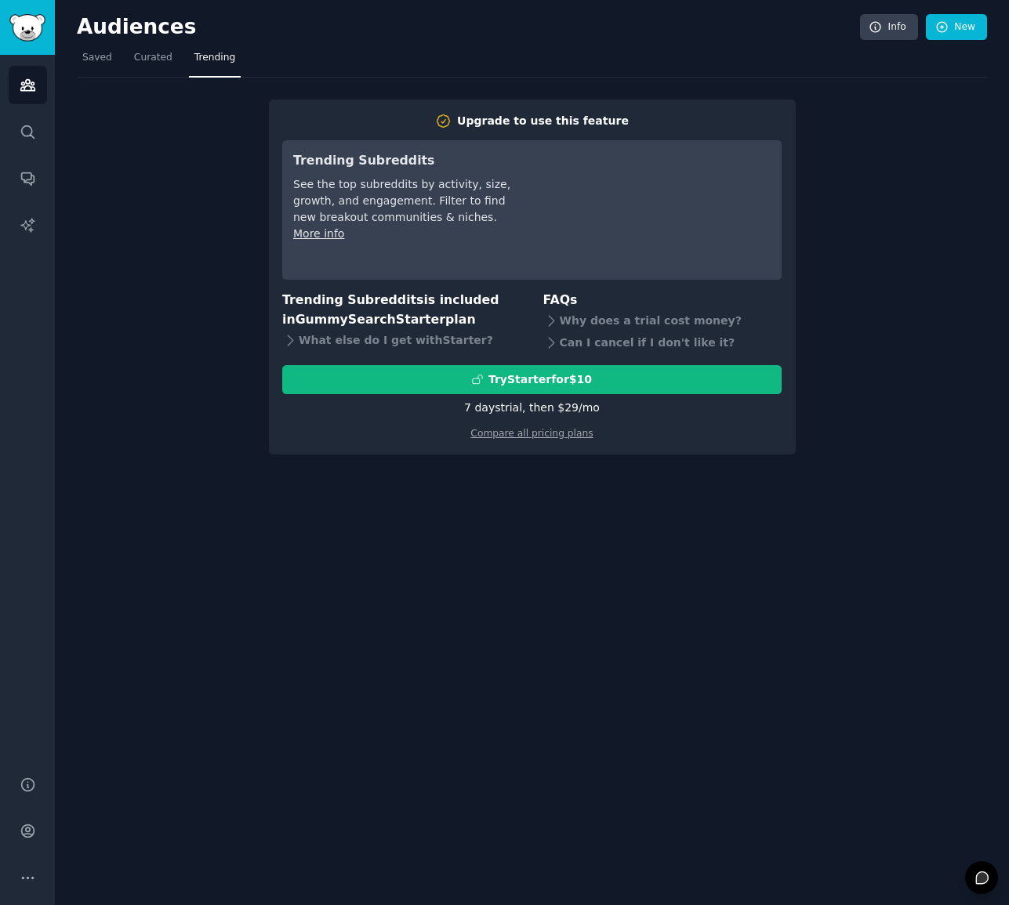
click at [135, 198] on div "Upgrade to use this feature Trending Subreddits See the top subreddits by activ…" at bounding box center [532, 266] width 910 height 377
click at [84, 59] on span "Saved" at bounding box center [97, 58] width 30 height 14
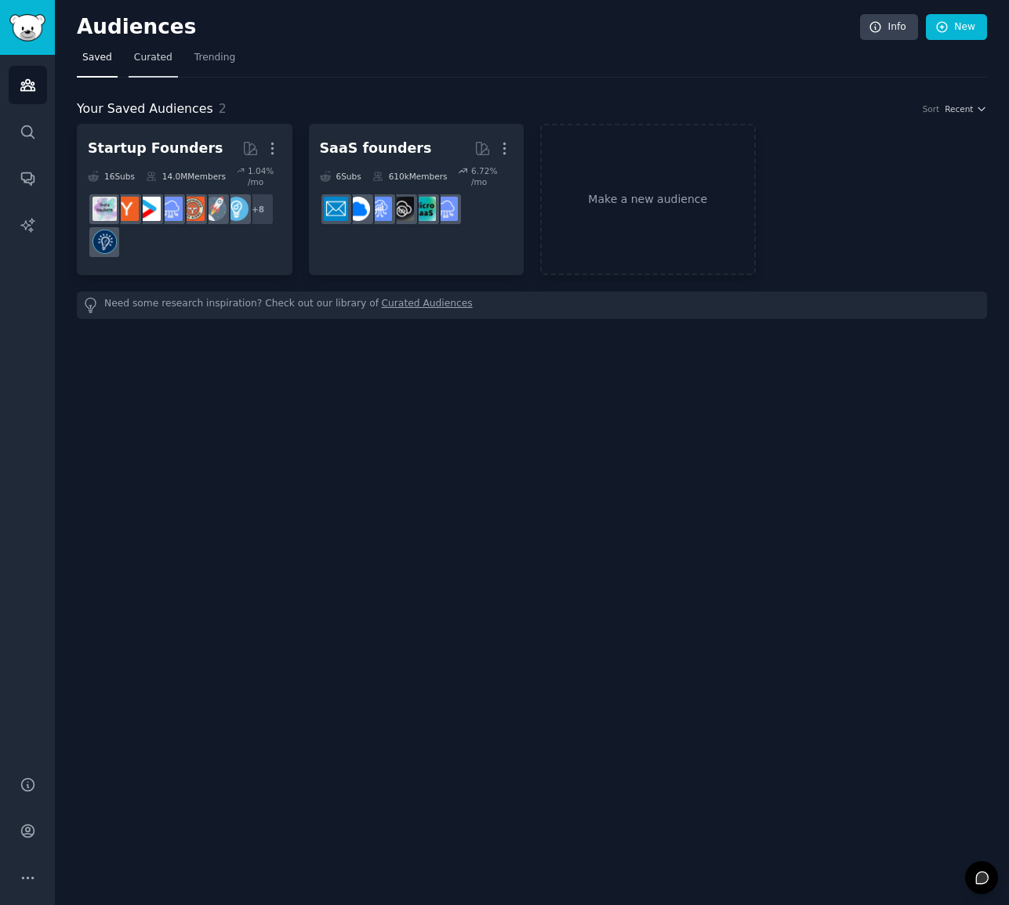
click at [153, 60] on span "Curated" at bounding box center [153, 58] width 38 height 14
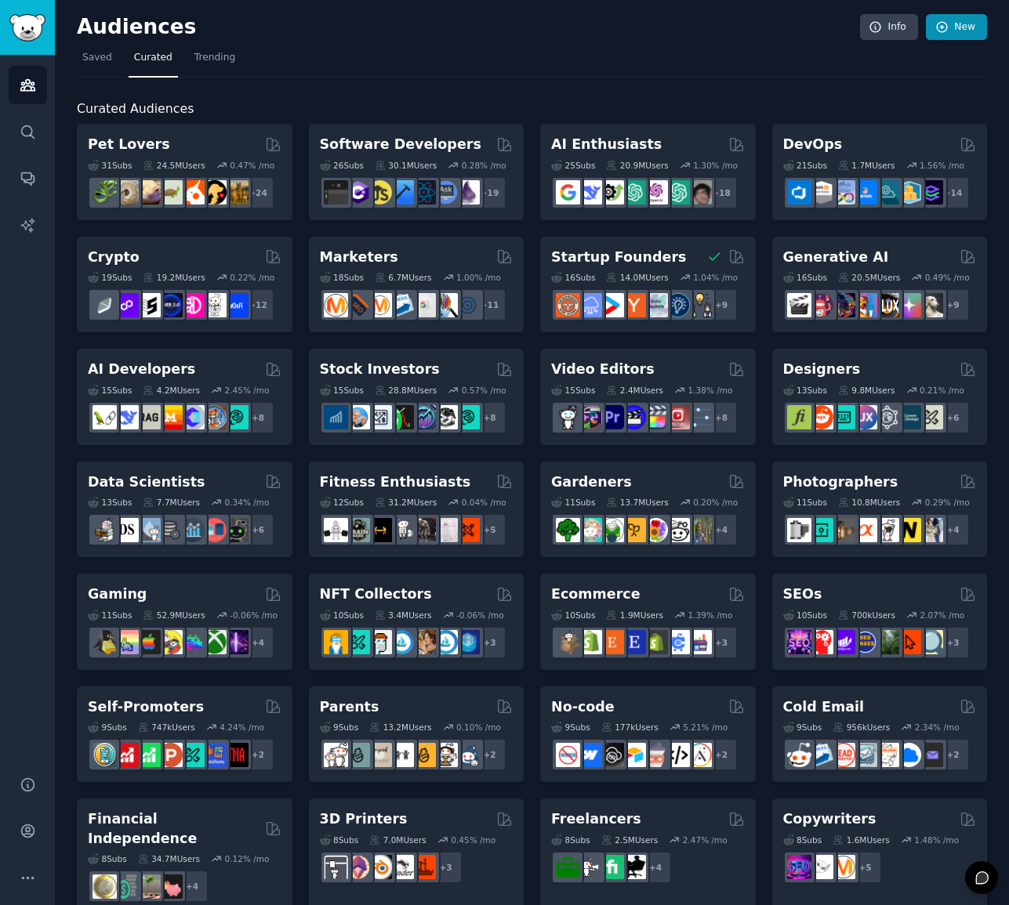
click at [954, 29] on link "New" at bounding box center [956, 27] width 61 height 27
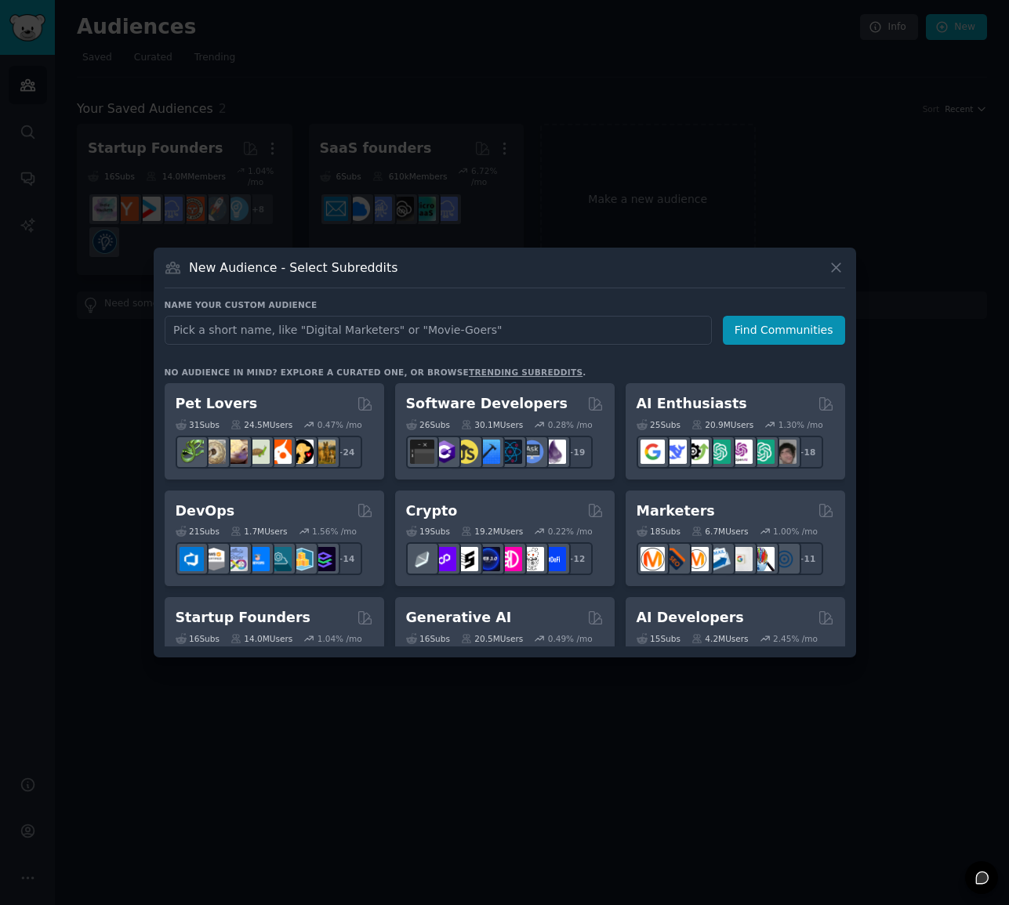
click at [834, 270] on icon at bounding box center [836, 267] width 16 height 16
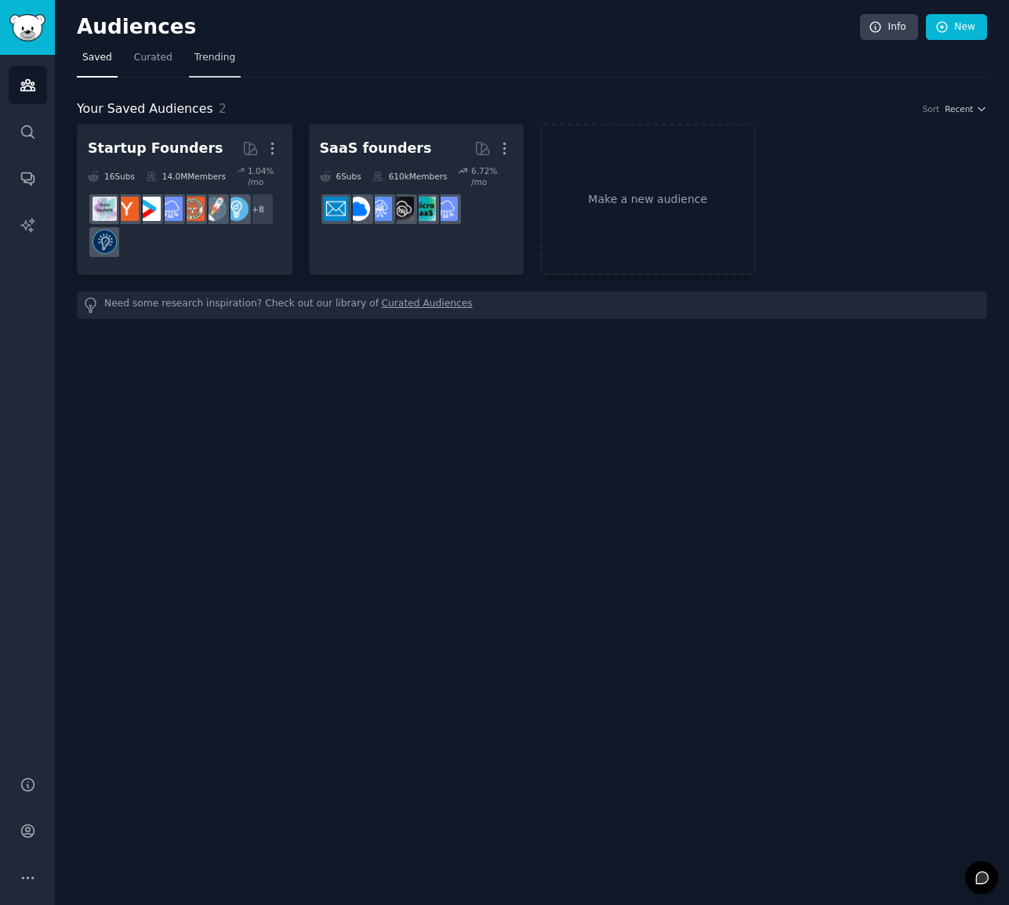
click at [208, 59] on span "Trending" at bounding box center [214, 58] width 41 height 14
